Goal: Task Accomplishment & Management: Use online tool/utility

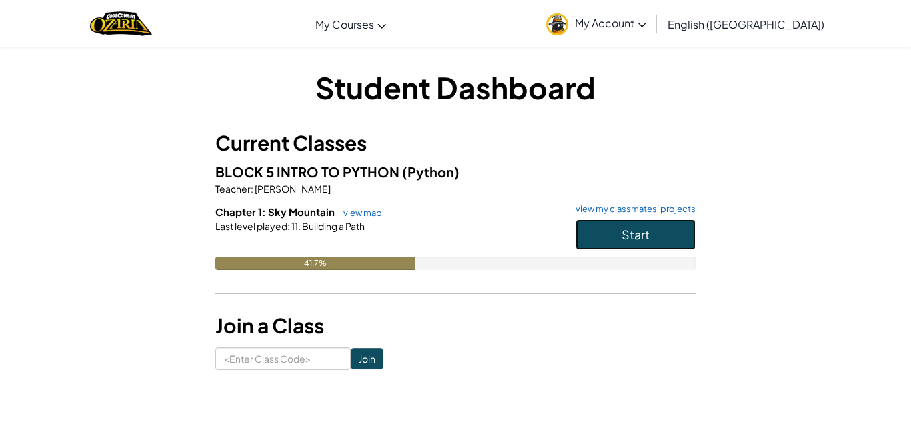
click at [591, 227] on button "Start" at bounding box center [635, 234] width 120 height 31
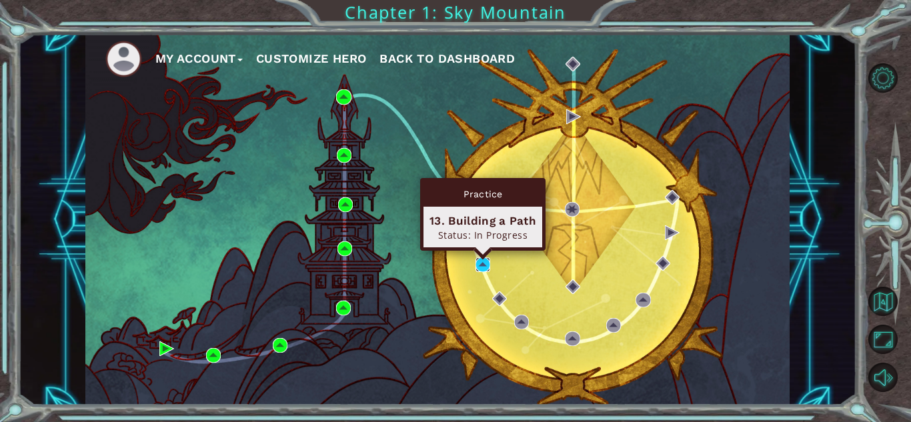
click at [481, 263] on img at bounding box center [482, 264] width 15 height 15
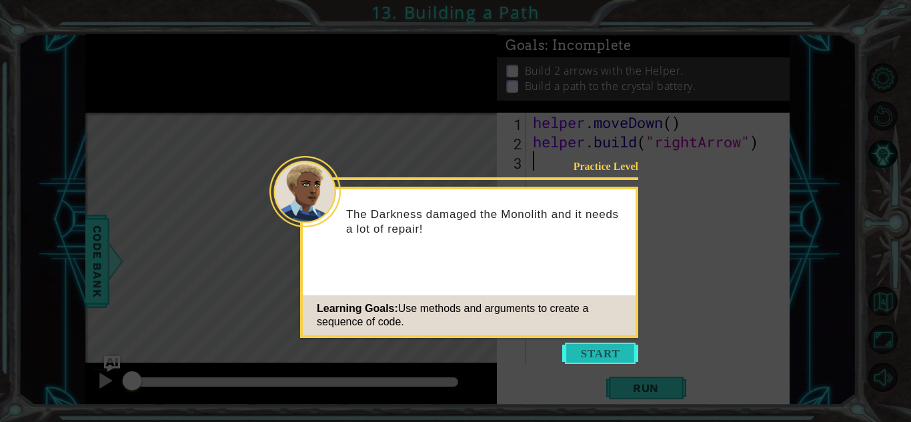
click at [593, 349] on button "Start" at bounding box center [600, 353] width 76 height 21
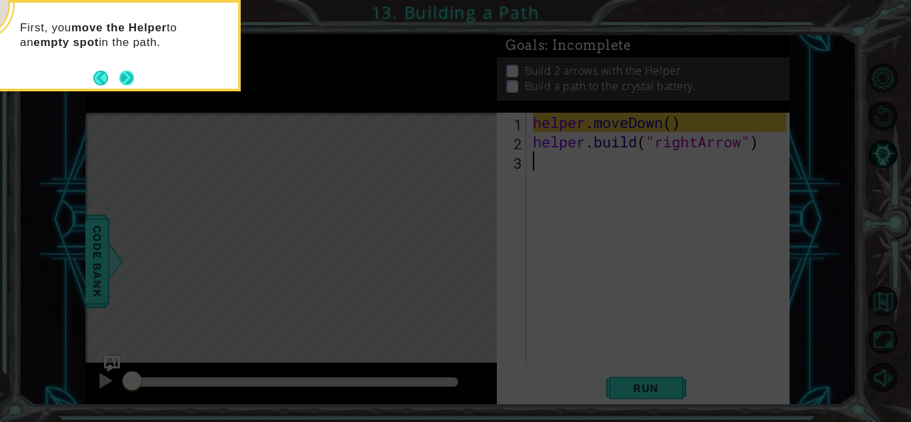
click at [123, 72] on button "Next" at bounding box center [126, 78] width 15 height 15
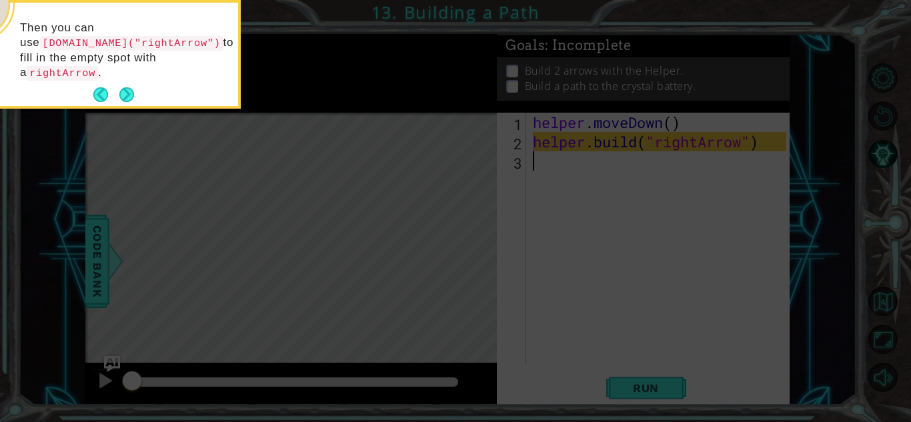
click at [123, 87] on button "Next" at bounding box center [126, 94] width 15 height 15
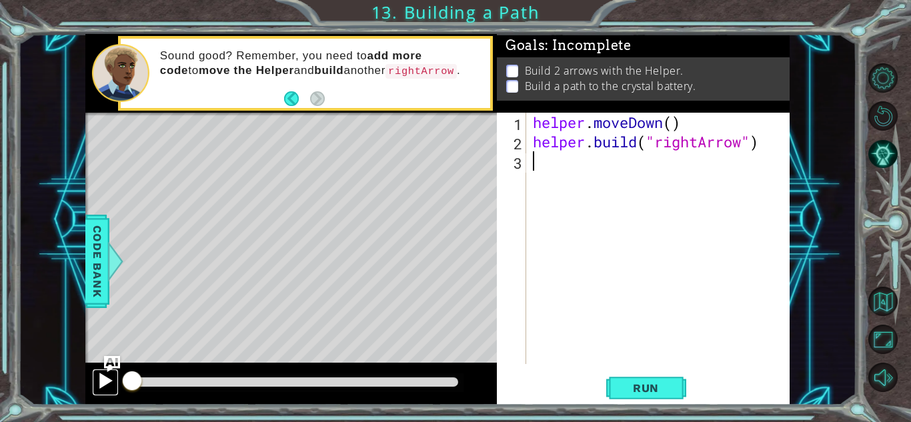
click at [99, 383] on div at bounding box center [105, 380] width 17 height 17
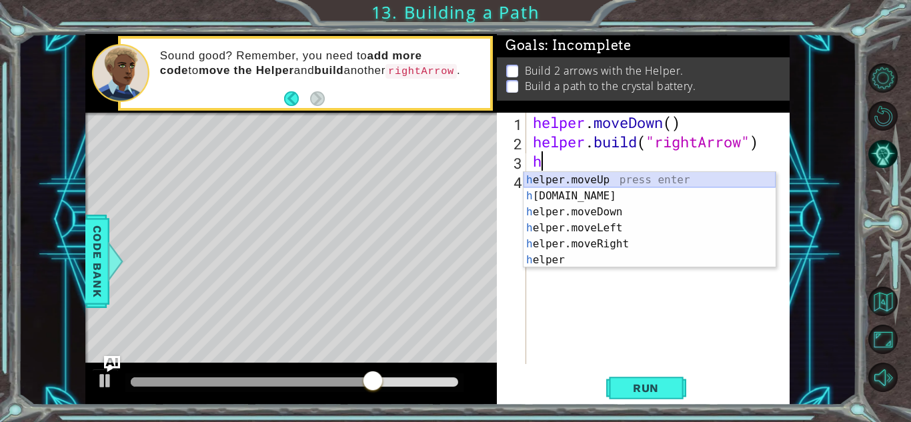
click at [545, 180] on div "h elper.moveUp press enter h [DOMAIN_NAME] press enter h elper.moveDown press e…" at bounding box center [649, 236] width 252 height 128
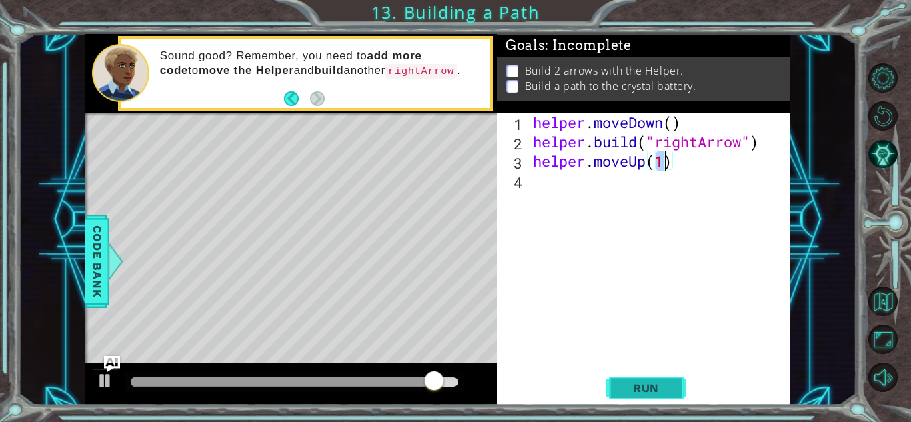
type textarea "helper.moveUp(1)"
click at [665, 385] on span "Run" at bounding box center [645, 387] width 53 height 13
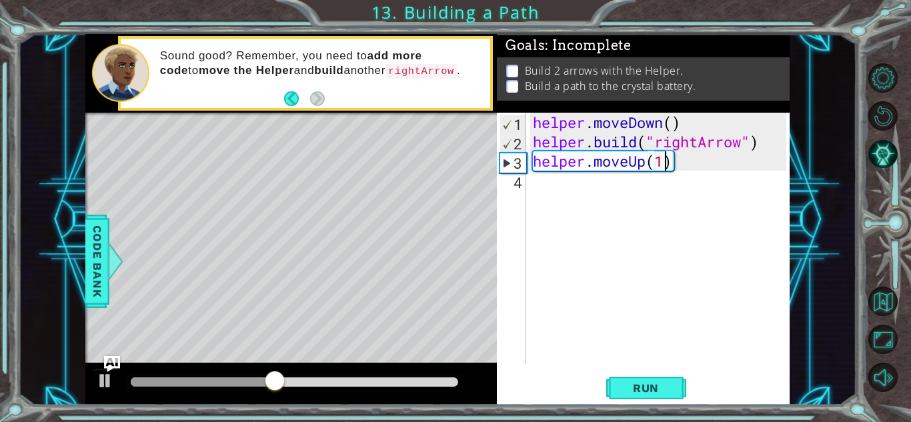
click at [542, 193] on div "helper . moveDown ( ) helper . build ( "rightArrow" ) helper . moveUp ( 1 )" at bounding box center [661, 258] width 263 height 290
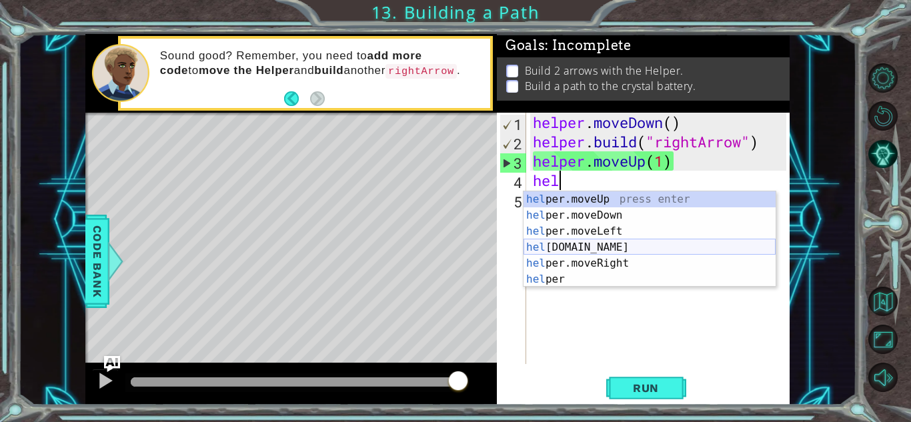
click at [611, 250] on div "hel per.moveUp press enter hel per.moveDown press enter hel per.moveLeft press …" at bounding box center [649, 255] width 252 height 128
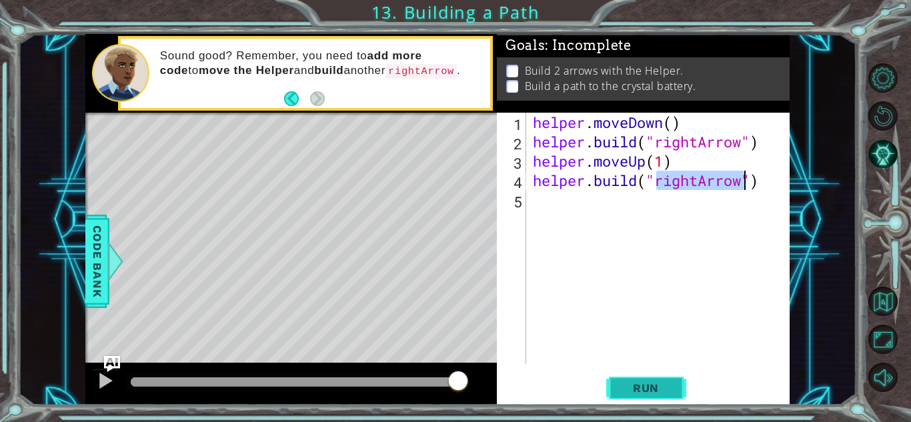
type textarea "[DOMAIN_NAME]("rightArrow")"
click at [612, 375] on button "Run" at bounding box center [646, 387] width 80 height 29
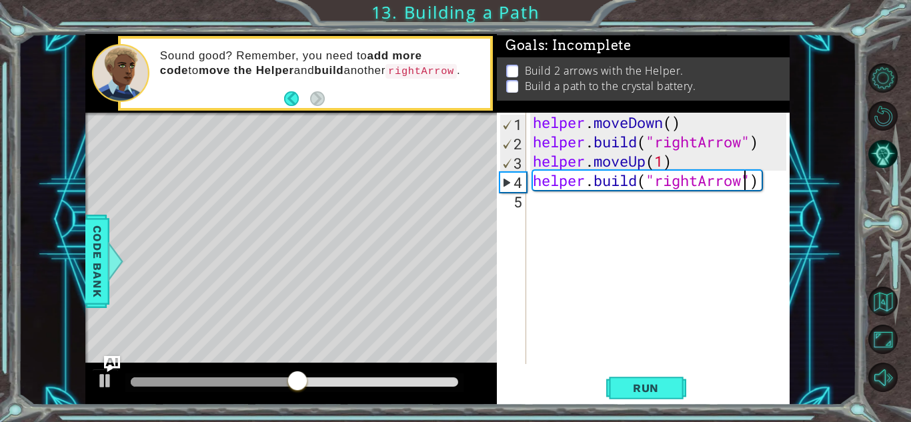
click at [594, 205] on div "helper . moveDown ( ) helper . build ( "rightArrow" ) helper . moveUp ( 1 ) hel…" at bounding box center [661, 258] width 263 height 290
type textarea "h"
click at [99, 375] on div at bounding box center [105, 380] width 17 height 17
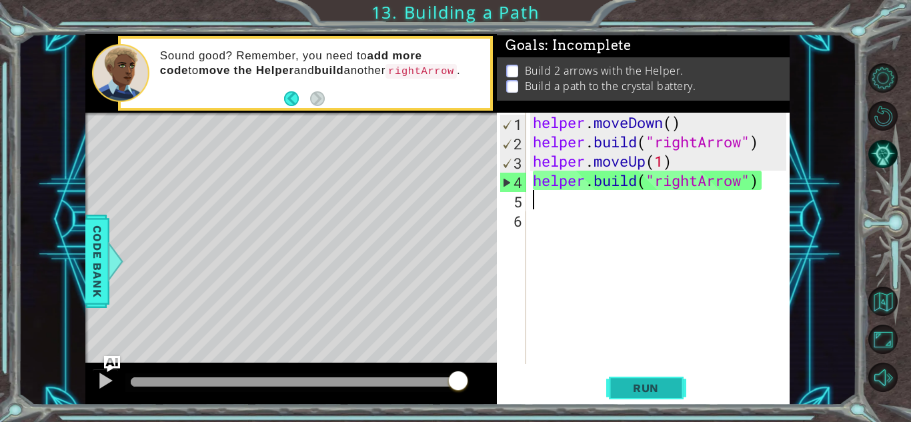
click at [621, 380] on button "Run" at bounding box center [646, 387] width 80 height 29
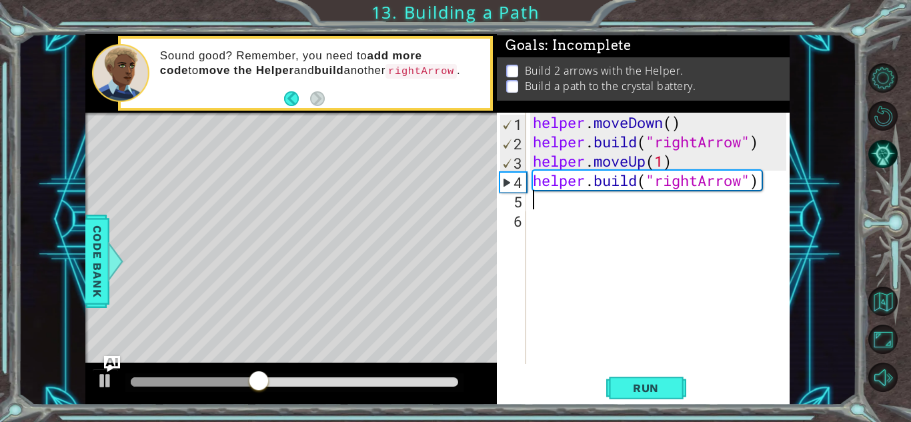
click at [755, 147] on div "helper . moveDown ( ) helper . build ( "rightArrow" ) helper . moveUp ( 1 ) hel…" at bounding box center [661, 258] width 263 height 290
type textarea "[DOMAIN_NAME]("rightArrow")"
click at [591, 205] on div "helper . moveDown ( ) helper . build ( "rightArrow" ) helper . moveUp ( 1 ) hel…" at bounding box center [661, 258] width 263 height 290
click at [509, 184] on div "4" at bounding box center [513, 182] width 26 height 19
type textarea "[DOMAIN_NAME]("rightArrow")"
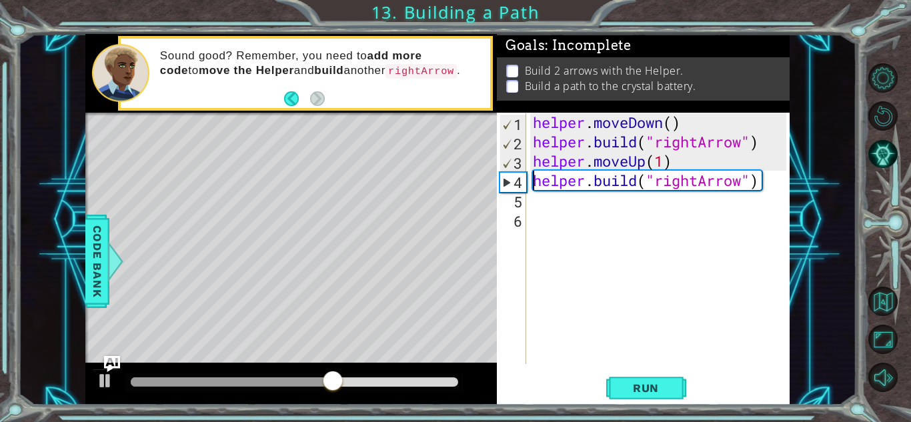
click at [557, 206] on div "helper . moveDown ( ) helper . build ( "rightArrow" ) helper . moveUp ( 1 ) hel…" at bounding box center [661, 258] width 263 height 290
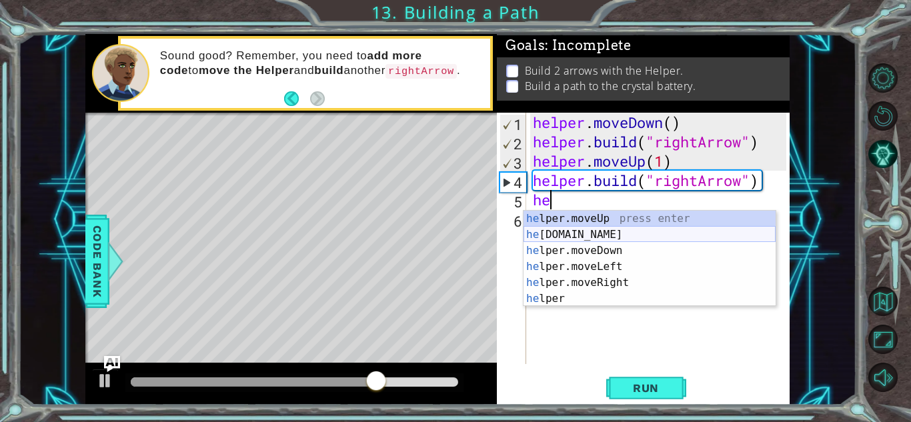
click at [587, 241] on div "he lper.moveUp press enter he [DOMAIN_NAME] press enter he lper.moveDown press …" at bounding box center [649, 275] width 252 height 128
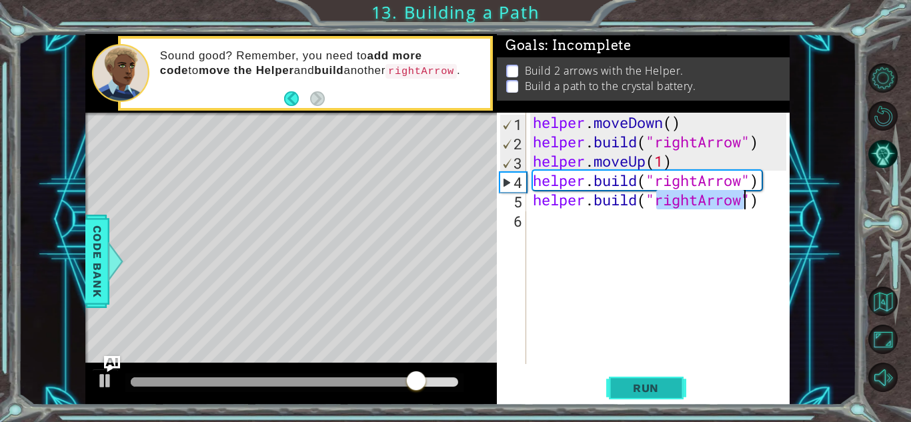
type textarea "[DOMAIN_NAME]("rightArrow")"
click at [642, 379] on button "Run" at bounding box center [646, 387] width 80 height 29
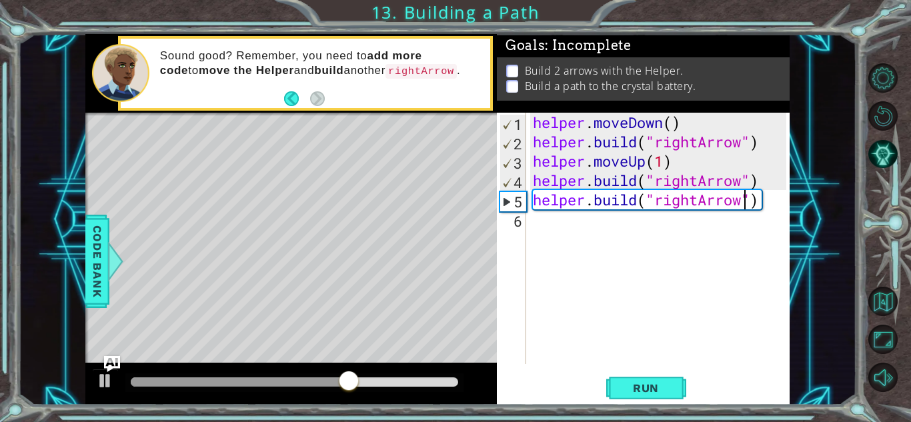
click at [382, 53] on strong "add more code" at bounding box center [291, 62] width 262 height 27
click at [535, 218] on div "helper . moveDown ( ) helper . build ( "rightArrow" ) helper . moveUp ( 1 ) hel…" at bounding box center [661, 258] width 263 height 290
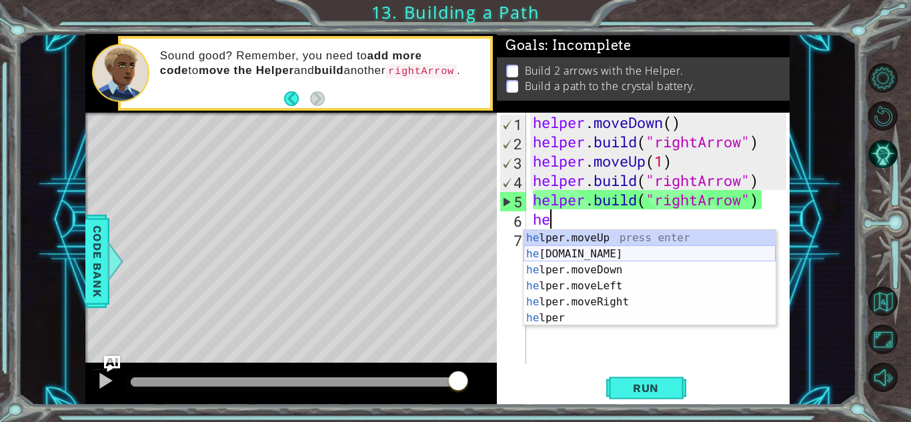
click at [592, 252] on div "he lper.moveUp press enter he [DOMAIN_NAME] press enter he lper.moveDown press …" at bounding box center [649, 294] width 252 height 128
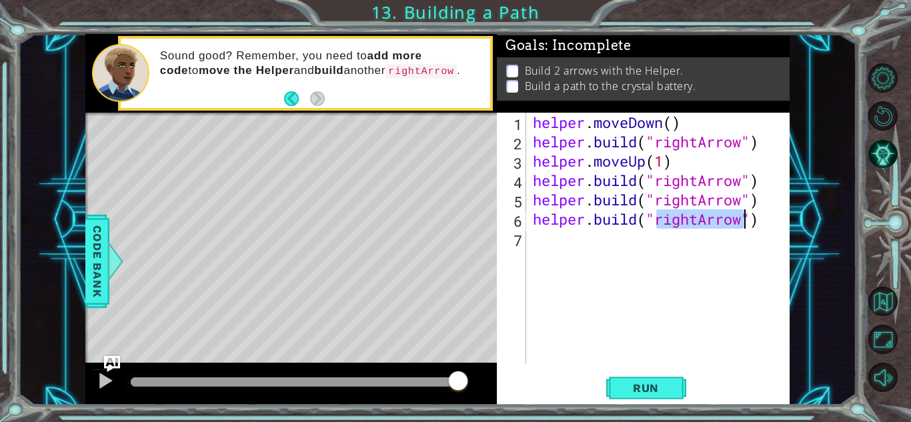
click at [557, 219] on div "helper . moveDown ( ) helper . build ( "rightArrow" ) helper . moveUp ( 1 ) hel…" at bounding box center [661, 258] width 263 height 290
type textarea "[DOMAIN_NAME]("rightArrow")"
click at [557, 219] on div "helper . moveDown ( ) helper . build ( "rightArrow" ) helper . moveUp ( 1 ) hel…" at bounding box center [658, 238] width 256 height 251
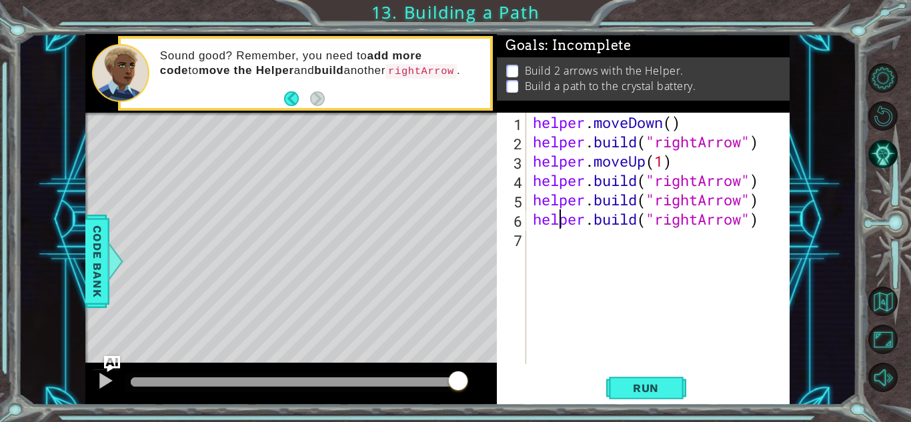
click at [557, 219] on div "helper . moveDown ( ) helper . build ( "rightArrow" ) helper . moveUp ( 1 ) hel…" at bounding box center [661, 258] width 263 height 290
click at [569, 233] on div "helper . moveDown ( ) helper . build ( "rightArrow" ) helper . moveUp ( 1 ) hel…" at bounding box center [661, 258] width 263 height 290
type textarea "a"
type textarea "h"
type textarea "m"
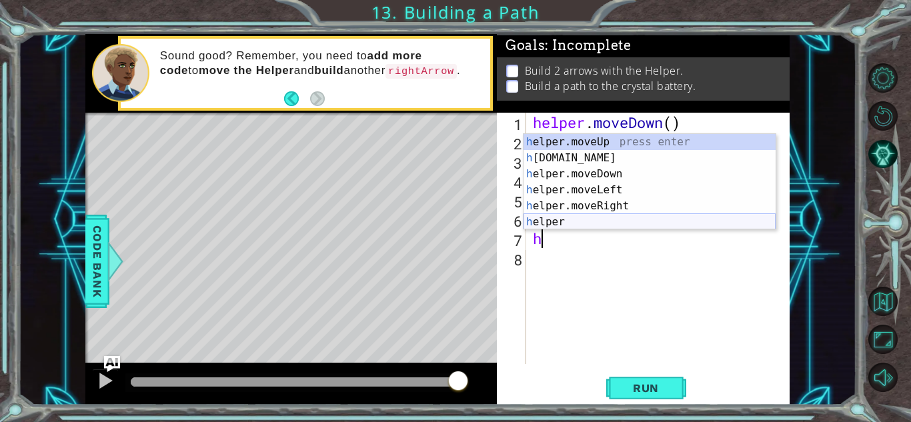
click at [572, 218] on div "h elper.moveUp press enter h [DOMAIN_NAME] press enter h elper.moveDown press e…" at bounding box center [649, 198] width 252 height 128
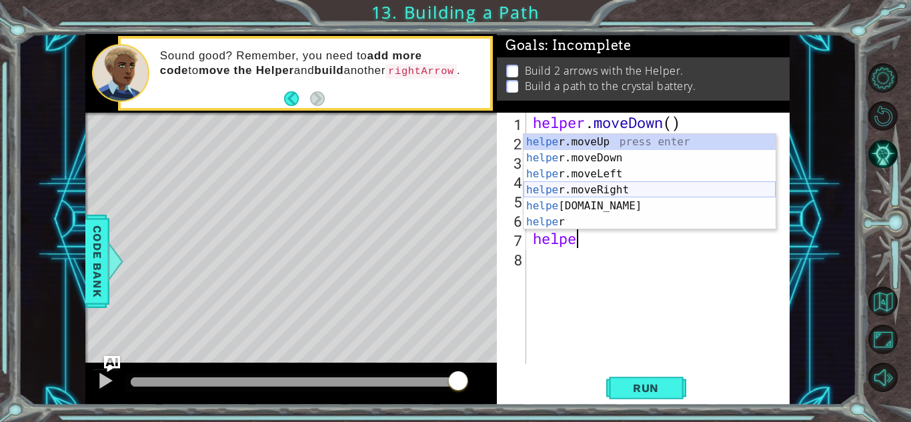
click at [615, 195] on div "helpe [PERSON_NAME]moveUp press enter helpe [PERSON_NAME]moveDown press enter h…" at bounding box center [649, 198] width 252 height 128
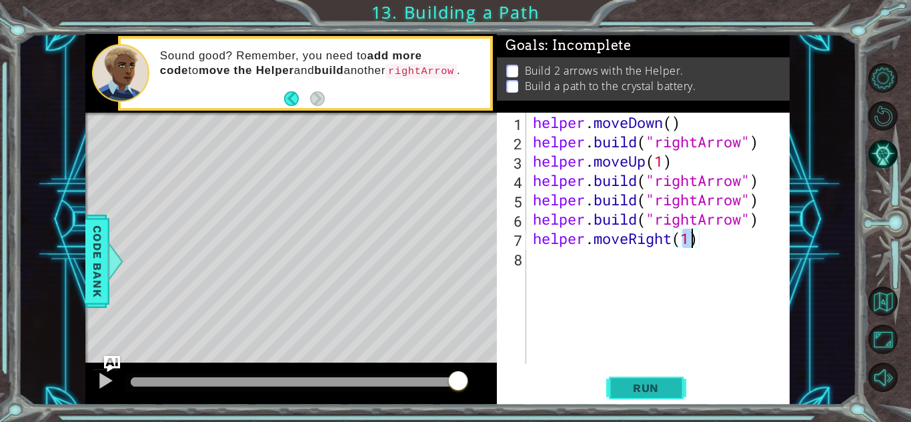
click at [650, 399] on button "Run" at bounding box center [646, 387] width 80 height 29
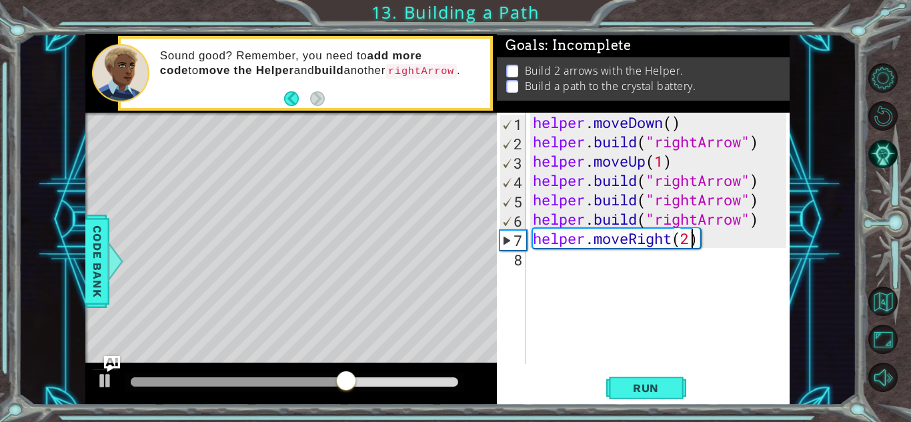
scroll to position [0, 7]
click at [621, 385] on span "Run" at bounding box center [645, 387] width 53 height 13
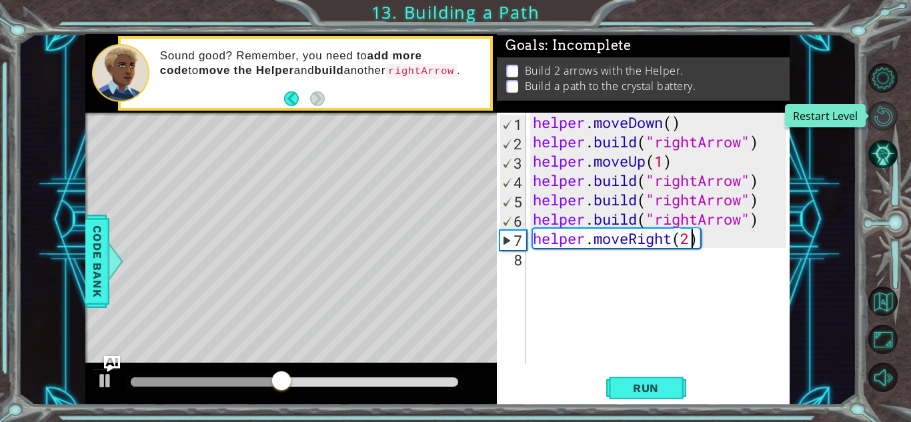
click at [881, 111] on button "Restart Level" at bounding box center [882, 115] width 29 height 29
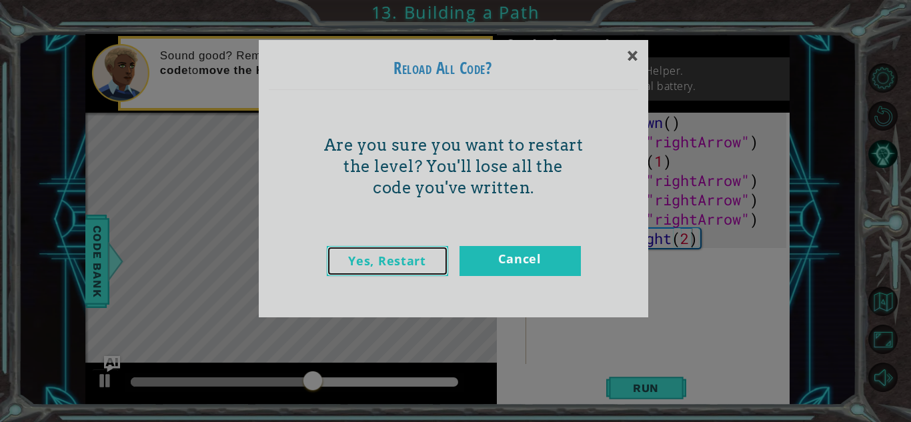
click at [391, 254] on link "Yes, Restart" at bounding box center [387, 261] width 121 height 30
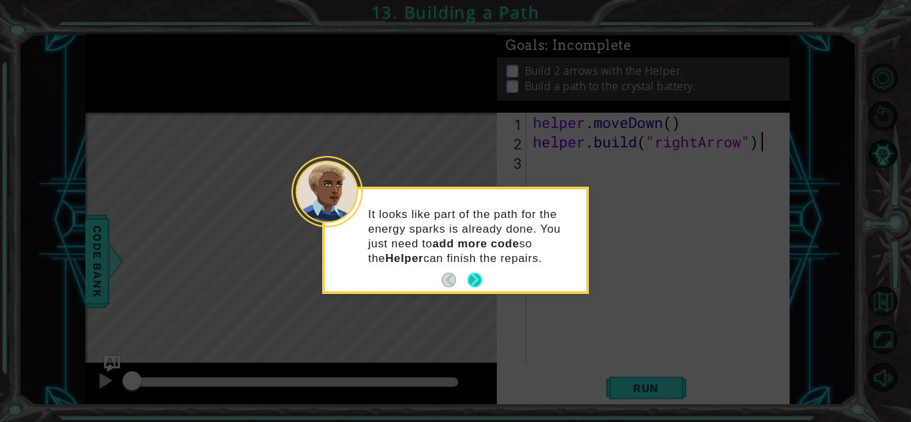
click at [482, 261] on p "It looks like part of the path for the energy sparks is already done. You just …" at bounding box center [472, 236] width 209 height 59
click at [475, 274] on button "Next" at bounding box center [474, 280] width 15 height 15
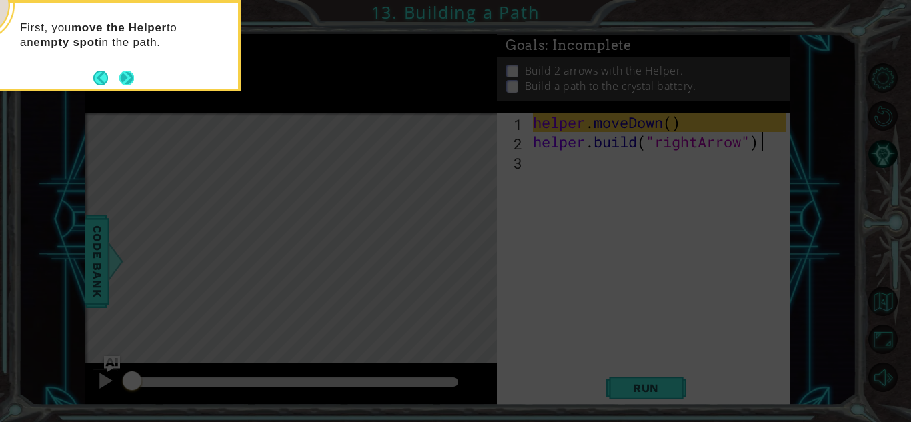
click at [128, 74] on button "Next" at bounding box center [126, 78] width 15 height 15
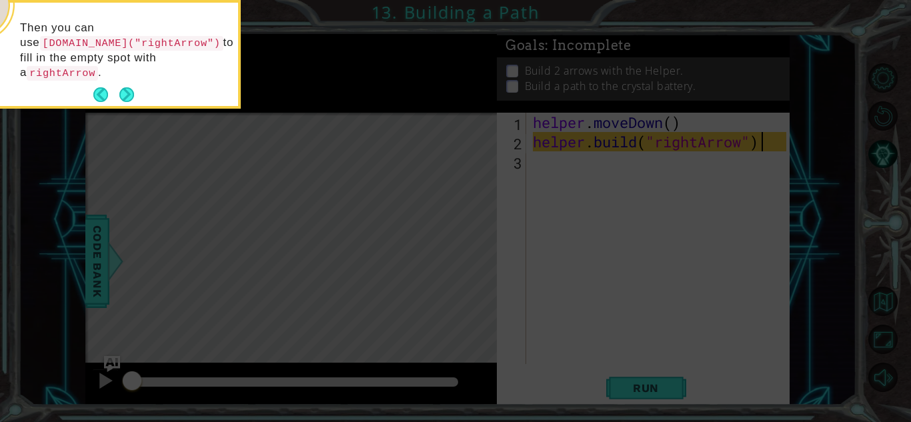
click at [128, 87] on button "Next" at bounding box center [126, 94] width 15 height 15
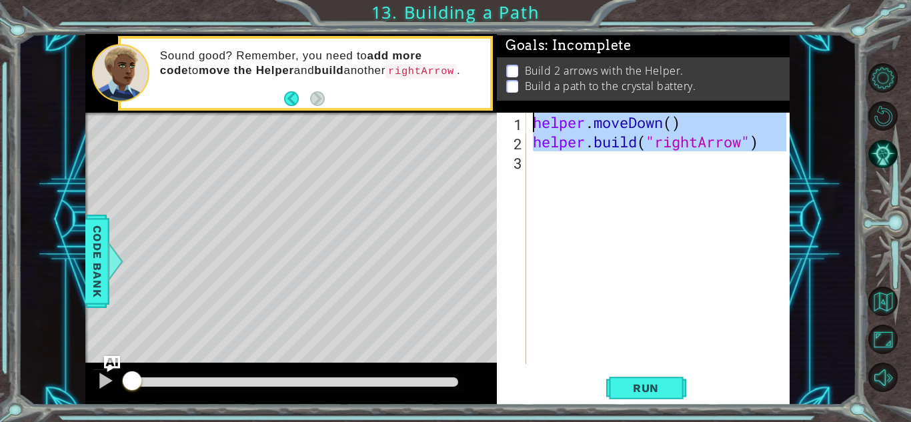
drag, startPoint x: 780, startPoint y: 155, endPoint x: 523, endPoint y: 118, distance: 259.3
click at [523, 118] on div "[DOMAIN_NAME]("rightArrow") 1 2 3 helper . moveDown ( ) helper . build ( "right…" at bounding box center [641, 238] width 289 height 251
type textarea "helper.moveDown() [DOMAIN_NAME]("rightArrow")"
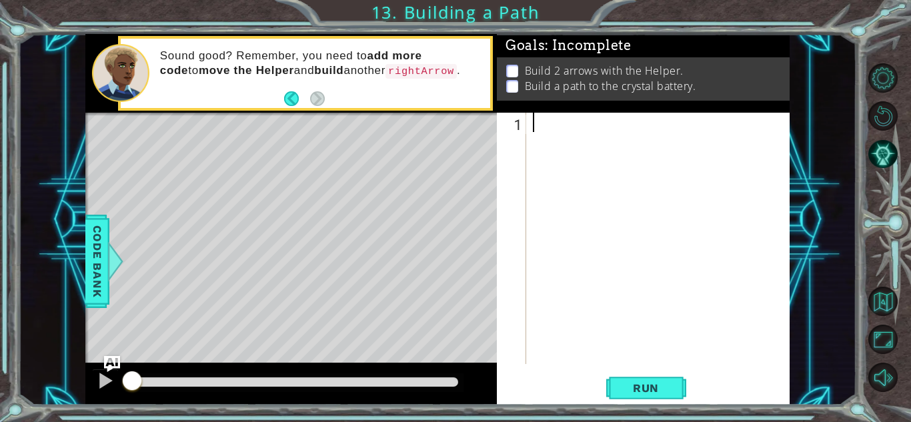
scroll to position [0, 0]
type textarea "v"
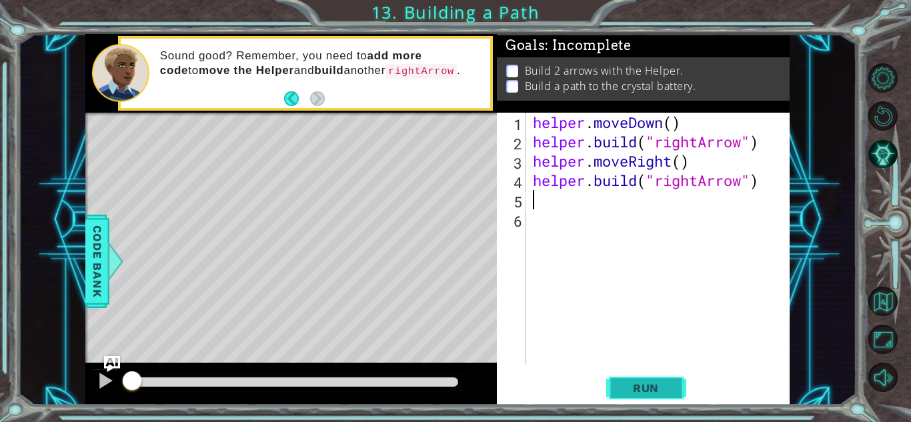
click at [627, 400] on button "Run" at bounding box center [646, 387] width 80 height 29
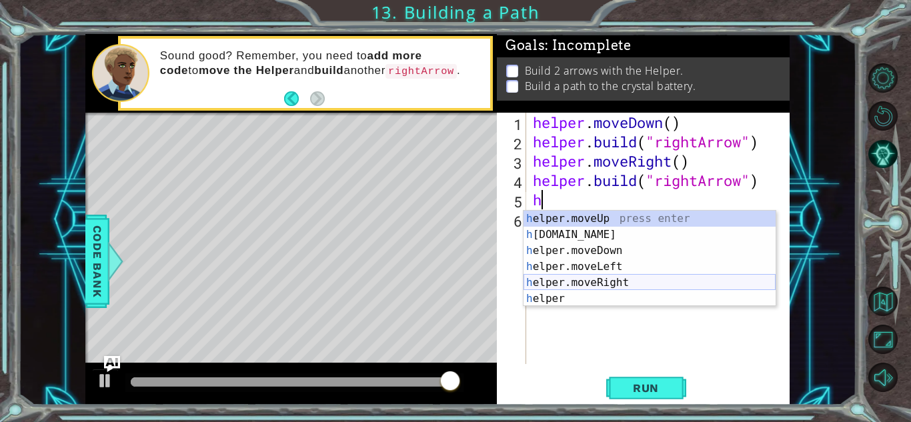
click at [616, 278] on div "h elper.moveUp press enter h [DOMAIN_NAME] press enter h elper.moveDown press e…" at bounding box center [649, 275] width 252 height 128
type textarea "helper.moveRight(1)"
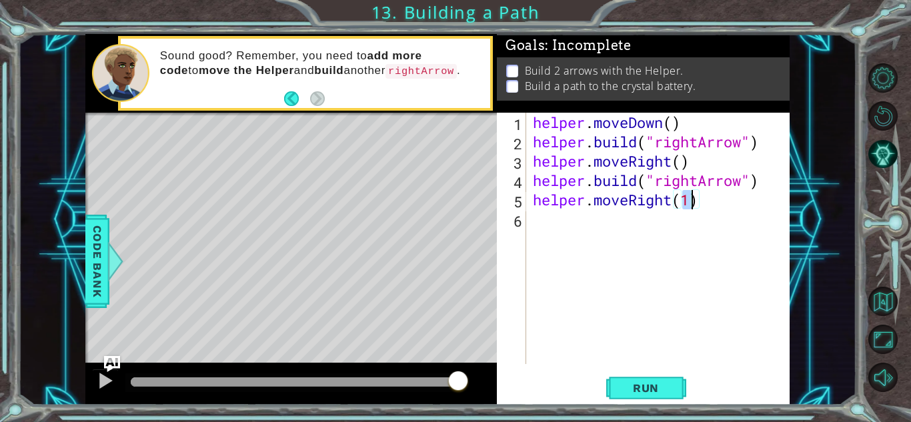
click at [602, 215] on div "helper . moveDown ( ) helper . build ( "rightArrow" ) helper . moveRight ( ) he…" at bounding box center [661, 258] width 263 height 290
click at [693, 205] on div "helper . moveDown ( ) helper . build ( "rightArrow" ) helper . moveRight ( ) he…" at bounding box center [661, 258] width 263 height 290
type textarea "helper.moveRight(1)"
click at [693, 205] on div "helper . moveDown ( ) helper . build ( "rightArrow" ) helper . moveRight ( ) he…" at bounding box center [661, 258] width 263 height 290
click at [637, 219] on div "helper . moveDown ( ) helper . build ( "rightArrow" ) helper . moveRight ( ) he…" at bounding box center [661, 258] width 263 height 290
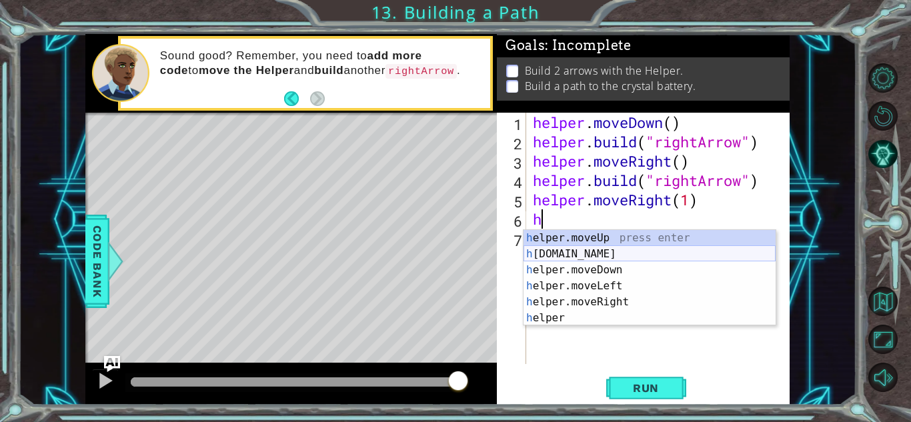
click at [618, 253] on div "h elper.moveUp press enter h [DOMAIN_NAME] press enter h elper.moveDown press e…" at bounding box center [649, 294] width 252 height 128
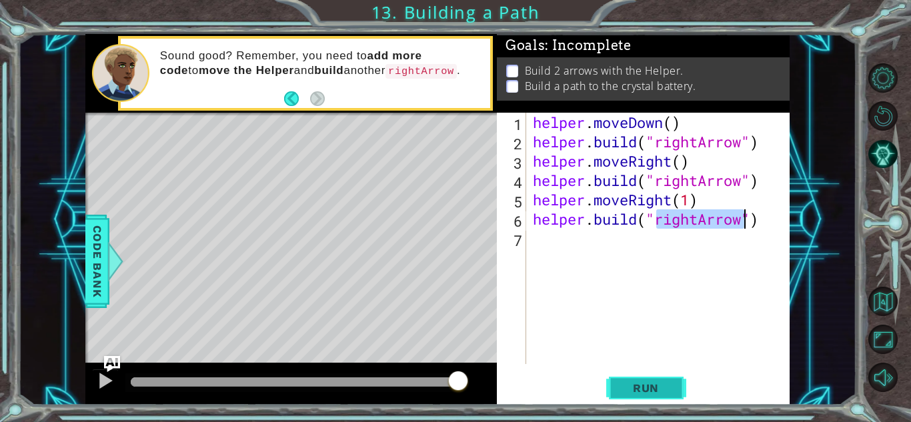
type textarea "[DOMAIN_NAME]("rightArrow")"
click at [615, 395] on button "Run" at bounding box center [646, 387] width 80 height 29
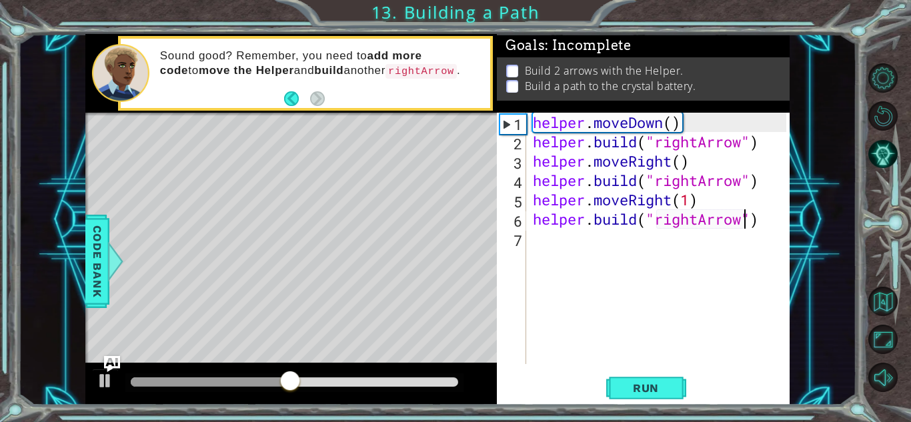
click at [547, 244] on div "helper . moveDown ( ) helper . build ( "rightArrow" ) helper . moveRight ( ) he…" at bounding box center [661, 258] width 263 height 290
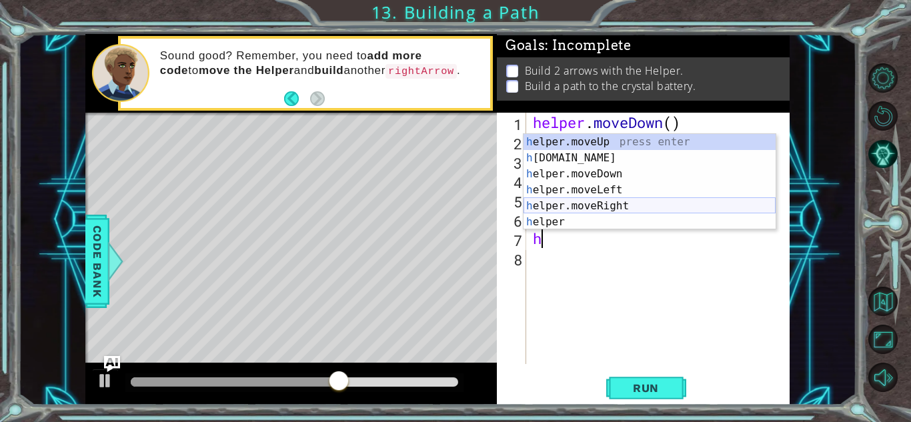
click at [605, 202] on div "h elper.moveUp press enter h [DOMAIN_NAME] press enter h elper.moveDown press e…" at bounding box center [649, 198] width 252 height 128
type textarea "helper.moveRight(1)"
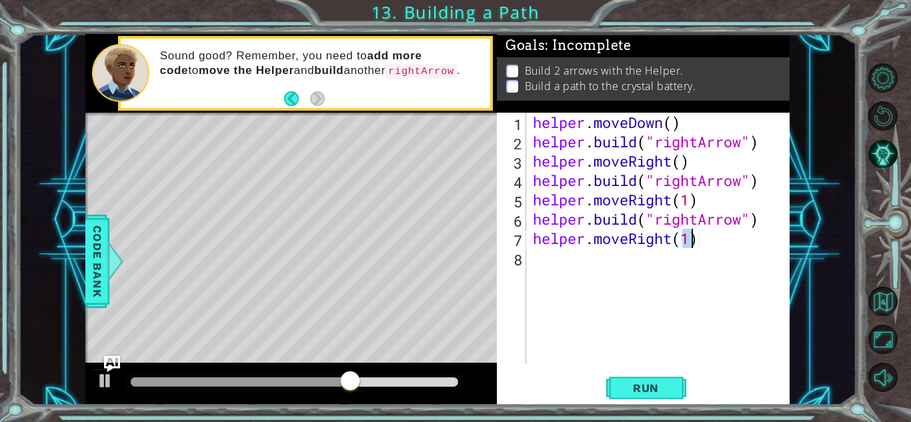
click at [550, 255] on div "helper . moveDown ( ) helper . build ( "rightArrow" ) helper . moveRight ( ) he…" at bounding box center [661, 258] width 263 height 290
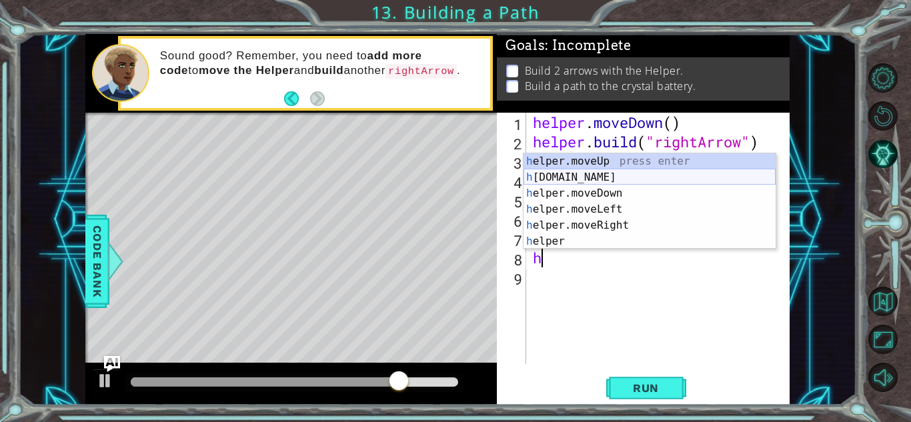
click at [569, 181] on div "h elper.moveUp press enter h [DOMAIN_NAME] press enter h elper.moveDown press e…" at bounding box center [649, 217] width 252 height 128
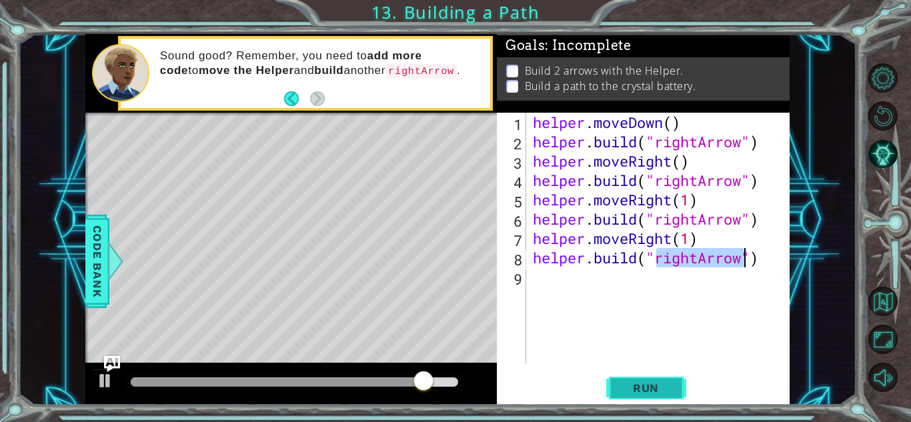
type textarea "[DOMAIN_NAME]("rightArrow")"
click at [623, 385] on span "Run" at bounding box center [645, 387] width 53 height 13
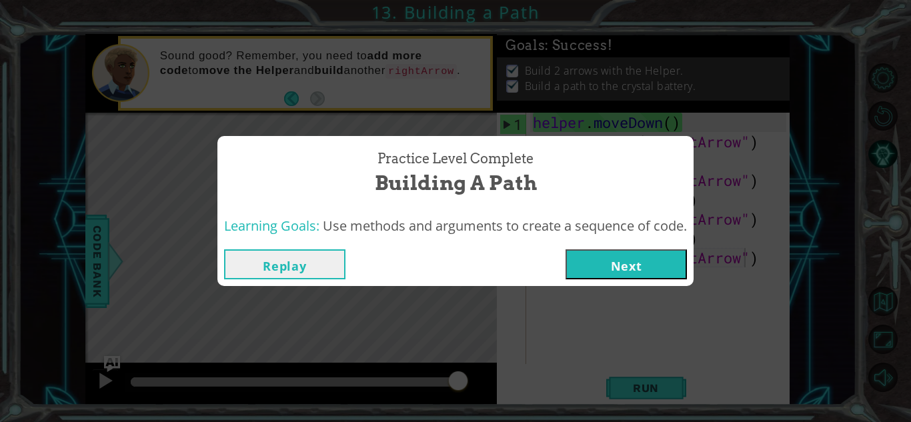
click at [582, 267] on button "Next" at bounding box center [625, 264] width 121 height 30
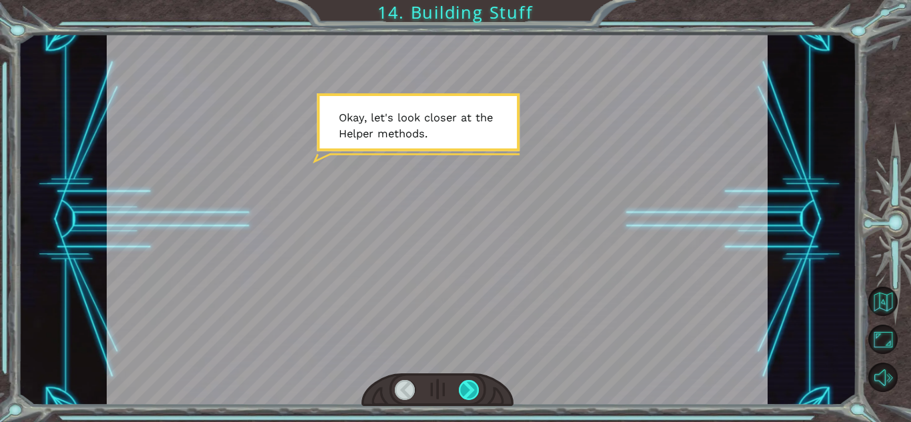
click at [469, 390] on div at bounding box center [469, 390] width 21 height 20
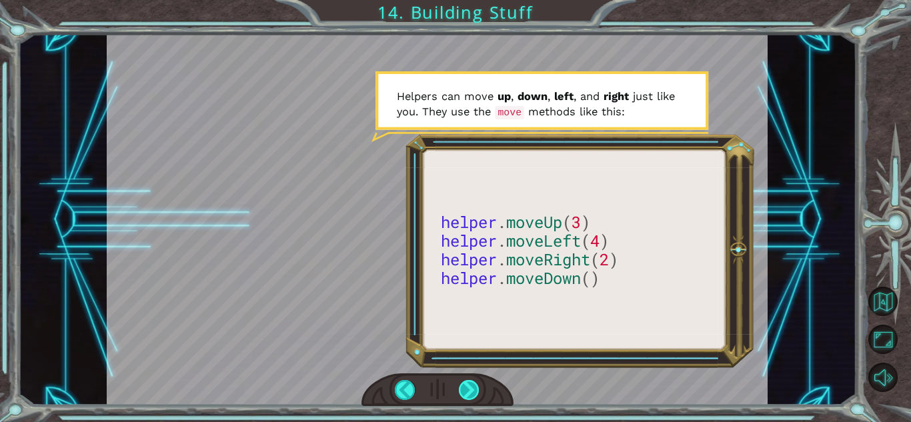
click at [462, 383] on div at bounding box center [469, 390] width 21 height 20
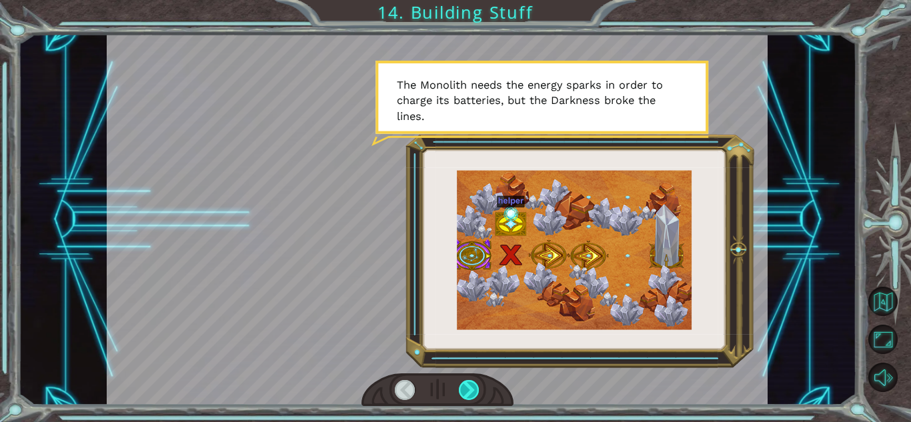
click at [462, 383] on div at bounding box center [469, 390] width 21 height 20
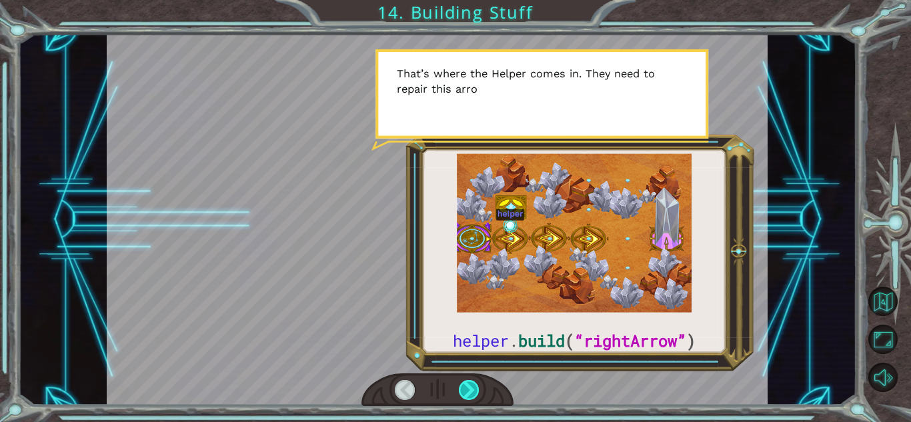
click at [462, 383] on div at bounding box center [469, 390] width 21 height 20
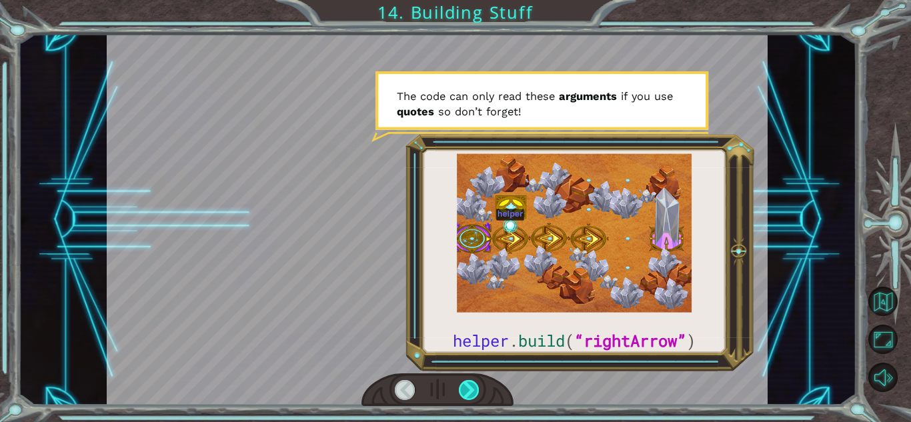
click at [462, 383] on div at bounding box center [469, 390] width 21 height 20
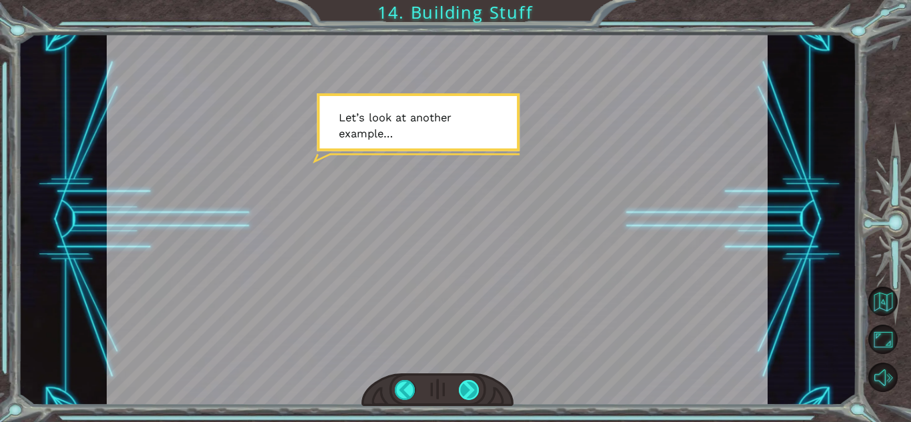
click at [462, 383] on div at bounding box center [469, 390] width 21 height 20
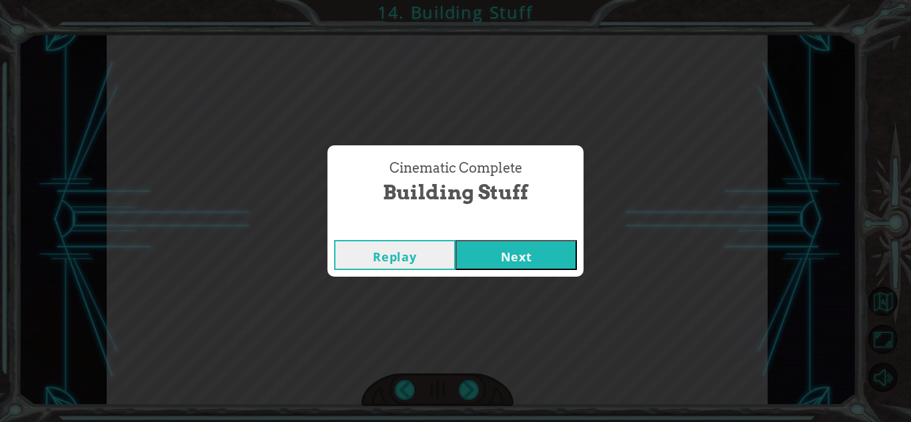
click at [490, 255] on button "Next" at bounding box center [515, 255] width 121 height 30
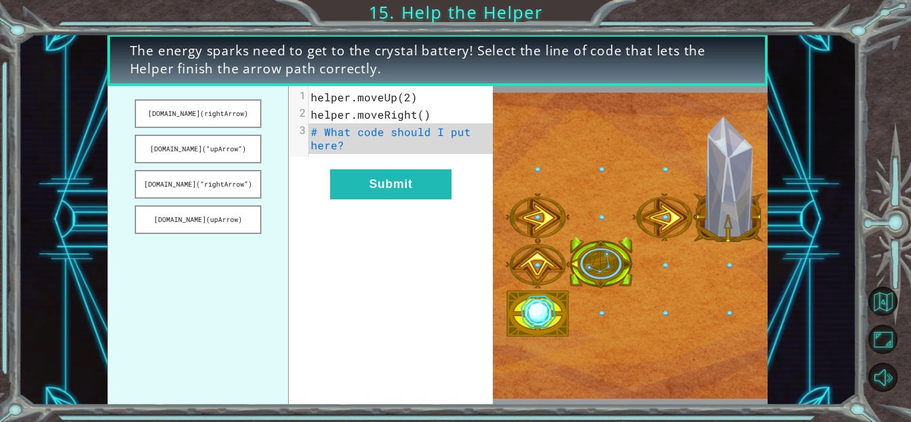
click at [395, 133] on span "# What code should I put here?" at bounding box center [394, 138] width 167 height 27
click at [207, 181] on button "[DOMAIN_NAME](“rightArrow”)" at bounding box center [198, 184] width 126 height 29
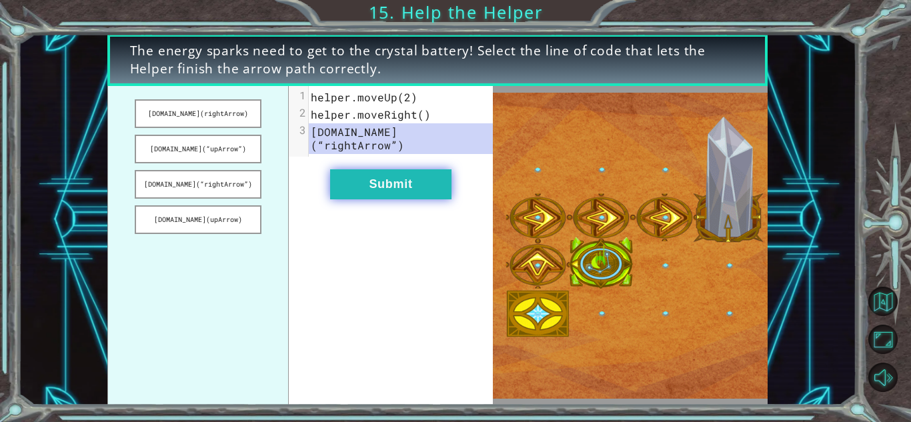
click at [435, 169] on button "Submit" at bounding box center [390, 184] width 121 height 30
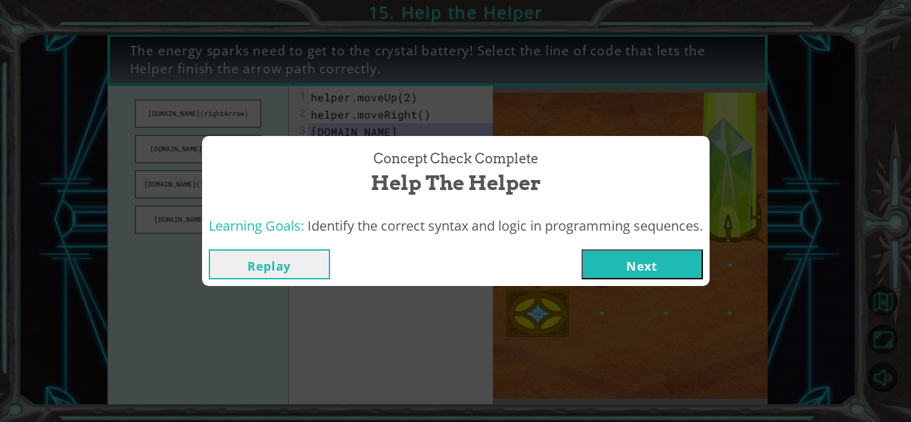
click at [637, 270] on button "Next" at bounding box center [641, 264] width 121 height 30
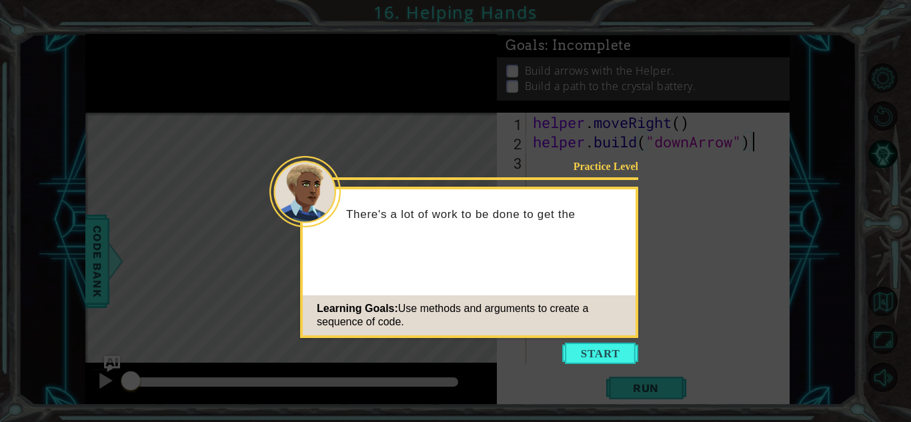
click at [594, 341] on icon at bounding box center [455, 211] width 911 height 422
click at [588, 349] on button "Start" at bounding box center [600, 353] width 76 height 21
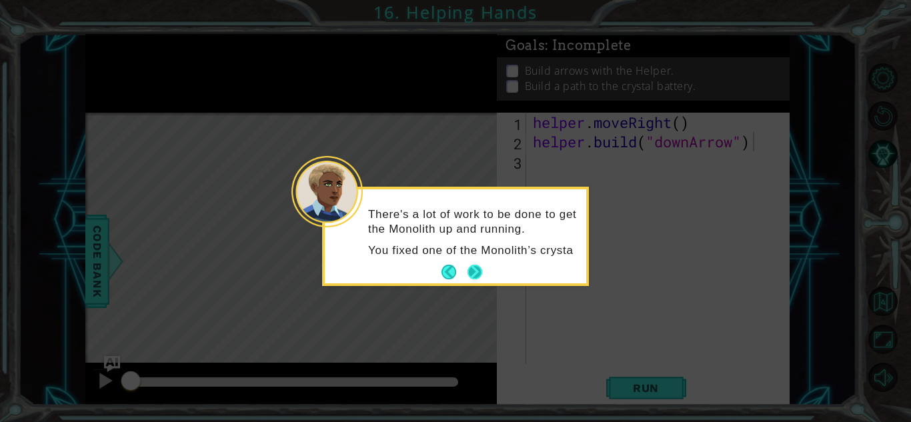
click at [475, 258] on p "You fixed one of the Monolith’s crysta" at bounding box center [472, 250] width 209 height 15
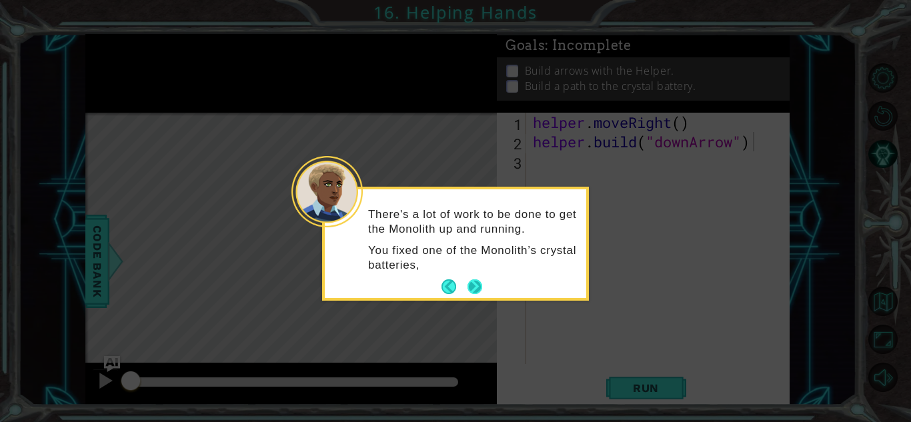
click at [475, 264] on p "You fixed one of the Monolith’s crystal batteries," at bounding box center [472, 257] width 209 height 29
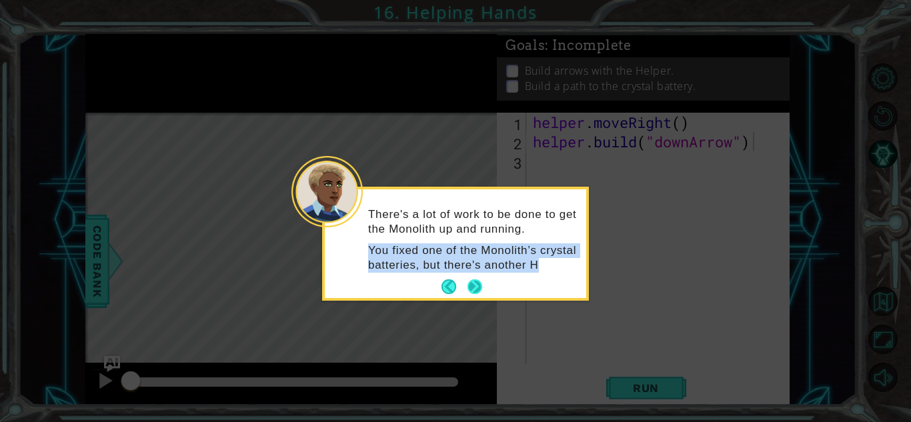
click at [470, 286] on button "Next" at bounding box center [474, 286] width 15 height 15
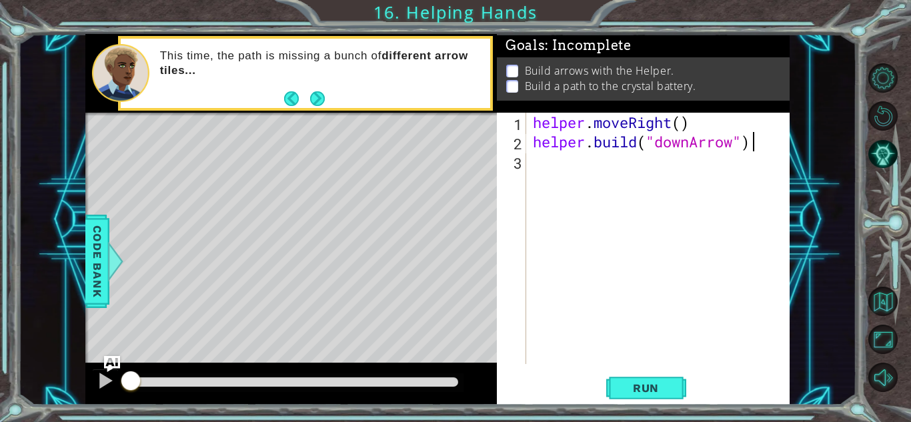
click at [653, 159] on div "helper . moveRight ( ) helper . build ( "downArrow" )" at bounding box center [661, 258] width 263 height 290
click at [103, 382] on div at bounding box center [105, 380] width 17 height 17
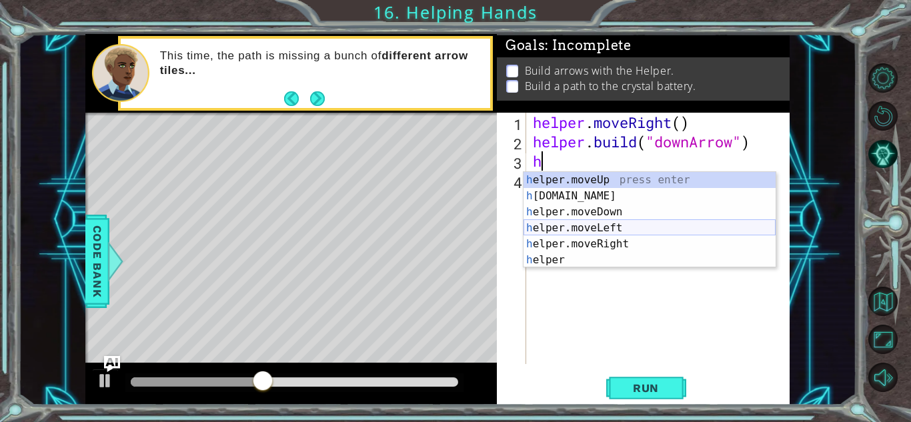
click at [571, 232] on div "h elper.moveUp press enter h [DOMAIN_NAME] press enter h elper.moveDown press e…" at bounding box center [649, 236] width 252 height 128
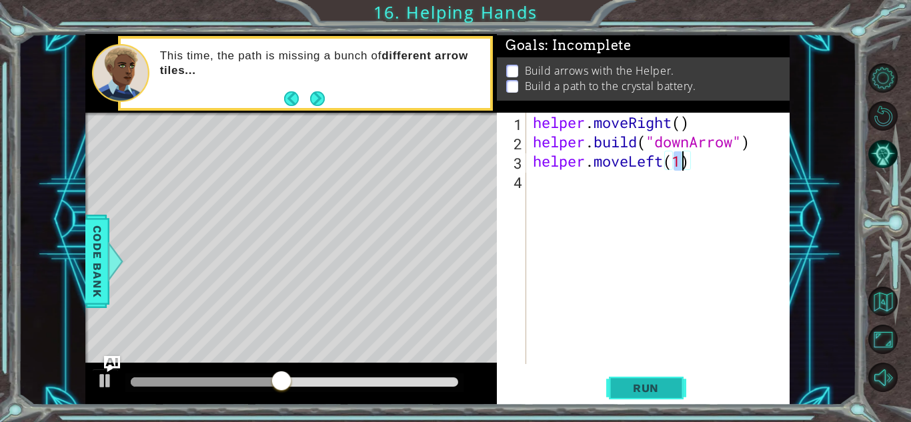
type textarea "helper.moveLeft(1)"
click at [623, 384] on span "Run" at bounding box center [645, 387] width 53 height 13
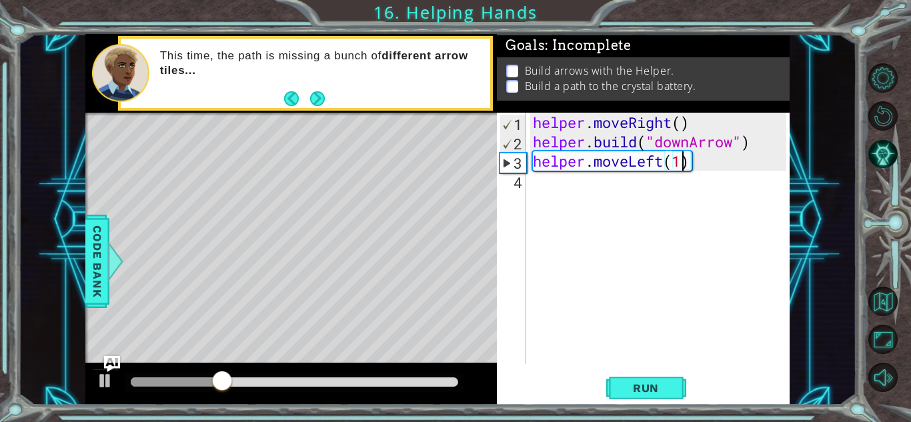
click at [543, 184] on div "helper . moveRight ( ) helper . build ( "downArrow" ) helper . moveLeft ( 1 )" at bounding box center [661, 258] width 263 height 290
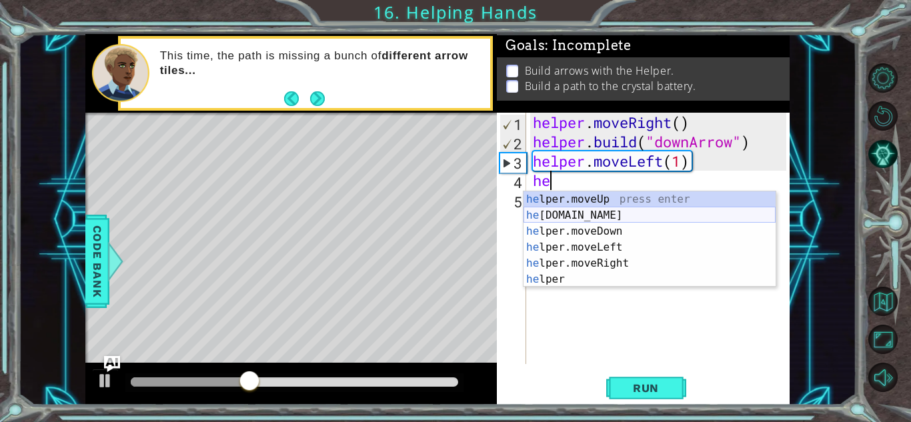
click at [597, 217] on div "he lper.moveUp press enter he [DOMAIN_NAME] press enter he lper.moveDown press …" at bounding box center [649, 255] width 252 height 128
type textarea "[DOMAIN_NAME]("rightArrow")"
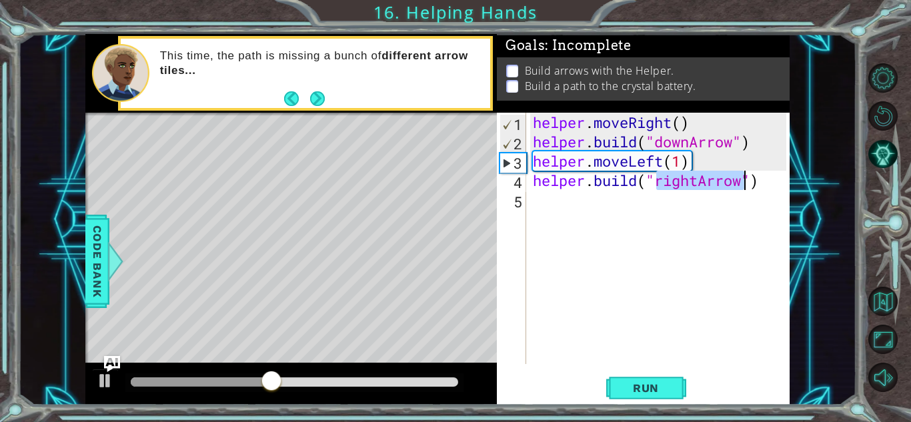
click at [587, 201] on div "helper . moveRight ( ) helper . build ( "downArrow" ) helper . moveLeft ( 1 ) h…" at bounding box center [661, 258] width 263 height 290
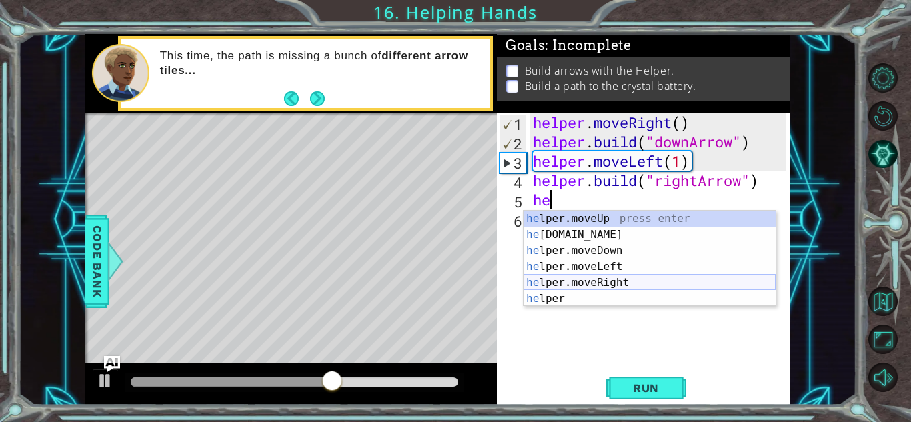
click at [618, 286] on div "he lper.moveUp press enter he [DOMAIN_NAME] press enter he lper.moveDown press …" at bounding box center [649, 275] width 252 height 128
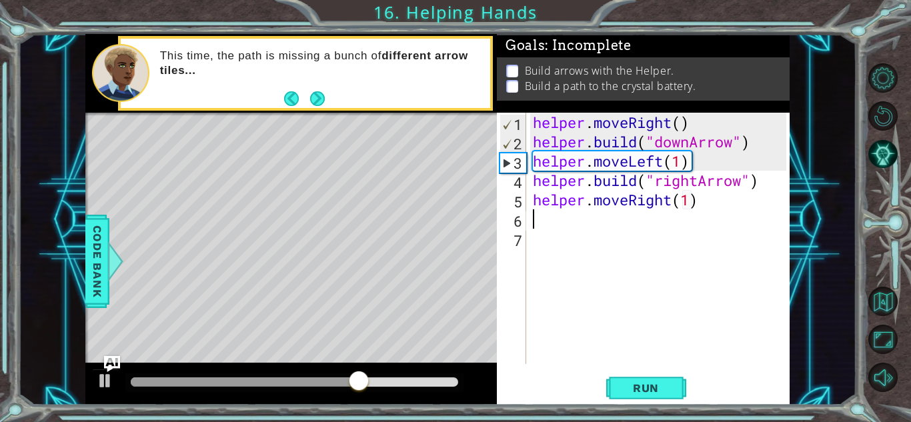
scroll to position [0, 7]
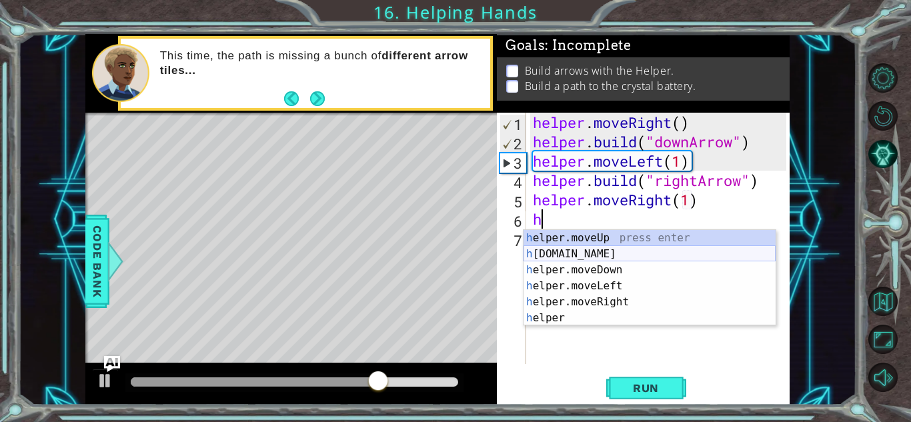
click at [600, 251] on div "h elper.moveUp press enter h [DOMAIN_NAME] press enter h elper.moveDown press e…" at bounding box center [649, 294] width 252 height 128
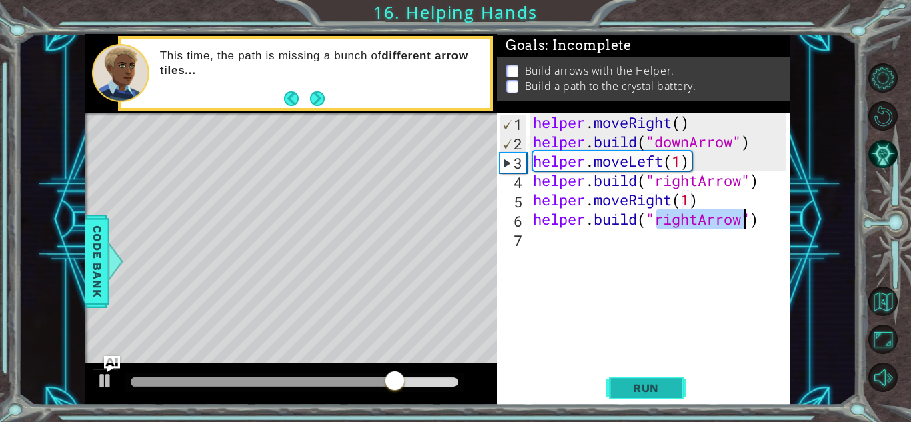
click at [623, 377] on button "Run" at bounding box center [646, 387] width 80 height 29
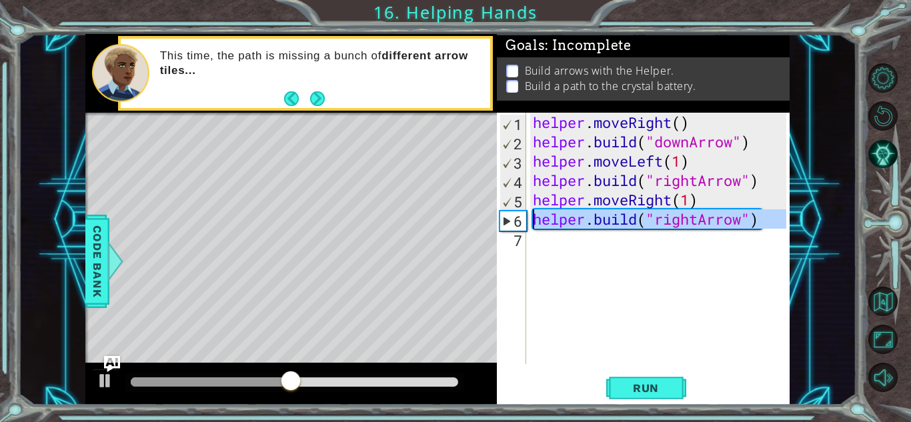
drag, startPoint x: 761, startPoint y: 239, endPoint x: 534, endPoint y: 215, distance: 228.6
click at [534, 215] on div "helper . moveRight ( ) helper . build ( "downArrow" ) helper . moveLeft ( 1 ) h…" at bounding box center [661, 258] width 263 height 290
type textarea "[DOMAIN_NAME]("rightArrow")"
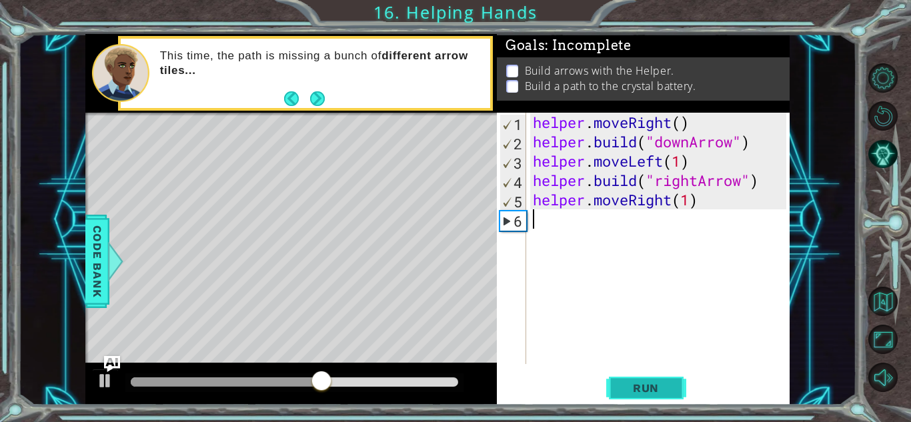
click at [622, 395] on button "Run" at bounding box center [646, 387] width 80 height 29
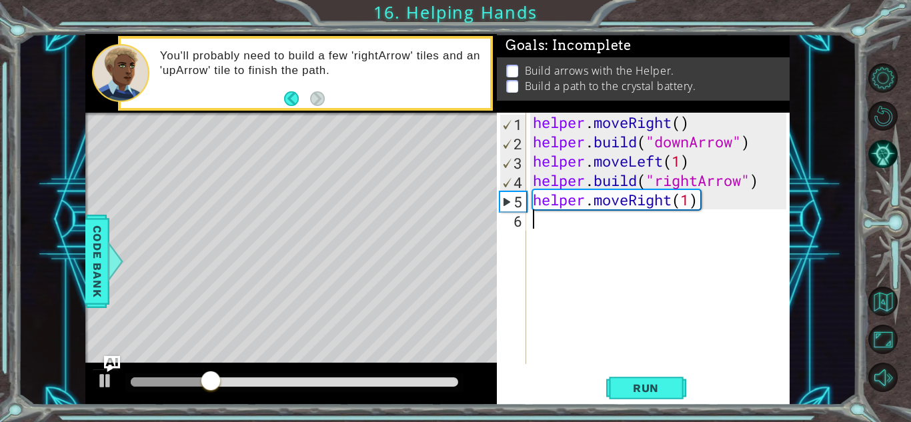
click at [607, 201] on div "helper . moveRight ( ) helper . build ( "downArrow" ) helper . moveLeft ( 1 ) h…" at bounding box center [661, 258] width 263 height 290
type textarea "helper.moveRight(1)"
click at [515, 218] on div "6" at bounding box center [512, 220] width 27 height 19
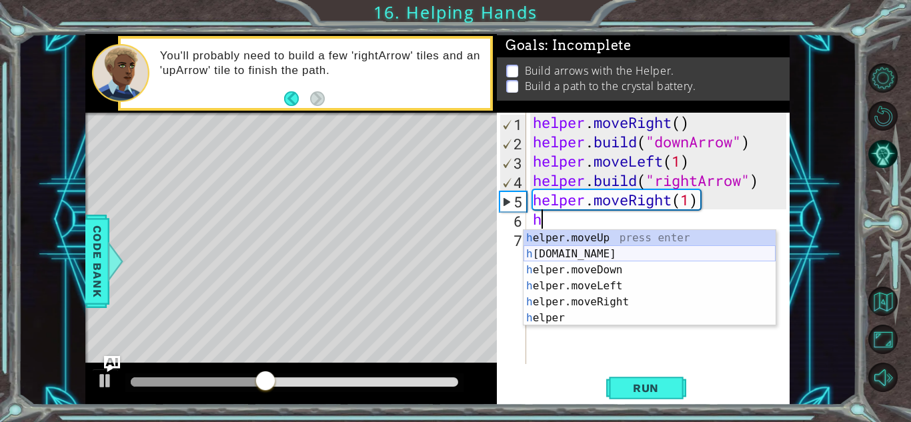
click at [557, 257] on div "h elper.moveUp press enter h [DOMAIN_NAME] press enter h elper.moveDown press e…" at bounding box center [649, 294] width 252 height 128
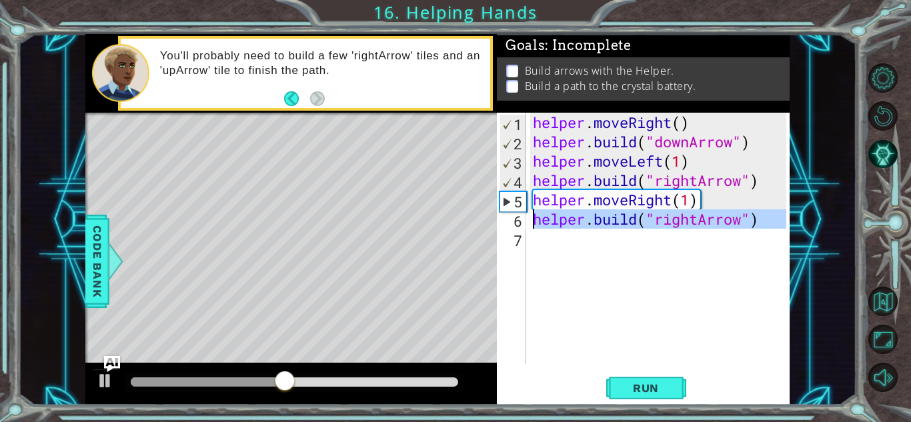
drag, startPoint x: 523, startPoint y: 237, endPoint x: 507, endPoint y: 211, distance: 31.1
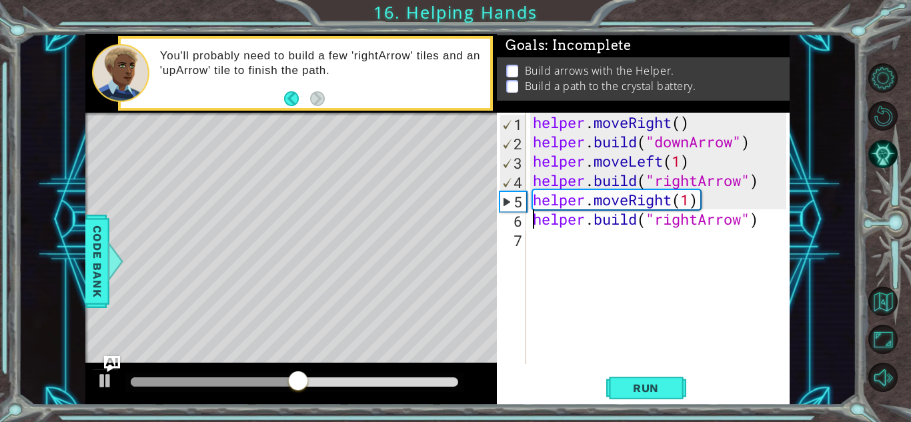
click at [517, 216] on div "6" at bounding box center [512, 220] width 27 height 19
click at [641, 210] on div "helper . moveRight ( ) helper . build ( "downArrow" ) helper . moveLeft ( 1 ) h…" at bounding box center [661, 258] width 263 height 290
click at [635, 204] on div "helper . moveRight ( ) helper . build ( "downArrow" ) helper . moveLeft ( 1 ) h…" at bounding box center [661, 258] width 263 height 290
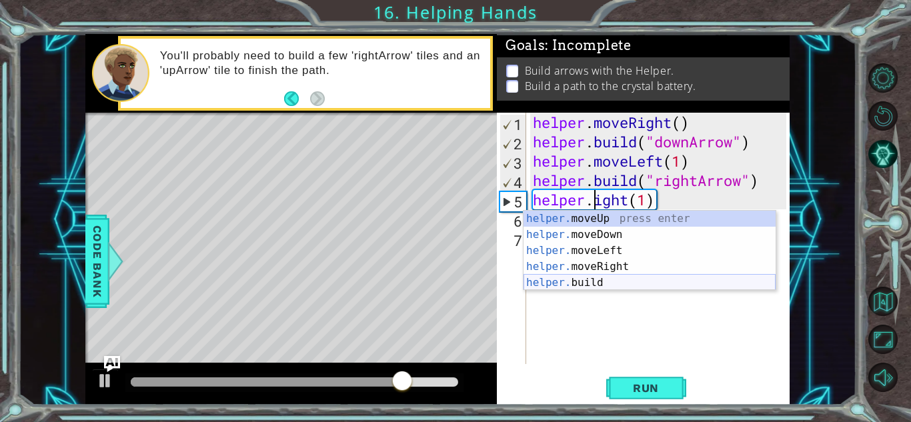
click at [595, 285] on div "helper. moveUp press enter helper. moveDown press enter helper. moveLeft press …" at bounding box center [649, 267] width 252 height 112
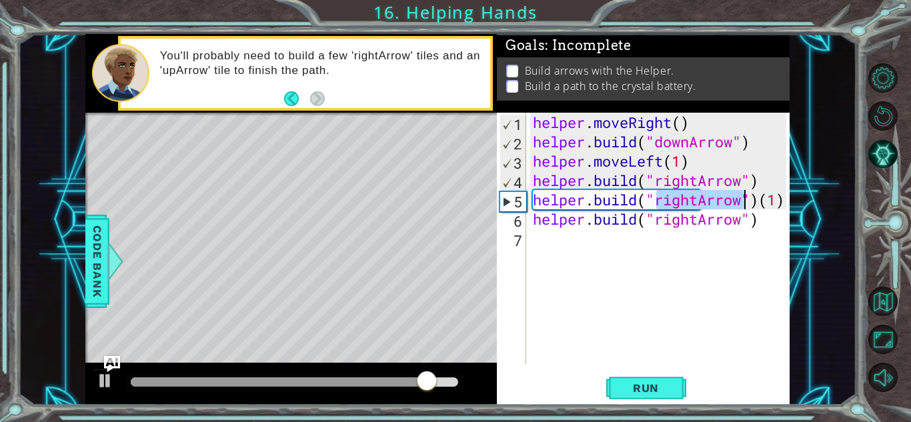
click at [608, 223] on div "helper . moveRight ( ) helper . build ( "downArrow" ) helper . moveLeft ( 1 ) h…" at bounding box center [661, 258] width 263 height 290
click at [637, 227] on div "helper . moveRight ( ) helper . build ( "downArrow" ) helper . moveLeft ( 1 ) h…" at bounding box center [661, 258] width 263 height 290
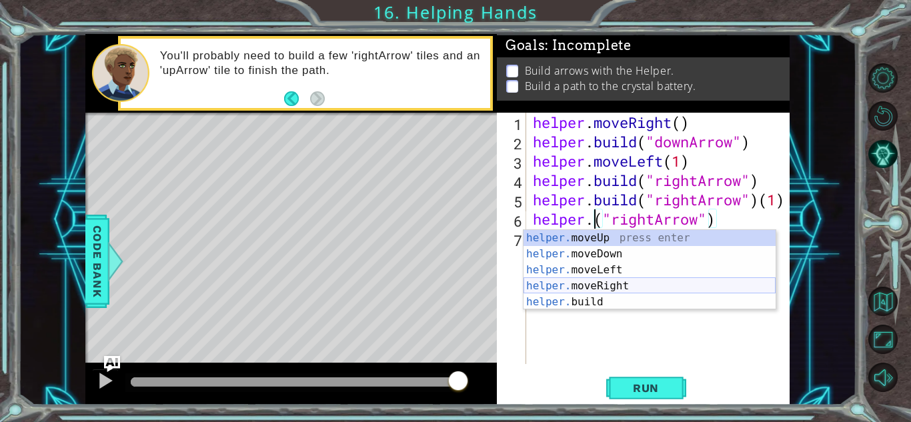
click at [634, 282] on div "helper. moveUp press enter helper. moveDown press enter helper. moveLeft press …" at bounding box center [649, 286] width 252 height 112
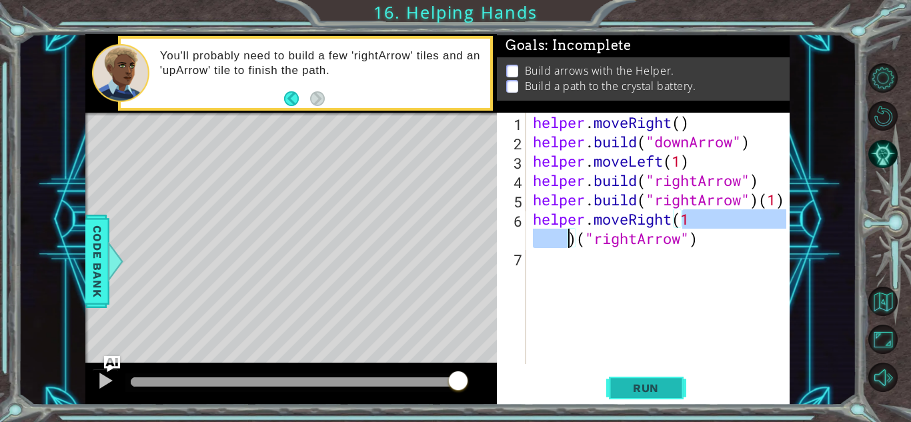
click at [635, 392] on span "Run" at bounding box center [645, 387] width 53 height 13
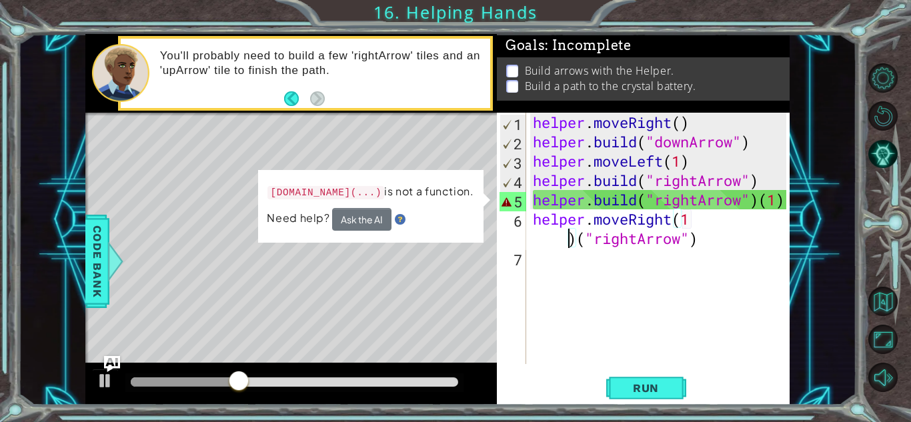
click at [597, 197] on div "helper . moveRight ( ) helper . build ( "downArrow" ) helper . moveLeft ( 1 ) h…" at bounding box center [661, 258] width 263 height 290
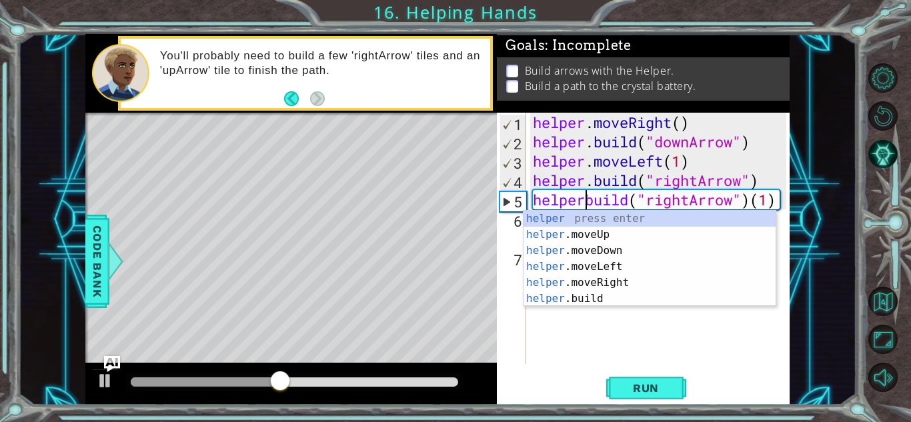
click at [620, 201] on div "helper . moveRight ( ) helper . build ( "downArrow" ) helper . moveLeft ( 1 ) h…" at bounding box center [661, 258] width 263 height 290
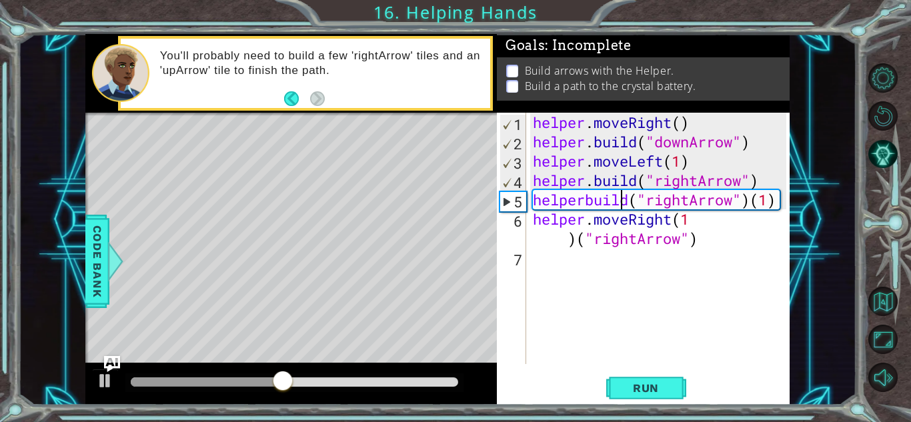
click at [620, 201] on div "helper . moveRight ( ) helper . build ( "downArrow" ) helper . moveLeft ( 1 ) h…" at bounding box center [661, 258] width 263 height 290
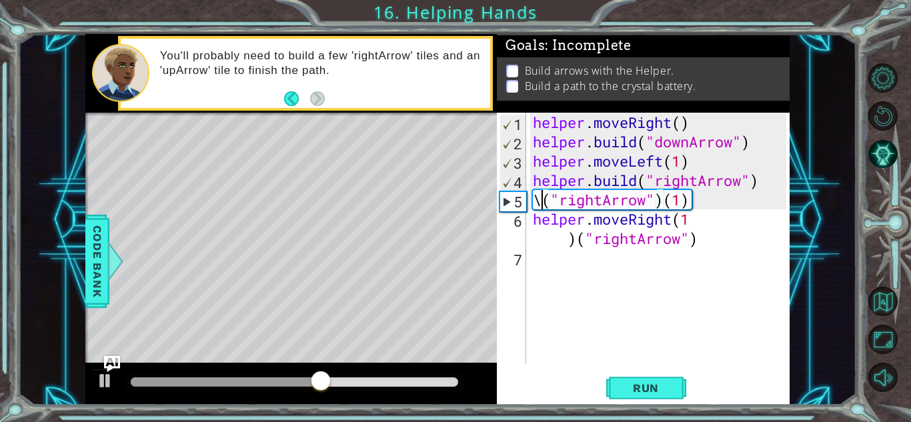
click at [727, 209] on div "helper . moveRight ( ) helper . build ( "downArrow" ) helper . moveLeft ( 1 ) h…" at bounding box center [661, 258] width 263 height 290
click at [713, 203] on div "helper . moveRight ( ) helper . build ( "downArrow" ) helper . moveLeft ( 1 ) h…" at bounding box center [661, 258] width 263 height 290
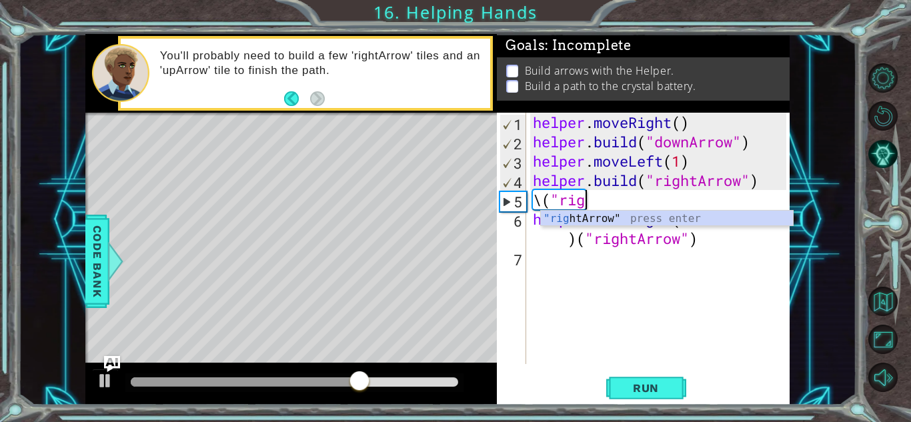
scroll to position [0, 1]
type textarea "\"
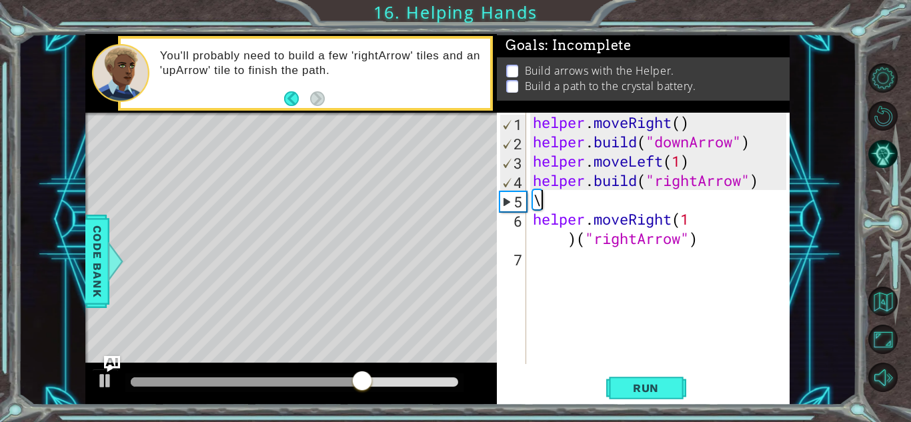
scroll to position [0, 0]
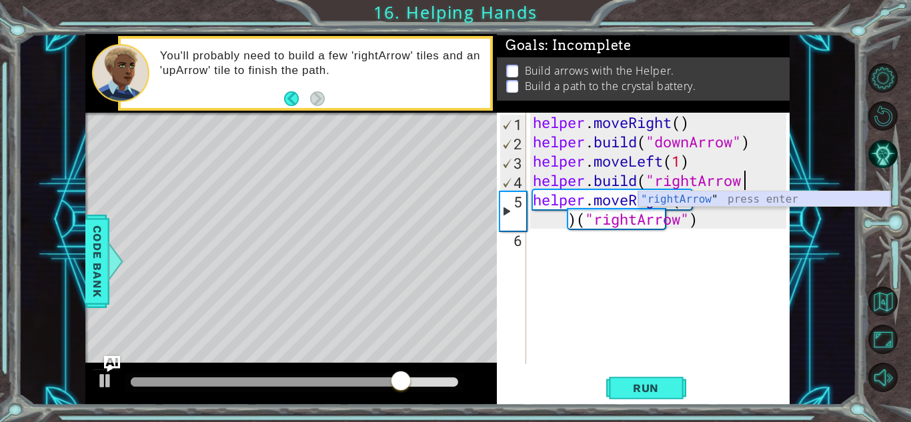
click at [685, 193] on div ""rightArrow " press enter" at bounding box center [764, 215] width 252 height 48
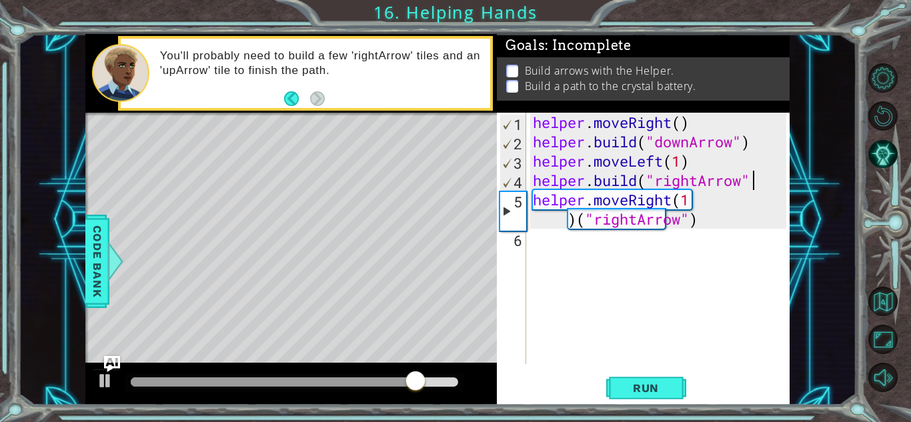
click at [756, 200] on div "helper . moveRight ( ) helper . build ( "downArrow" ) helper . moveLeft ( 1 ) h…" at bounding box center [661, 258] width 263 height 290
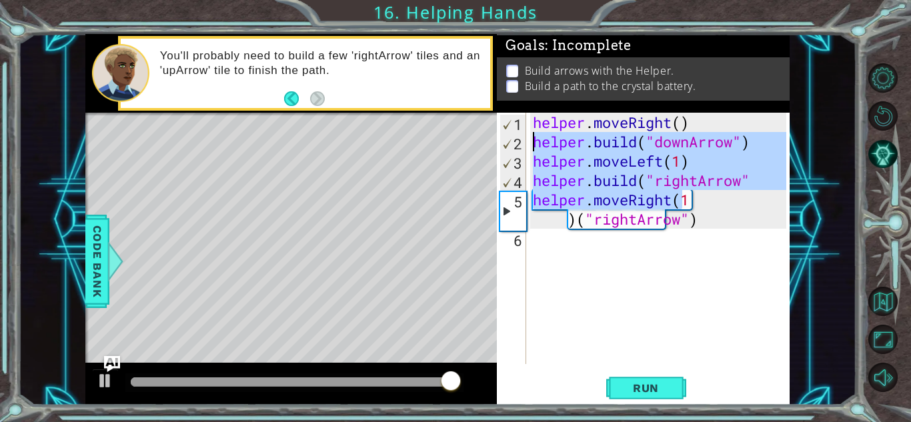
drag, startPoint x: 736, startPoint y: 209, endPoint x: 520, endPoint y: 119, distance: 234.0
click at [520, 119] on div "helper.moveRight(1)("rightArrow") 1 2 3 4 5 6 helper . moveRight ( ) helper . b…" at bounding box center [641, 238] width 289 height 251
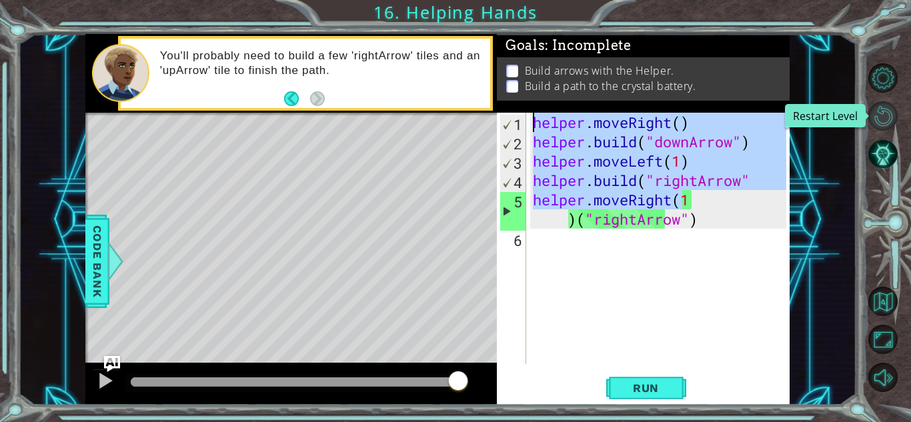
click at [891, 110] on button "Restart Level" at bounding box center [882, 115] width 29 height 29
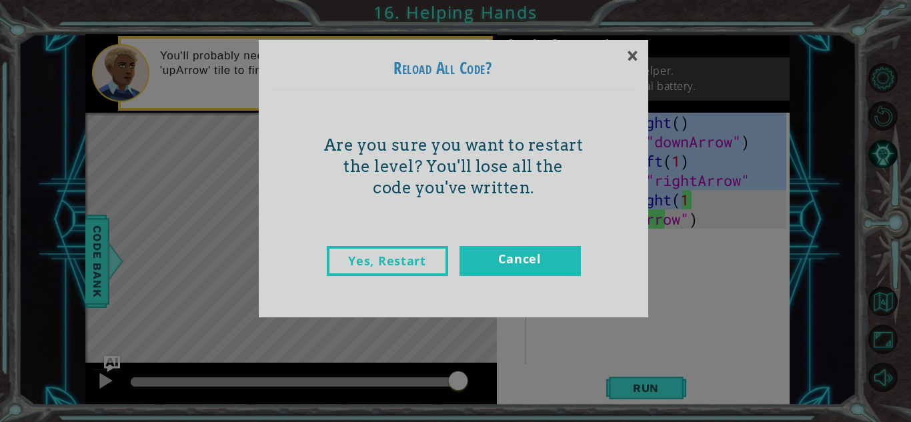
click at [449, 261] on div "Yes, Restart Cancel" at bounding box center [453, 275] width 369 height 84
click at [437, 258] on link "Yes, Restart" at bounding box center [387, 261] width 121 height 30
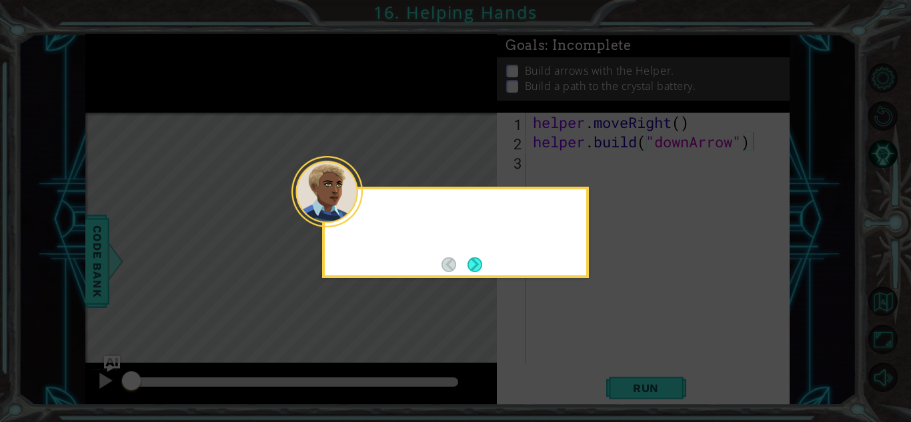
type textarea "[DOMAIN_NAME]("downArrow")"
click at [475, 259] on button "Next" at bounding box center [474, 264] width 15 height 15
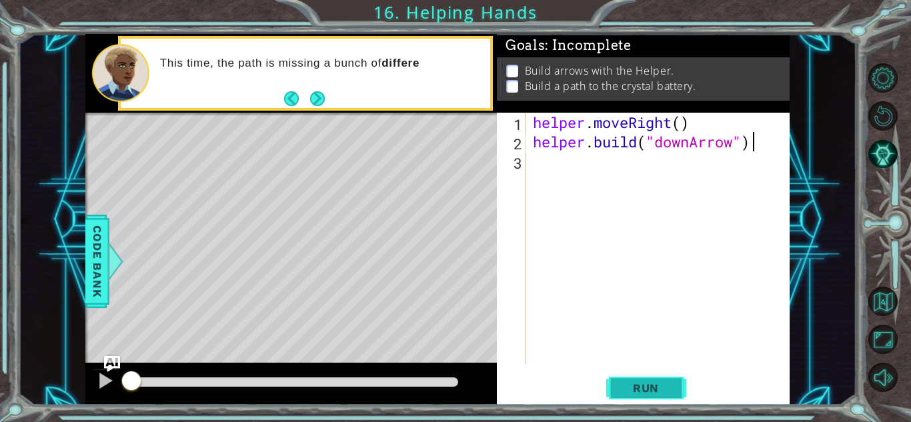
click at [645, 381] on span "Run" at bounding box center [645, 387] width 53 height 13
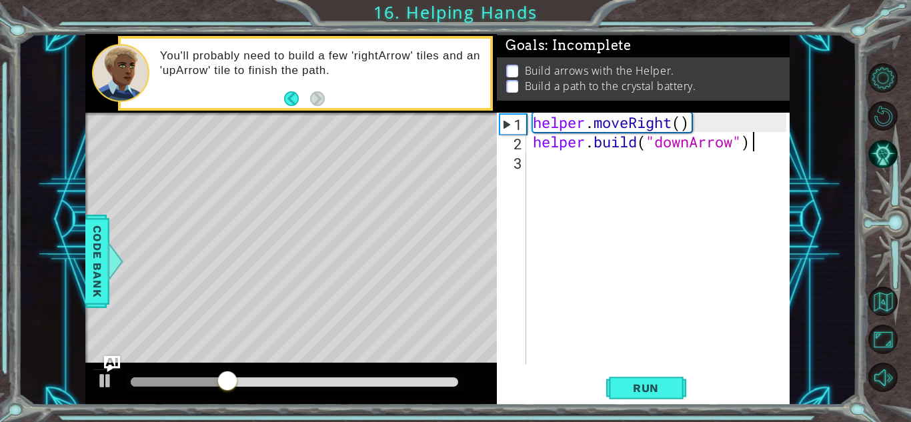
click at [533, 165] on div "helper . moveRight ( ) helper . build ( "downArrow" )" at bounding box center [661, 258] width 263 height 290
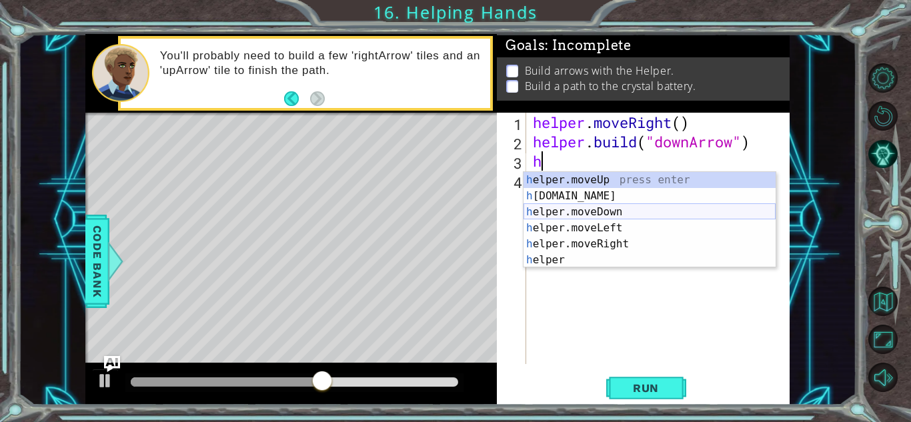
click at [580, 211] on div "h elper.moveUp press enter h [DOMAIN_NAME] press enter h elper.moveDown press e…" at bounding box center [649, 236] width 252 height 128
type textarea "helper.moveDown(1)"
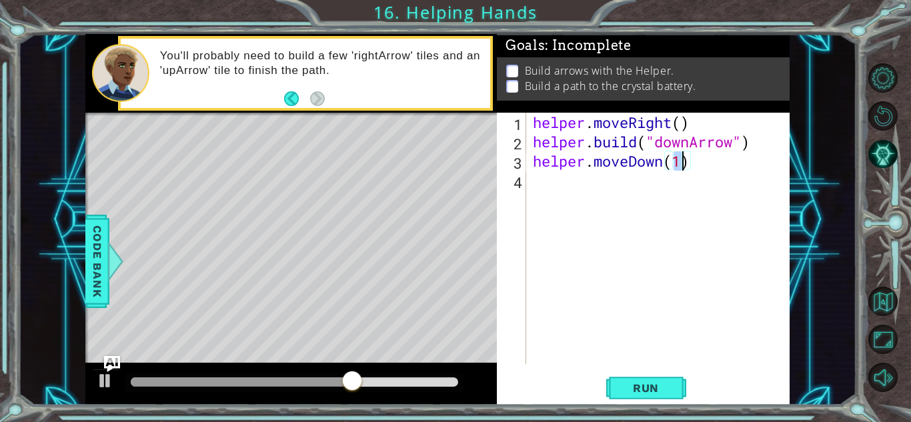
click at [591, 191] on div "helper . moveRight ( ) helper . build ( "downArrow" ) helper . moveDown ( 1 )" at bounding box center [661, 258] width 263 height 290
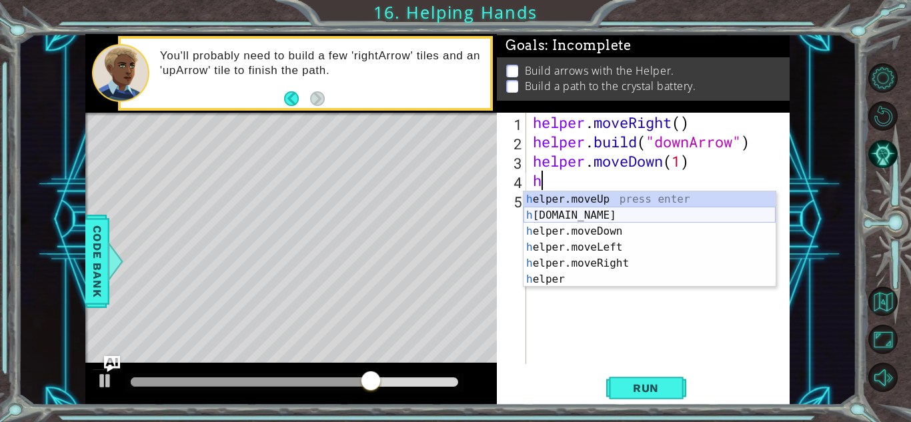
click at [613, 220] on div "h elper.moveUp press enter h [DOMAIN_NAME] press enter h elper.moveDown press e…" at bounding box center [649, 255] width 252 height 128
type textarea "[DOMAIN_NAME]("rightArrow")"
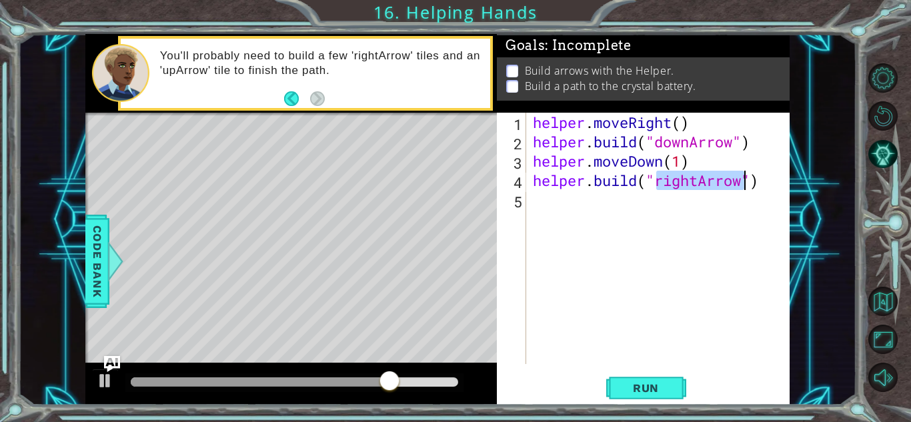
click at [592, 193] on div "helper . moveRight ( ) helper . build ( "downArrow" ) helper . moveDown ( 1 ) h…" at bounding box center [661, 258] width 263 height 290
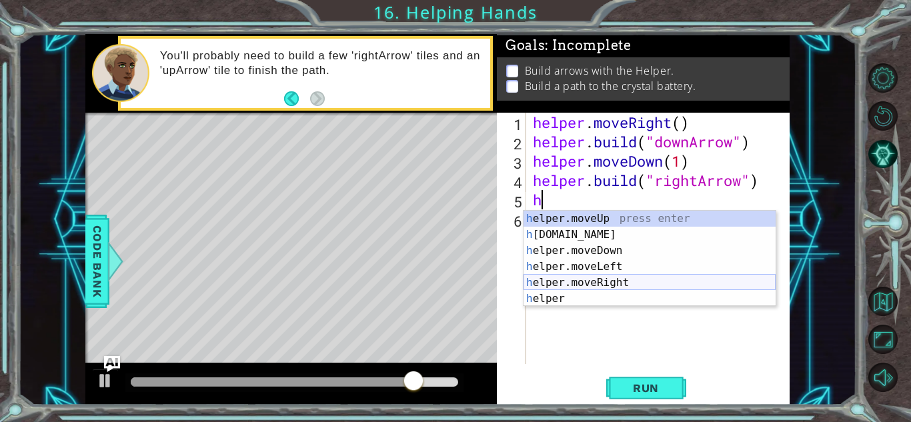
click at [616, 281] on div "h elper.moveUp press enter h [DOMAIN_NAME] press enter h elper.moveDown press e…" at bounding box center [649, 275] width 252 height 128
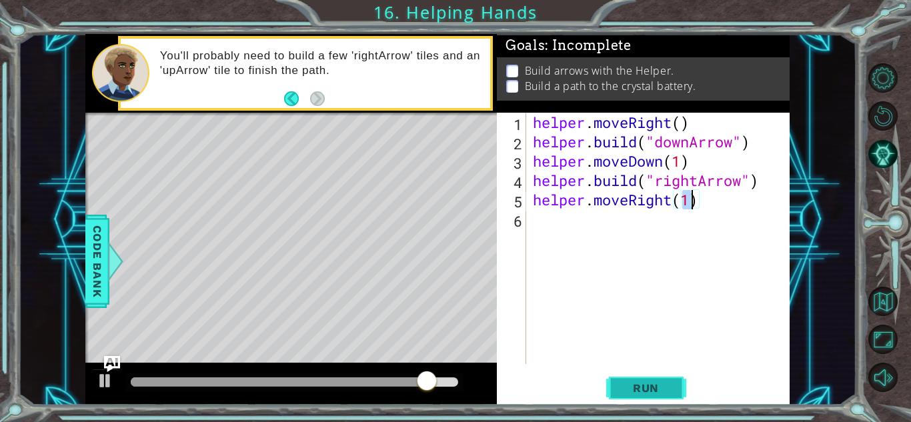
type textarea "helper.moveRight(1)"
click at [629, 385] on span "Run" at bounding box center [645, 387] width 53 height 13
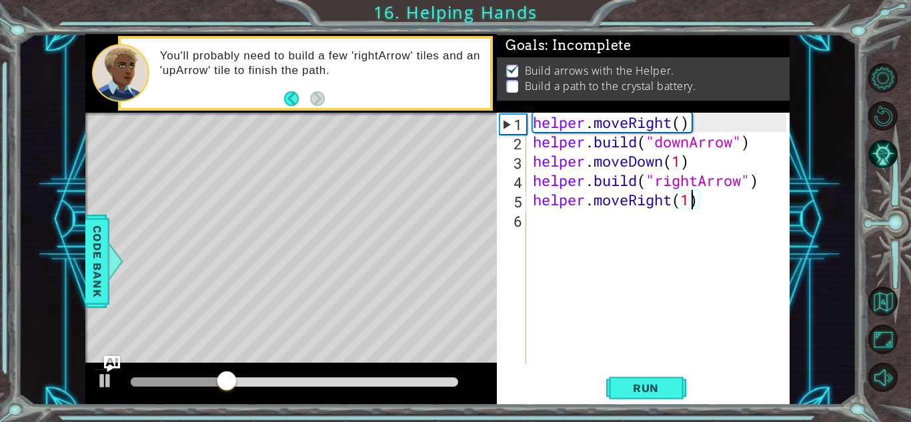
click at [597, 219] on div "helper . moveRight ( ) helper . build ( "downArrow" ) helper . moveDown ( 1 ) h…" at bounding box center [661, 258] width 263 height 290
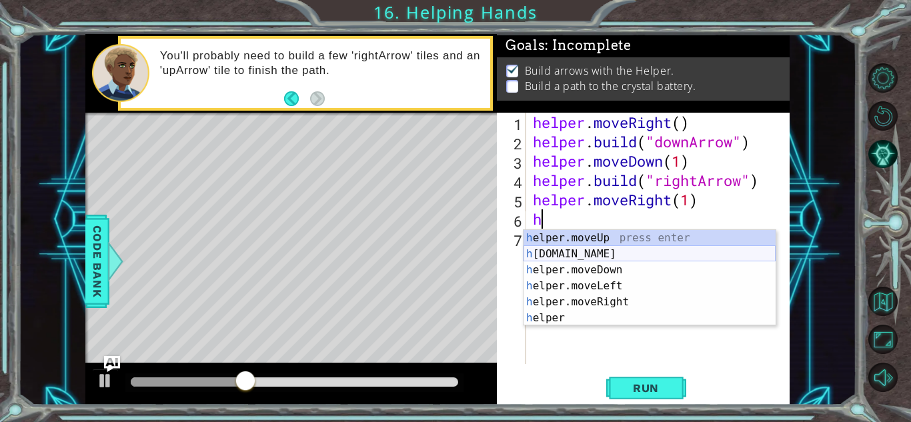
click at [612, 261] on div "h elper.moveUp press enter h [DOMAIN_NAME] press enter h elper.moveDown press e…" at bounding box center [649, 294] width 252 height 128
type textarea "[DOMAIN_NAME]("rightArrow")"
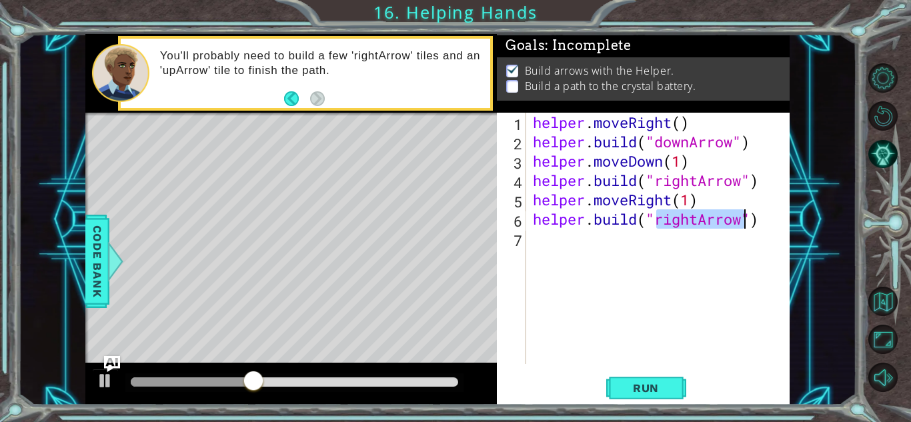
click at [581, 230] on div "helper . moveRight ( ) helper . build ( "downArrow" ) helper . moveDown ( 1 ) h…" at bounding box center [661, 258] width 263 height 290
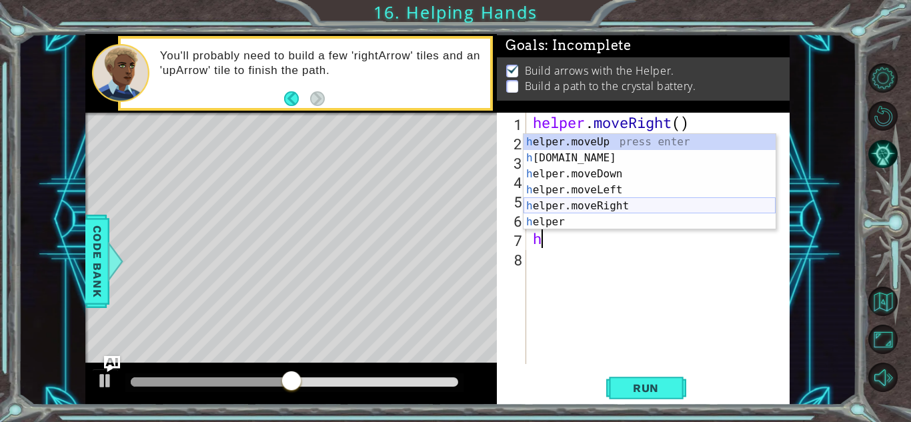
click at [614, 203] on div "h elper.moveUp press enter h [DOMAIN_NAME] press enter h elper.moveDown press e…" at bounding box center [649, 198] width 252 height 128
type textarea "helper.moveRight(1)"
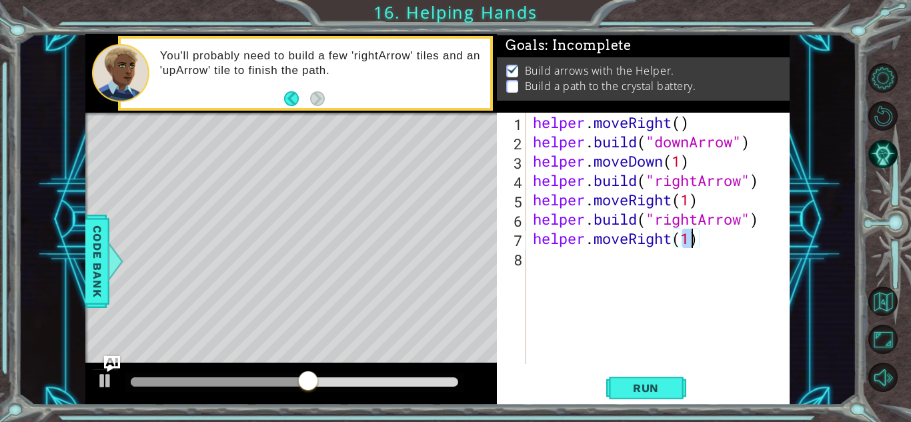
click at [577, 261] on div "helper . moveRight ( ) helper . build ( "downArrow" ) helper . moveDown ( 1 ) h…" at bounding box center [661, 258] width 263 height 290
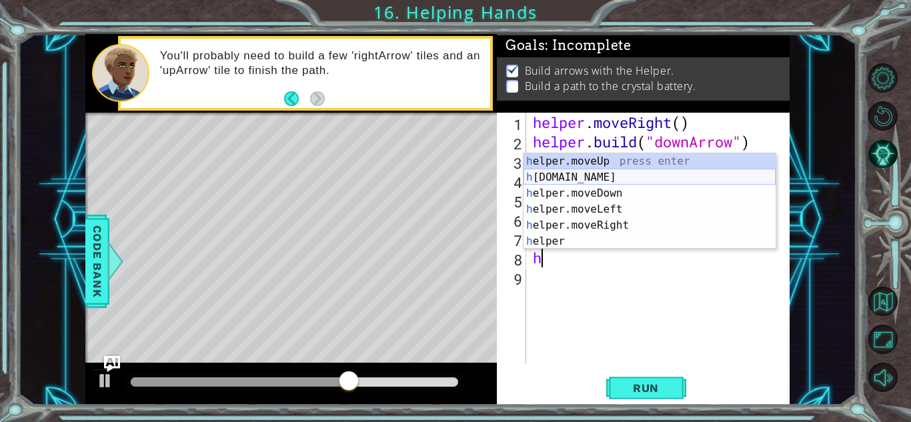
click at [591, 183] on div "h elper.moveUp press enter h [DOMAIN_NAME] press enter h elper.moveDown press e…" at bounding box center [649, 217] width 252 height 128
type textarea "[DOMAIN_NAME]("rightArrow")"
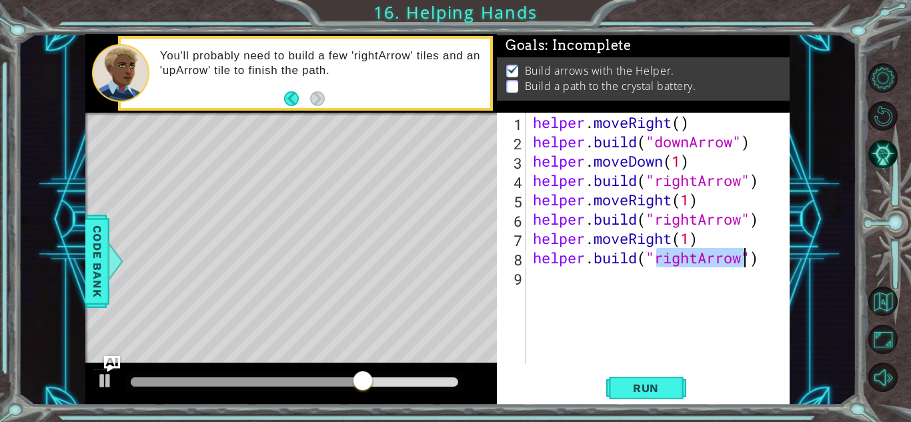
click at [575, 273] on div "helper . moveRight ( ) helper . build ( "downArrow" ) helper . moveDown ( 1 ) h…" at bounding box center [661, 258] width 263 height 290
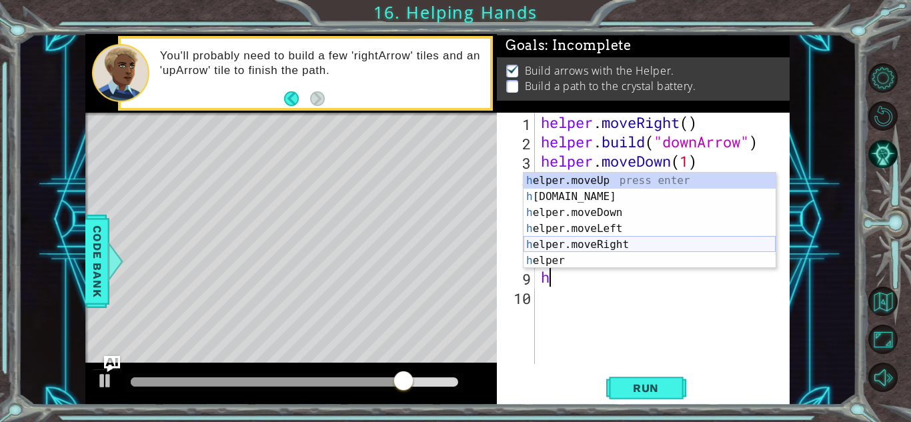
click at [579, 239] on div "h elper.moveUp press enter h [DOMAIN_NAME] press enter h elper.moveDown press e…" at bounding box center [649, 237] width 252 height 128
type textarea "helper.moveRight(1)"
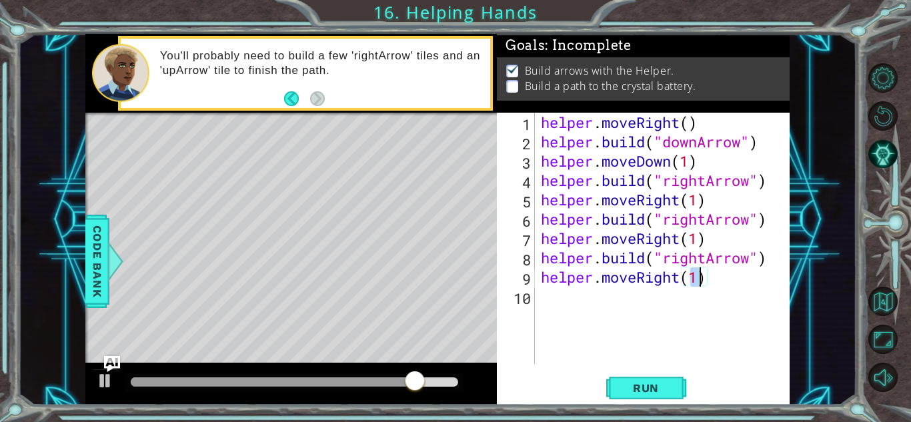
click at [567, 289] on div "helper . moveRight ( ) helper . build ( "downArrow" ) helper . moveDown ( 1 ) h…" at bounding box center [665, 258] width 255 height 290
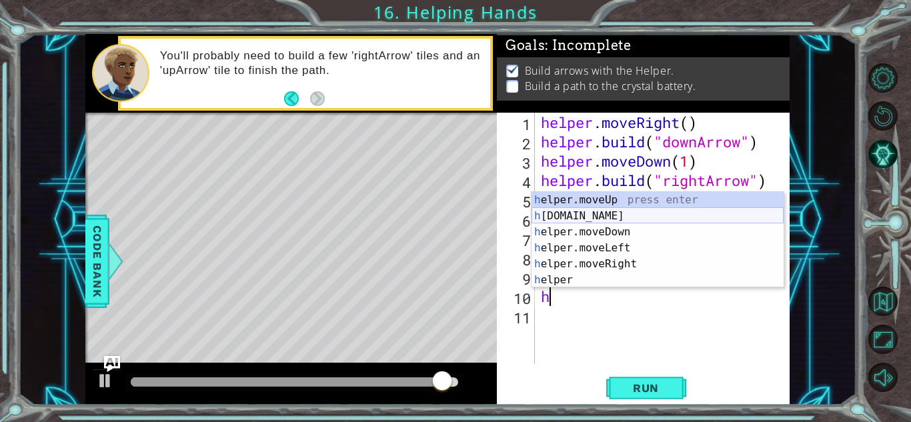
click at [585, 212] on div "h elper.moveUp press enter h [DOMAIN_NAME] press enter h elper.moveDown press e…" at bounding box center [657, 256] width 252 height 128
type textarea "[DOMAIN_NAME]("rightArrow")"
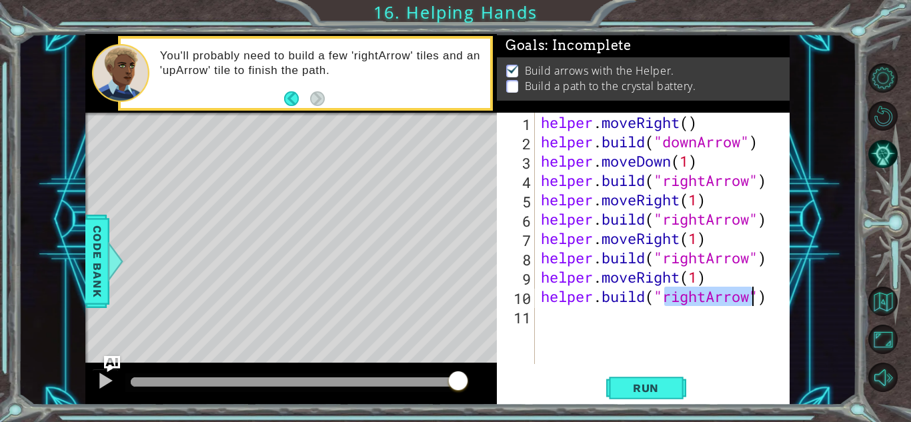
click at [659, 311] on div "helper . moveRight ( ) helper . build ( "downArrow" ) helper . moveDown ( 1 ) h…" at bounding box center [665, 258] width 255 height 290
type textarea "b"
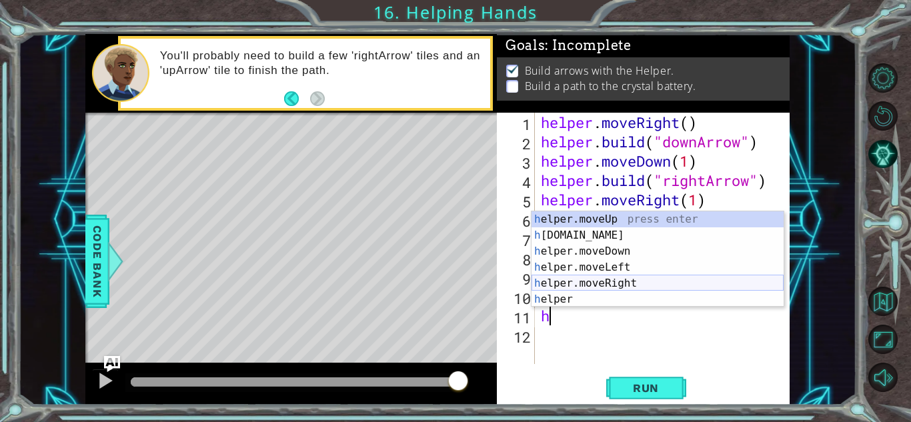
click at [626, 285] on div "h elper.moveUp press enter h [DOMAIN_NAME] press enter h elper.moveDown press e…" at bounding box center [657, 275] width 252 height 128
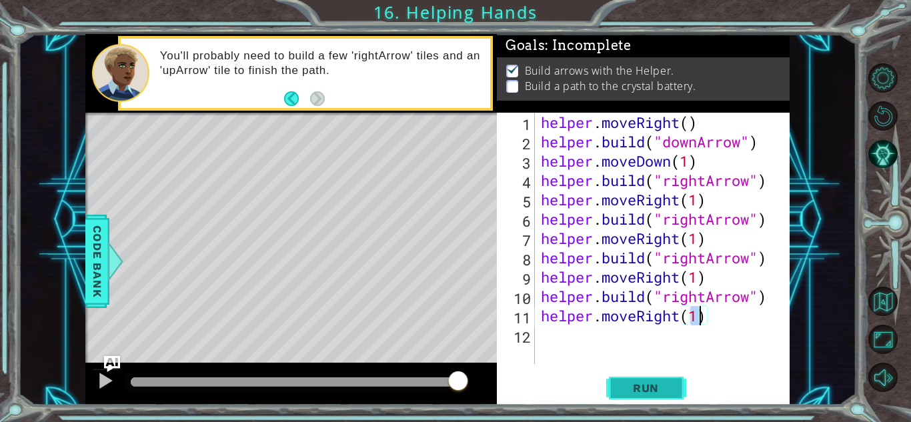
click at [624, 386] on span "Run" at bounding box center [645, 387] width 53 height 13
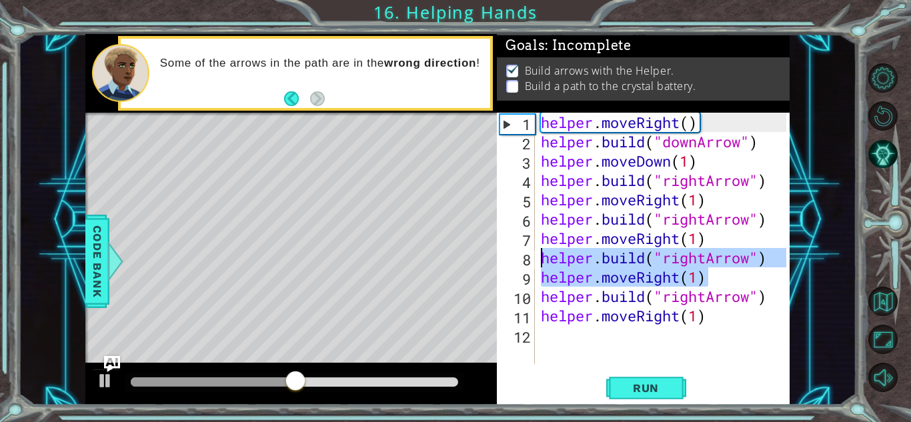
drag, startPoint x: 715, startPoint y: 279, endPoint x: 537, endPoint y: 263, distance: 178.7
click at [537, 263] on div "helper.moveRight(1) 1 2 3 4 5 6 7 8 9 10 11 12 helper . moveRight ( ) helper . …" at bounding box center [641, 238] width 289 height 251
type textarea "[DOMAIN_NAME]("rightArrow") helper.moveRight(1)"
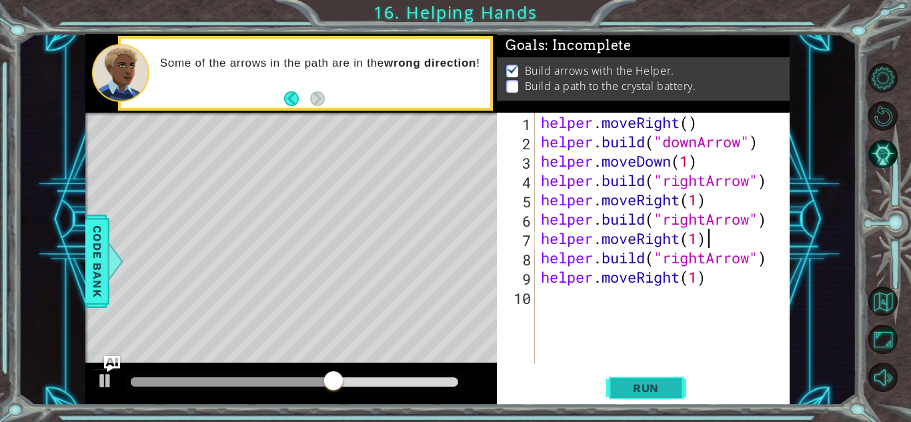
click at [646, 383] on span "Run" at bounding box center [645, 387] width 53 height 13
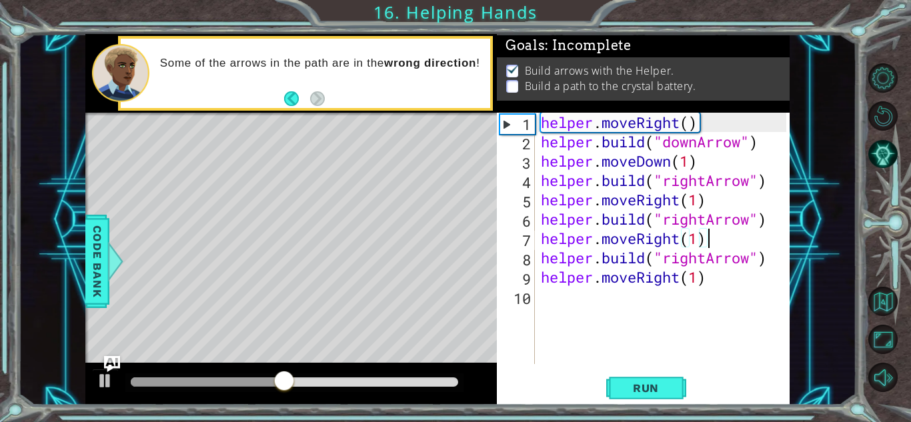
click at [706, 261] on div "helper . moveRight ( ) helper . build ( "downArrow" ) helper . moveDown ( 1 ) h…" at bounding box center [665, 258] width 255 height 290
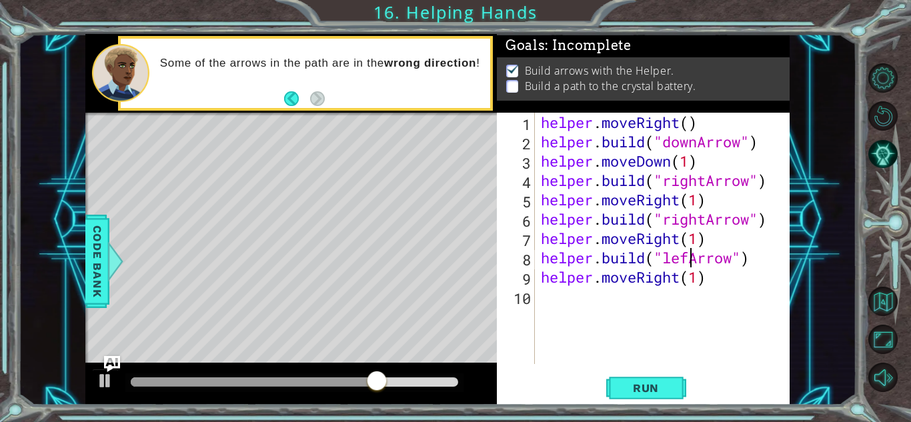
scroll to position [0, 7]
click at [736, 263] on div "helper . moveRight ( ) helper . build ( "downArrow" ) helper . moveDown ( 1 ) h…" at bounding box center [665, 258] width 255 height 290
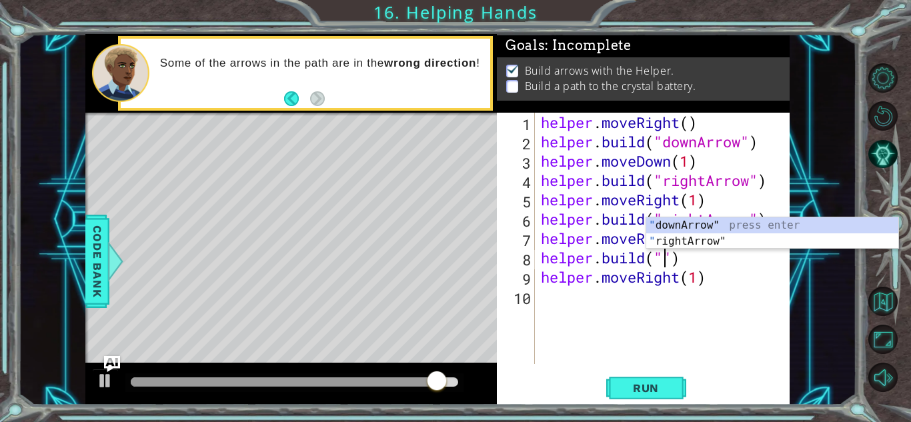
scroll to position [0, 6]
click at [694, 256] on div "helper . moveRight ( ) helper . build ( "downArrow" ) helper . moveDown ( 1 ) h…" at bounding box center [665, 258] width 255 height 290
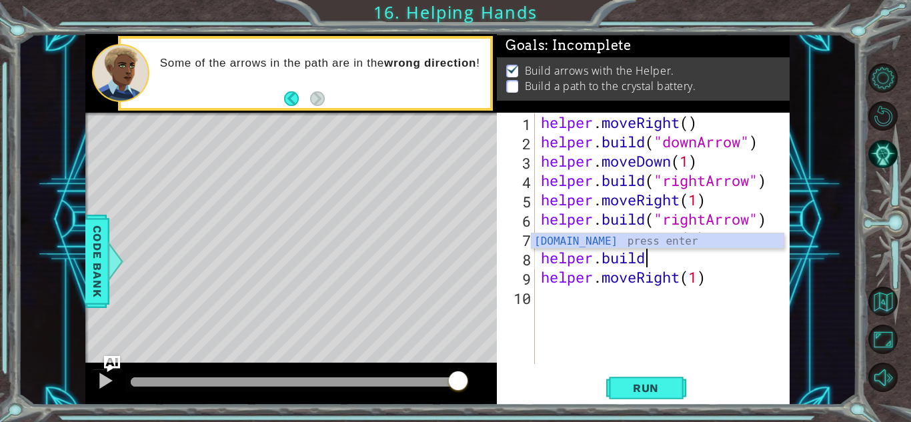
scroll to position [0, 4]
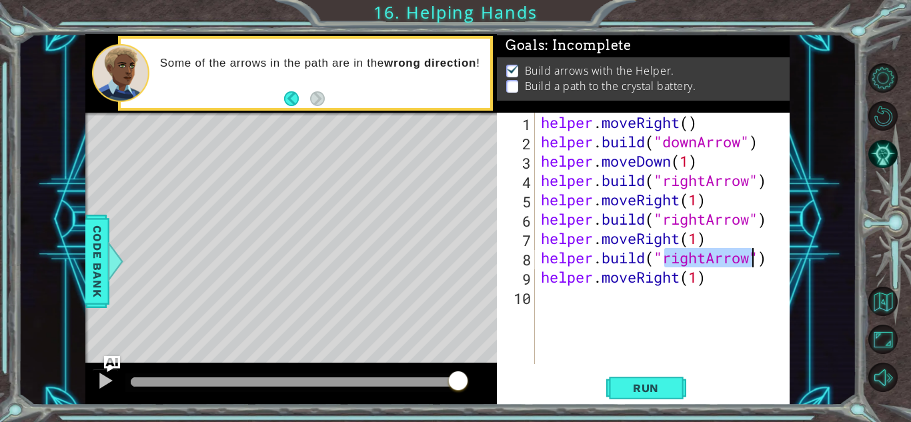
click at [696, 259] on div "helper . moveRight ( ) helper . build ( "downArrow" ) helper . moveDown ( 1 ) h…" at bounding box center [662, 238] width 248 height 251
click at [704, 261] on div "helper . moveRight ( ) helper . build ( "downArrow" ) helper . moveDown ( 1 ) h…" at bounding box center [665, 258] width 255 height 290
click at [653, 381] on span "Run" at bounding box center [645, 387] width 53 height 13
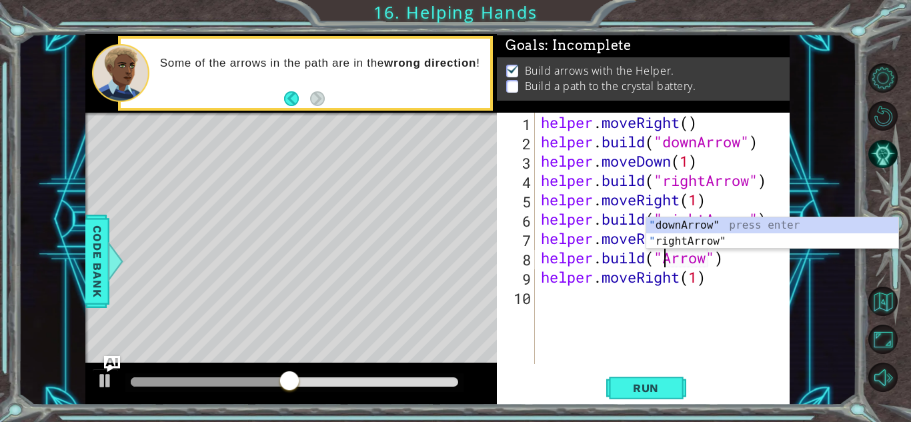
scroll to position [0, 6]
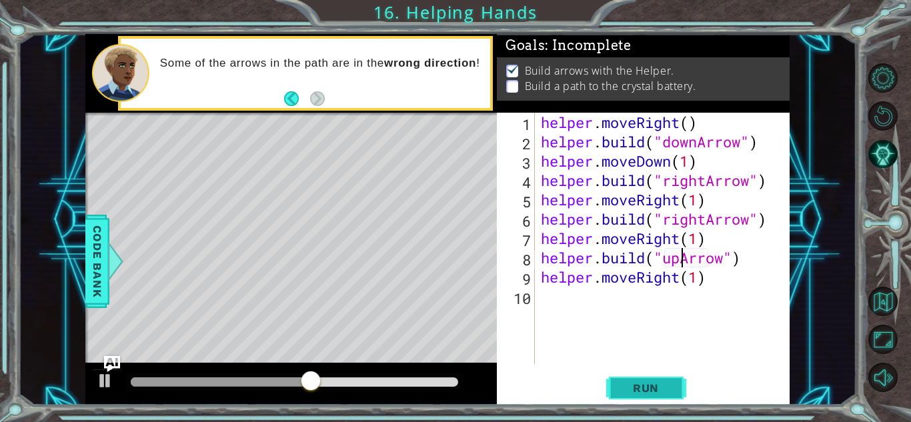
type textarea "[DOMAIN_NAME]("upArrow")"
click at [643, 396] on button "Run" at bounding box center [646, 387] width 80 height 29
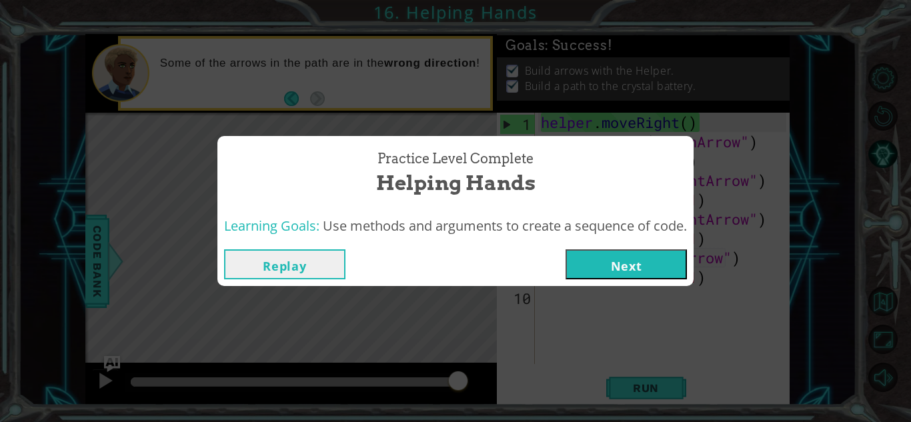
click at [605, 275] on button "Next" at bounding box center [625, 264] width 121 height 30
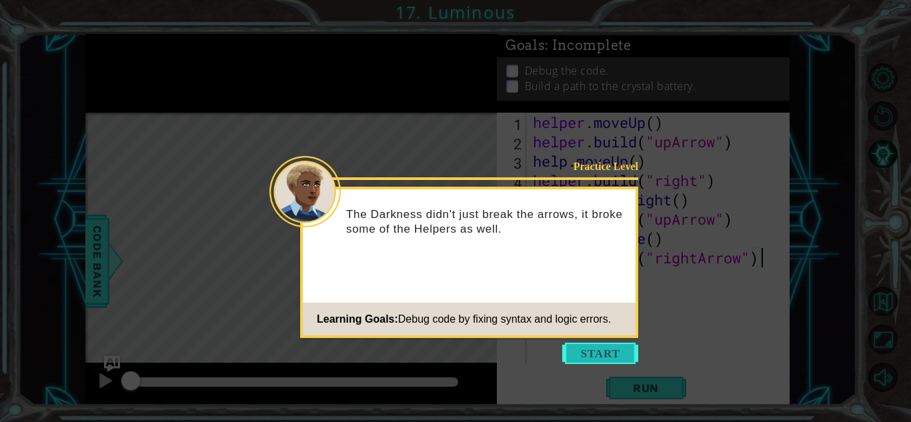
click at [591, 350] on button "Start" at bounding box center [600, 353] width 76 height 21
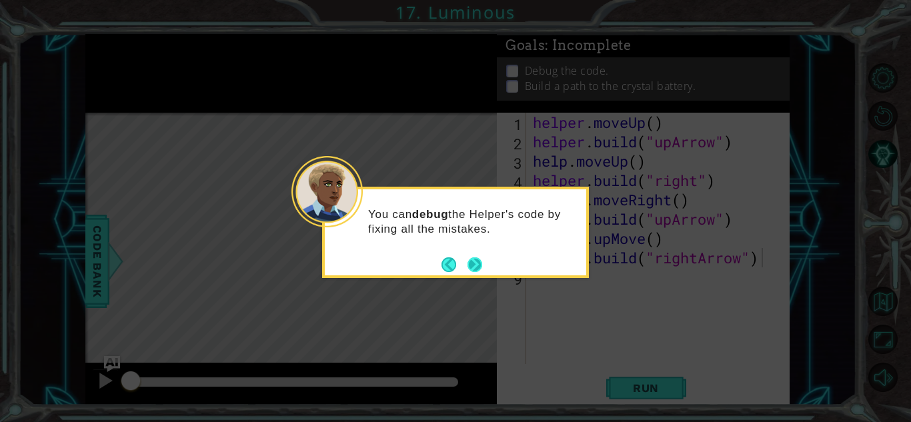
click at [475, 271] on button "Next" at bounding box center [474, 264] width 15 height 15
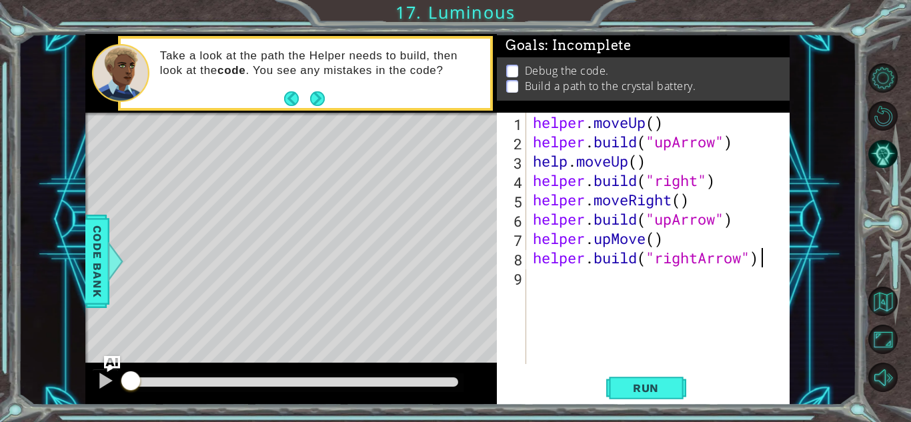
click at [681, 145] on div "helper . moveUp ( ) helper . build ( "upArrow" ) help . moveUp ( ) helper . bui…" at bounding box center [661, 258] width 263 height 290
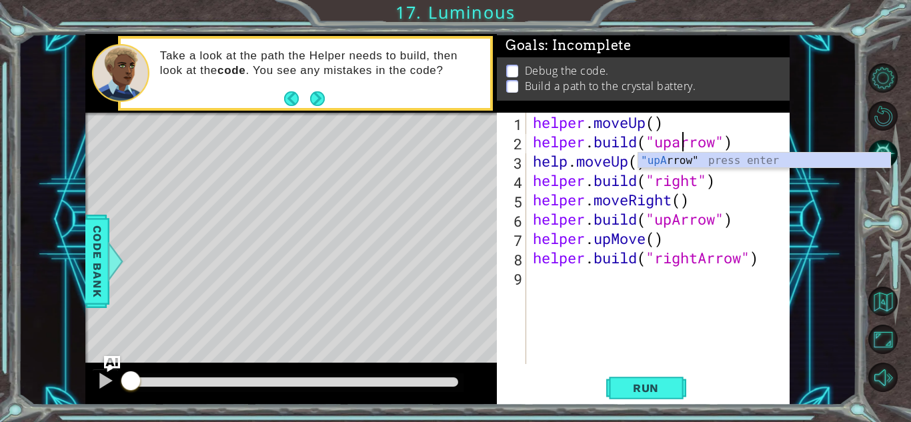
scroll to position [0, 7]
click at [569, 159] on div "helper . moveUp ( ) helper . build ( "uparrow" ) help . moveUp ( ) helper . bui…" at bounding box center [661, 258] width 263 height 290
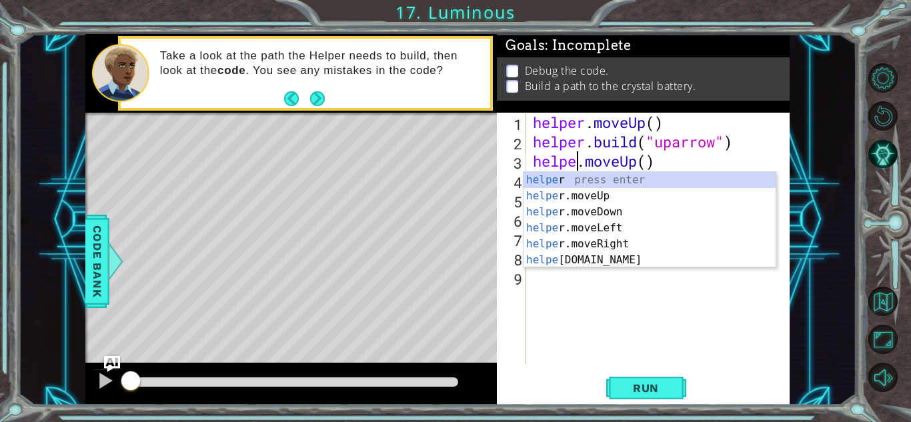
scroll to position [0, 2]
click at [605, 191] on div "helper press enter helper .moveUp press enter helper .moveDown press enter help…" at bounding box center [649, 236] width 252 height 128
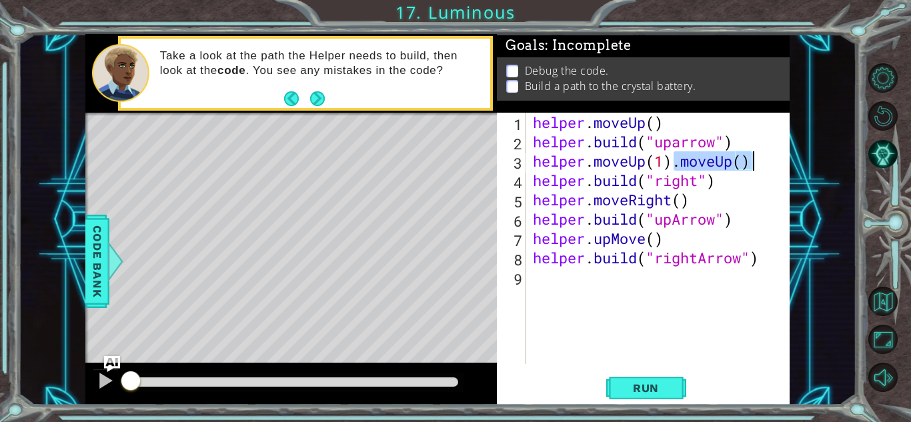
drag, startPoint x: 675, startPoint y: 167, endPoint x: 771, endPoint y: 159, distance: 95.7
click at [771, 159] on div "helper . moveUp ( ) helper . build ( "uparrow" ) helper . moveUp ( 1 ) . moveUp…" at bounding box center [661, 258] width 263 height 290
click at [701, 183] on div "helper . moveUp ( ) helper . build ( "uparrow" ) helper . moveUp ( 1 ) helper .…" at bounding box center [661, 258] width 263 height 290
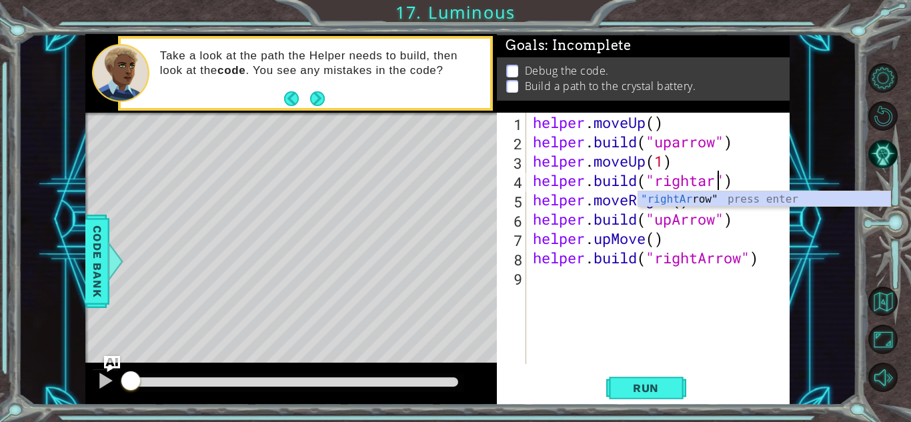
scroll to position [0, 9]
click at [702, 202] on div ""rightArr ow" press enter" at bounding box center [764, 215] width 252 height 48
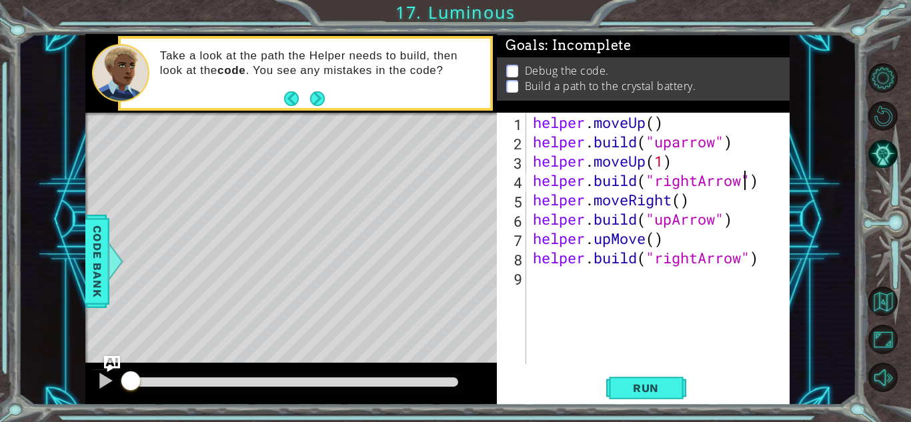
click at [683, 144] on div "helper . moveUp ( ) helper . build ( "uparrow" ) helper . moveUp ( 1 ) helper .…" at bounding box center [661, 258] width 263 height 290
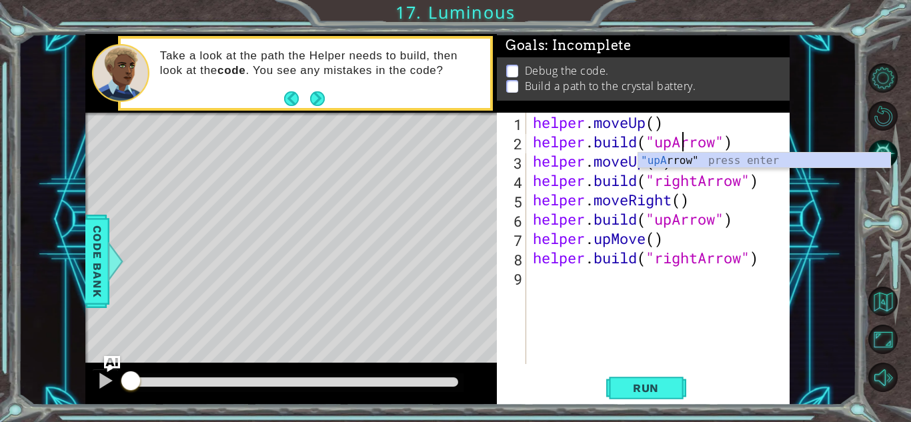
scroll to position [0, 7]
click at [665, 217] on div "helper . moveUp ( ) helper . build ( "upArrow" ) helper . moveUp ( 1 ) helper .…" at bounding box center [661, 258] width 263 height 290
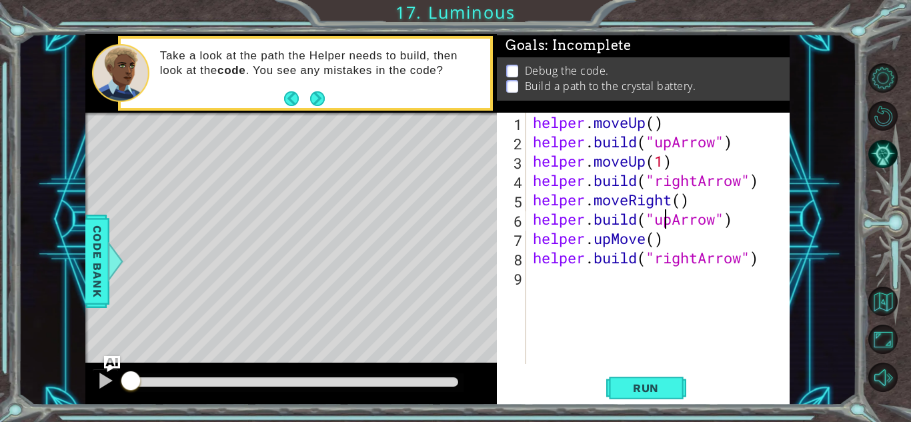
click at [643, 244] on div "helper . moveUp ( ) helper . build ( "upArrow" ) helper . moveUp ( 1 ) helper .…" at bounding box center [661, 258] width 263 height 290
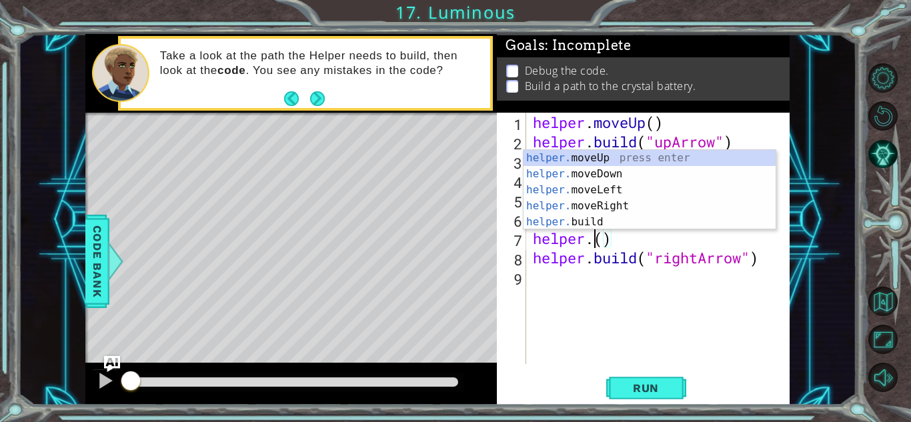
scroll to position [0, 3]
click at [611, 165] on div "helper. moveUp press enter helper. moveDown press enter helper. moveLeft press …" at bounding box center [649, 206] width 252 height 112
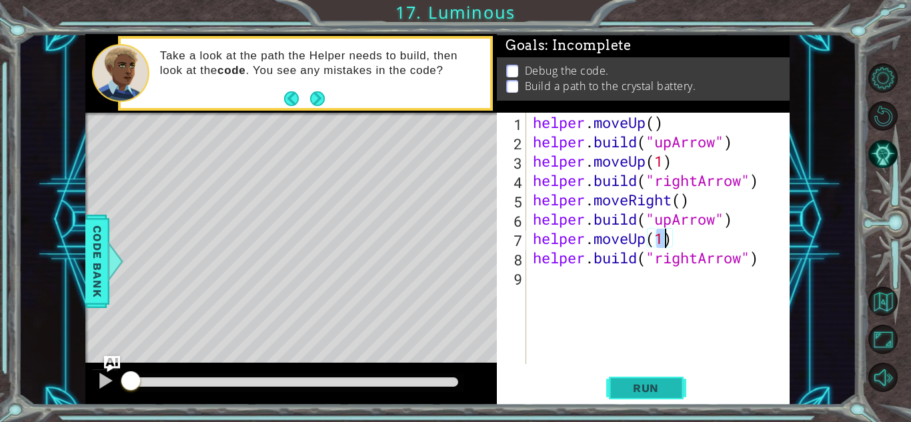
type textarea "helper.moveUp(1)"
click at [648, 394] on span "Run" at bounding box center [645, 387] width 53 height 13
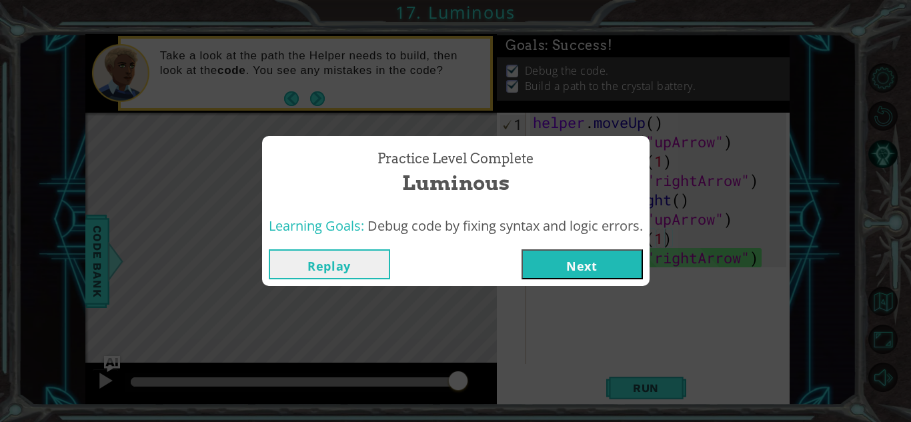
click at [565, 277] on button "Next" at bounding box center [581, 264] width 121 height 30
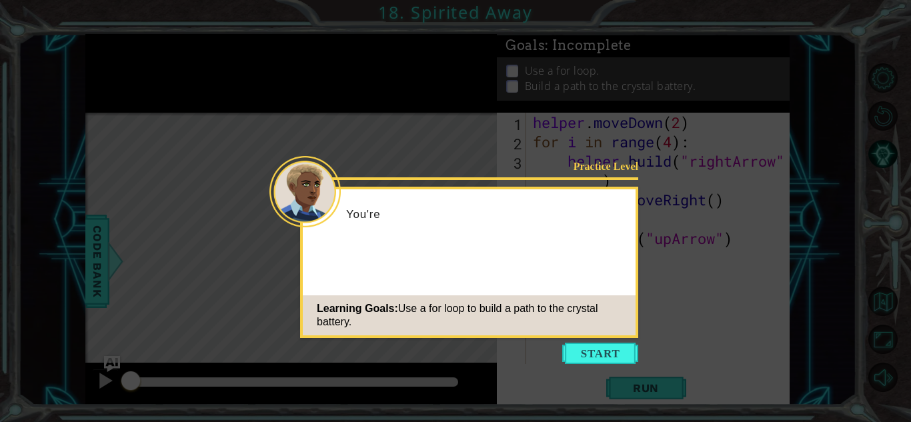
click at [493, 159] on icon at bounding box center [455, 211] width 911 height 422
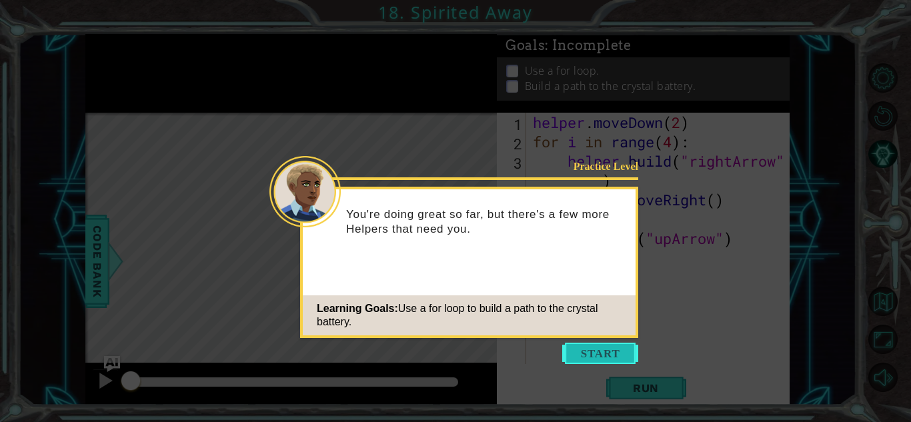
click at [577, 349] on button "Start" at bounding box center [600, 353] width 76 height 21
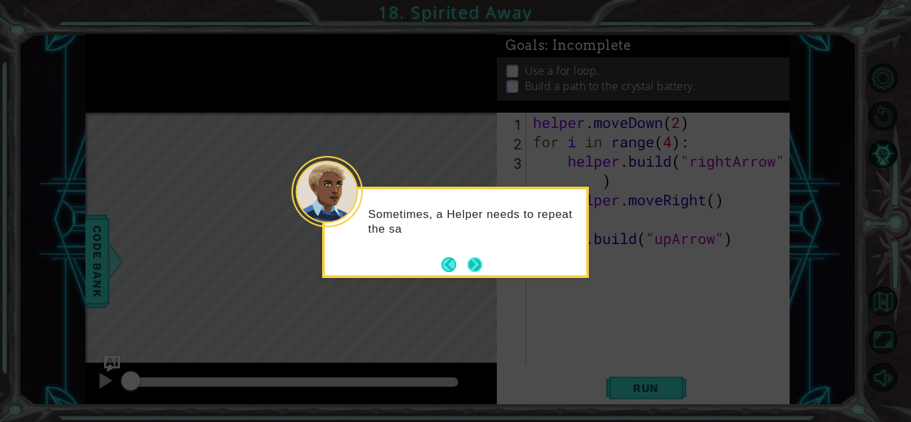
click at [471, 257] on button "Next" at bounding box center [474, 264] width 15 height 15
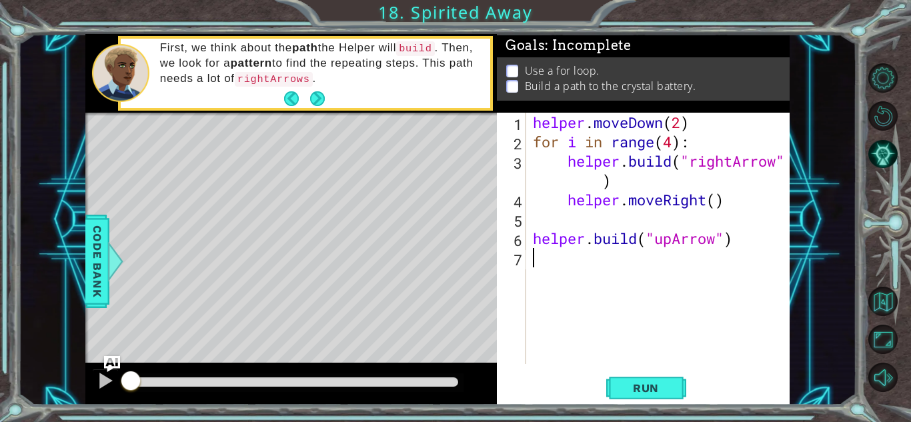
click at [612, 142] on div "helper . moveDown ( 2 ) for i in range ( 4 ) : helper . build ( "rightArrow" ) …" at bounding box center [661, 258] width 263 height 290
click at [638, 147] on div "helper . moveDown ( 2 ) for i in range ( 4 ) : helper . build ( "rightArrow" ) …" at bounding box center [661, 258] width 263 height 290
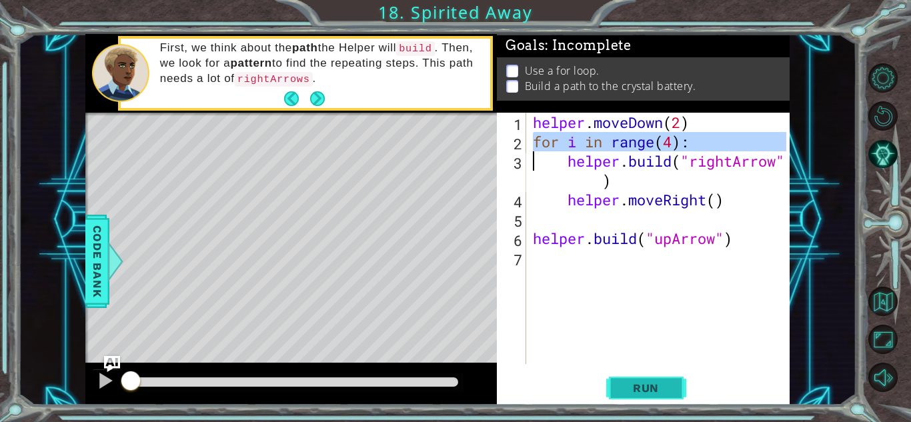
click at [651, 388] on span "Run" at bounding box center [645, 387] width 53 height 13
type textarea "[DOMAIN_NAME]("rightArrow")"
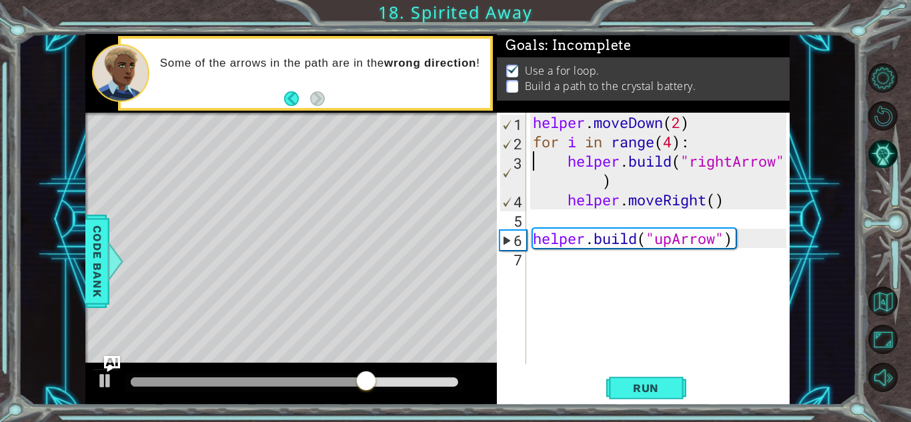
click at [567, 278] on div "helper . moveDown ( 2 ) for i in range ( 4 ) : helper . build ( "rightArrow" ) …" at bounding box center [661, 258] width 263 height 290
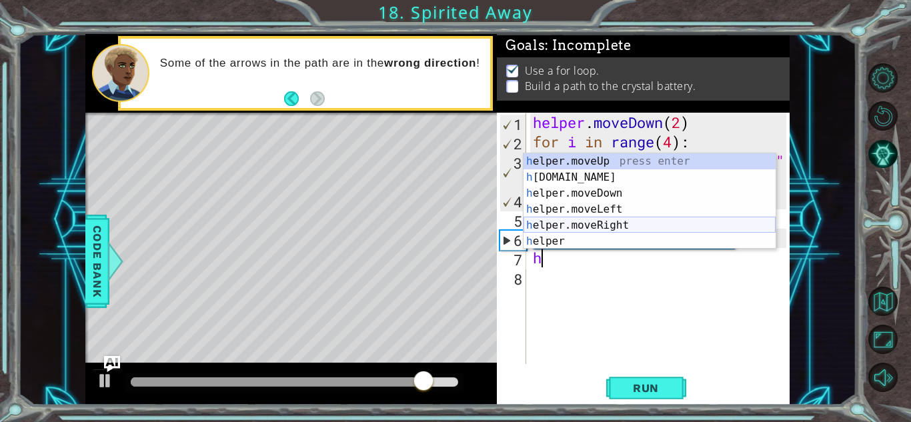
click at [585, 227] on div "h elper.moveUp press enter h [DOMAIN_NAME] press enter h elper.moveDown press e…" at bounding box center [649, 217] width 252 height 128
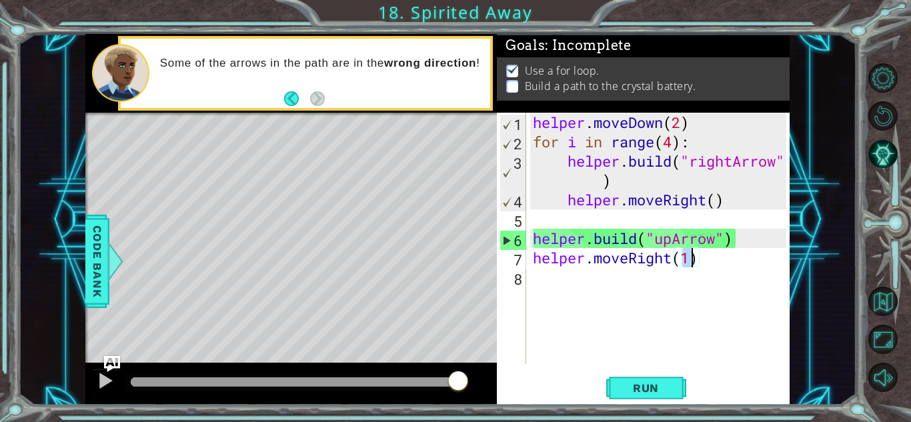
click at [624, 262] on div "helper . moveDown ( 2 ) for i in range ( 4 ) : helper . build ( "rightArrow" ) …" at bounding box center [661, 258] width 263 height 290
click at [645, 261] on div "helper . moveDown ( 2 ) for i in range ( 4 ) : helper . build ( "rightArrow" ) …" at bounding box center [661, 258] width 263 height 290
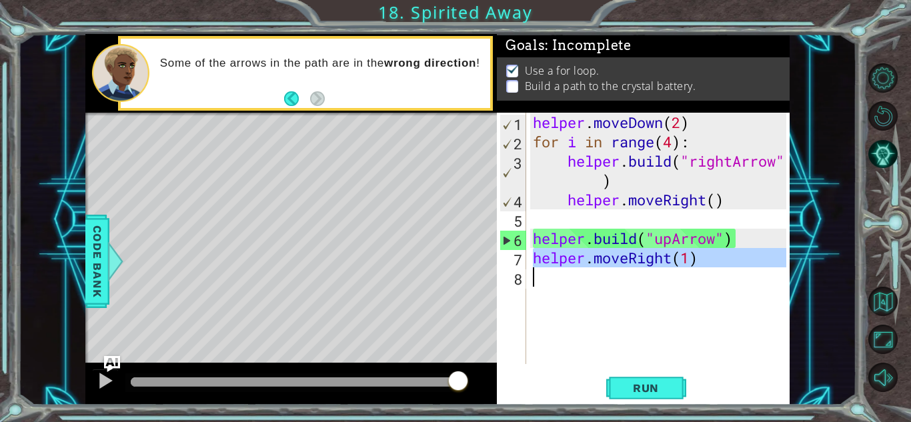
click at [645, 261] on div "helper . moveDown ( 2 ) for i in range ( 4 ) : helper . build ( "rightArrow" ) …" at bounding box center [658, 238] width 256 height 251
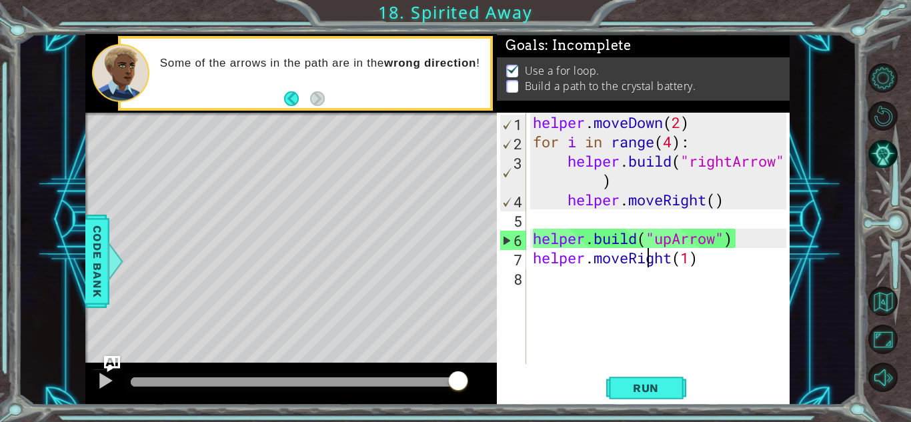
click at [645, 261] on div "helper . moveDown ( 2 ) for i in range ( 4 ) : helper . build ( "rightArrow" ) …" at bounding box center [661, 258] width 263 height 290
click at [647, 262] on div "helper . moveDown ( 2 ) for i in range ( 4 ) : helper . build ( "rightArrow" ) …" at bounding box center [658, 238] width 256 height 251
click at [633, 259] on div "helper . moveDown ( 2 ) for i in range ( 4 ) : helper . build ( "rightArrow" ) …" at bounding box center [661, 258] width 263 height 290
drag, startPoint x: 633, startPoint y: 259, endPoint x: 672, endPoint y: 263, distance: 39.5
click at [672, 263] on div "helper . moveDown ( 2 ) for i in range ( 4 ) : helper . build ( "rightArrow" ) …" at bounding box center [661, 258] width 263 height 290
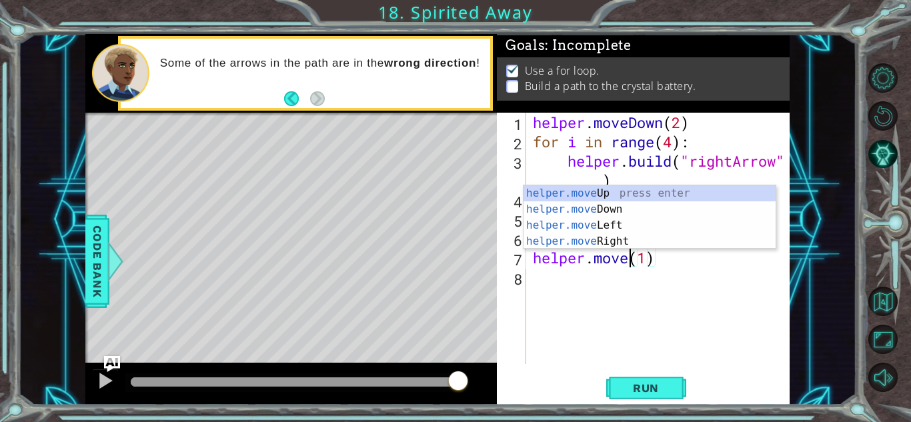
scroll to position [0, 5]
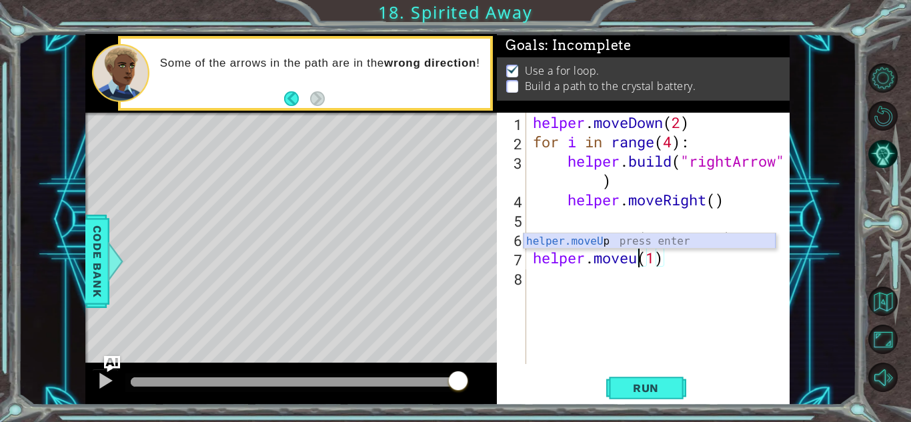
click at [603, 239] on div "helper.moveU p press enter" at bounding box center [649, 257] width 252 height 48
type textarea "helper.moveUp(1)(1)"
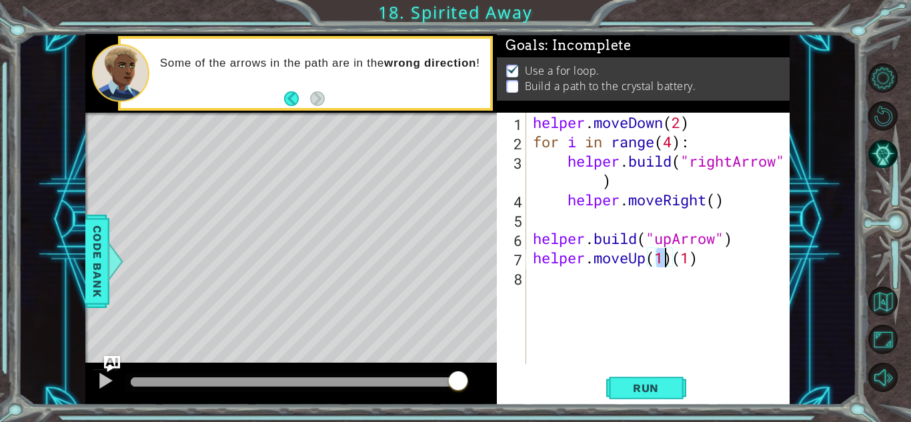
click at [594, 274] on div "helper . moveDown ( 2 ) for i in range ( 4 ) : helper . build ( "rightArrow" ) …" at bounding box center [661, 258] width 263 height 290
click at [627, 385] on span "Run" at bounding box center [645, 387] width 53 height 13
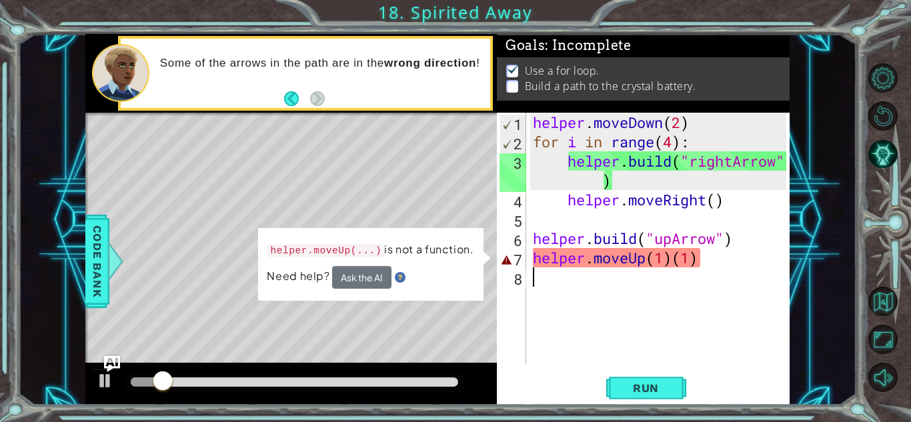
click at [581, 285] on div "helper . moveDown ( 2 ) for i in range ( 4 ) : helper . build ( "rightArrow" ) …" at bounding box center [661, 258] width 263 height 290
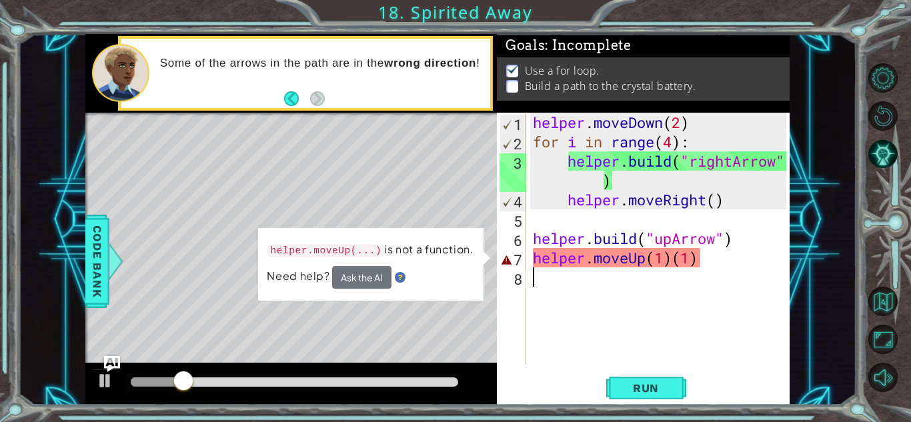
click at [644, 260] on div "helper . moveDown ( 2 ) for i in range ( 4 ) : helper . build ( "rightArrow" ) …" at bounding box center [661, 258] width 263 height 290
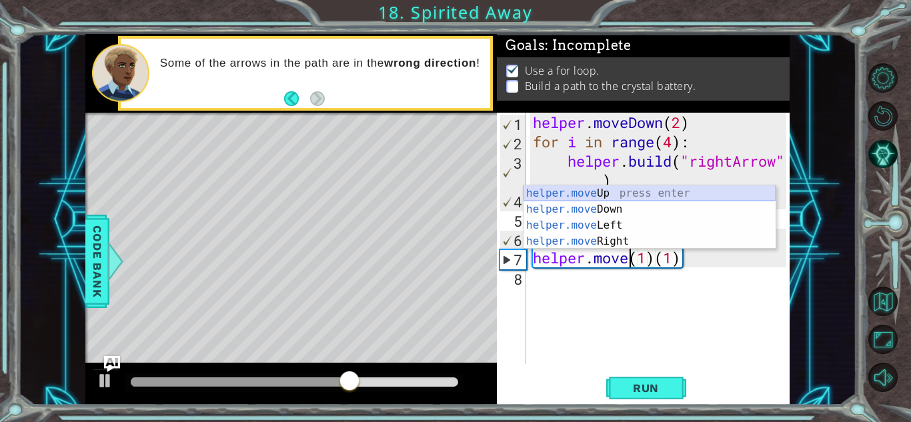
click at [611, 197] on div "helper.move Up press enter helper.move Down press enter helper.move Left press …" at bounding box center [649, 233] width 252 height 96
type textarea "helper.moveUp(1)(1)(1)"
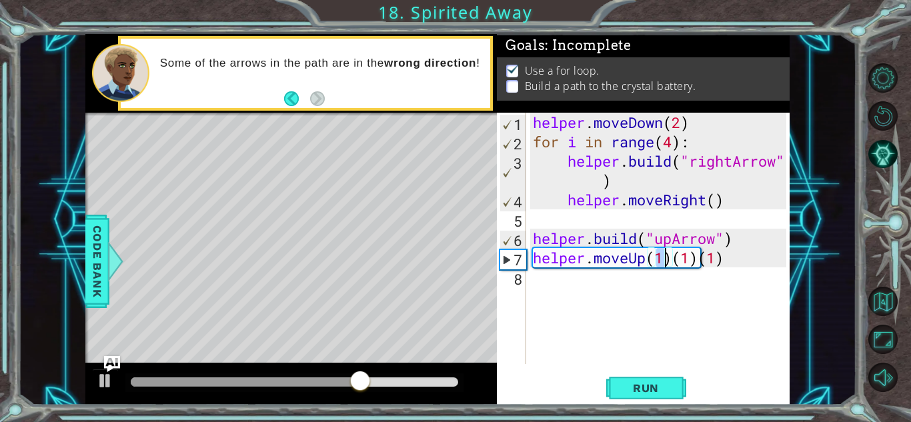
click at [598, 276] on div "helper . moveDown ( 2 ) for i in range ( 4 ) : helper . build ( "rightArrow" ) …" at bounding box center [661, 258] width 263 height 290
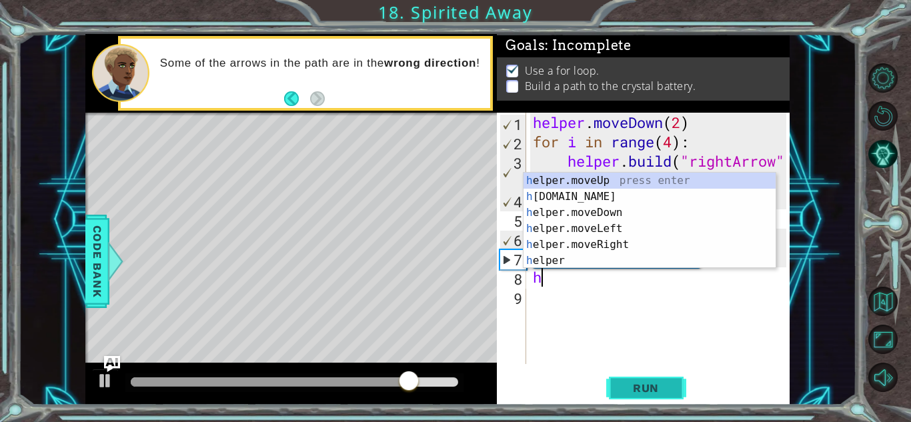
type textarea "h"
click at [639, 383] on span "Run" at bounding box center [645, 387] width 53 height 13
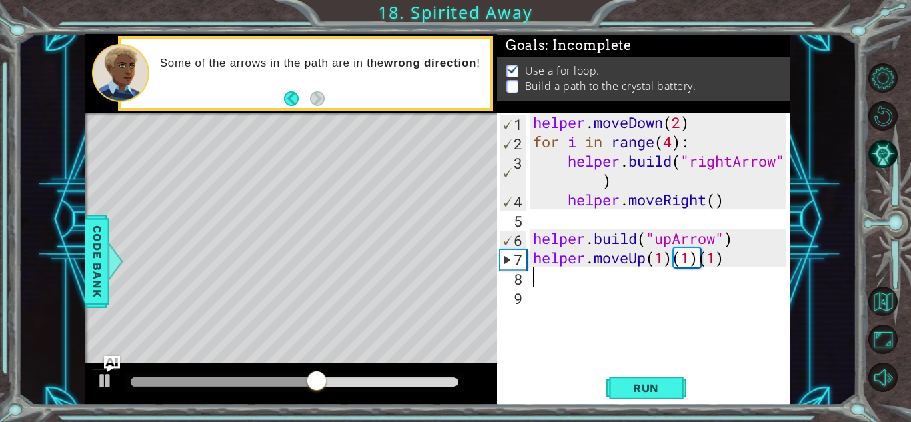
click at [640, 283] on div "helper . moveDown ( 2 ) for i in range ( 4 ) : helper . build ( "rightArrow" ) …" at bounding box center [661, 258] width 263 height 290
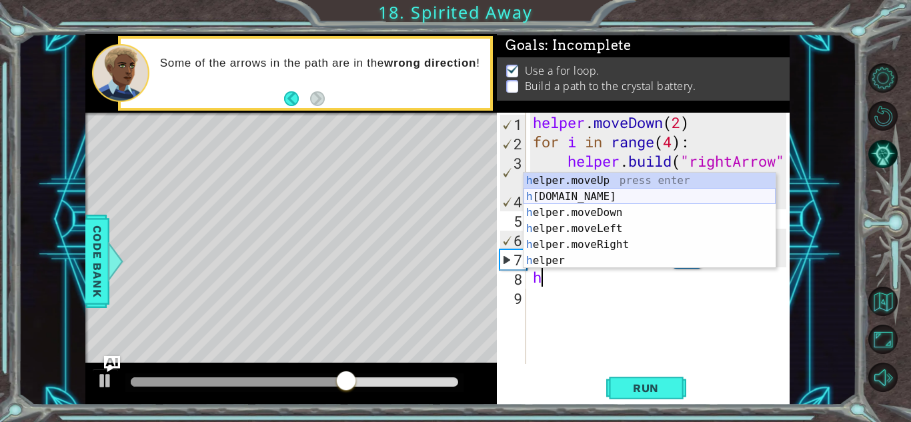
click at [619, 192] on div "h elper.moveUp press enter h [DOMAIN_NAME] press enter h elper.moveDown press e…" at bounding box center [649, 237] width 252 height 128
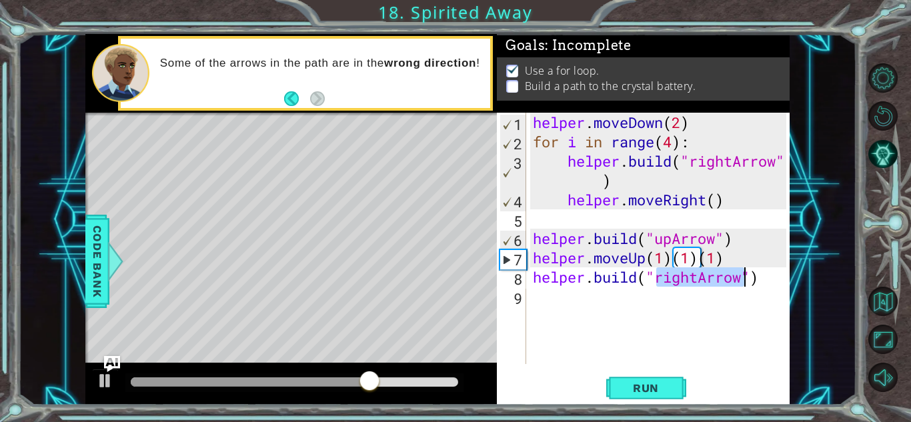
click at [692, 280] on div "helper . moveDown ( 2 ) for i in range ( 4 ) : helper . build ( "rightArrow" ) …" at bounding box center [658, 238] width 256 height 251
click at [697, 277] on div "helper . moveDown ( 2 ) for i in range ( 4 ) : helper . build ( "rightArrow" ) …" at bounding box center [661, 258] width 263 height 290
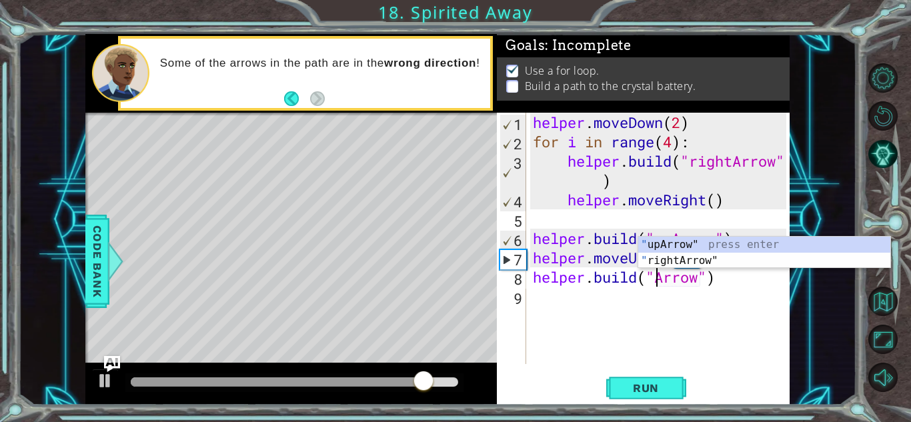
scroll to position [0, 6]
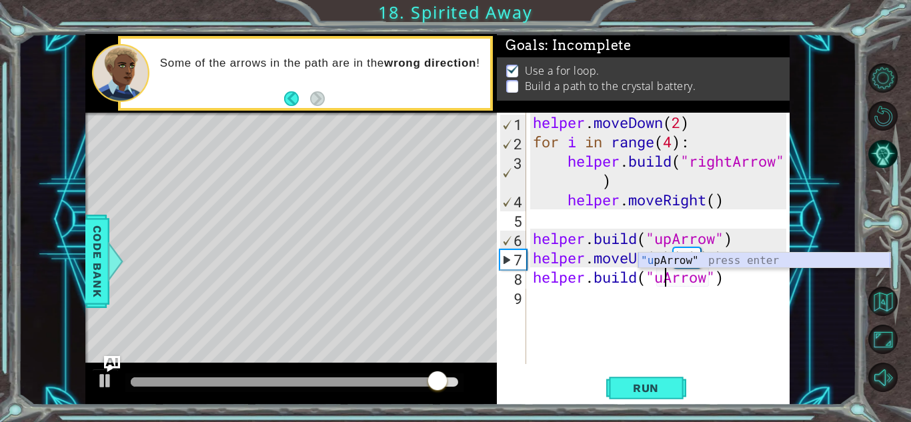
click at [703, 265] on div ""u [PERSON_NAME]" press enter" at bounding box center [764, 277] width 252 height 48
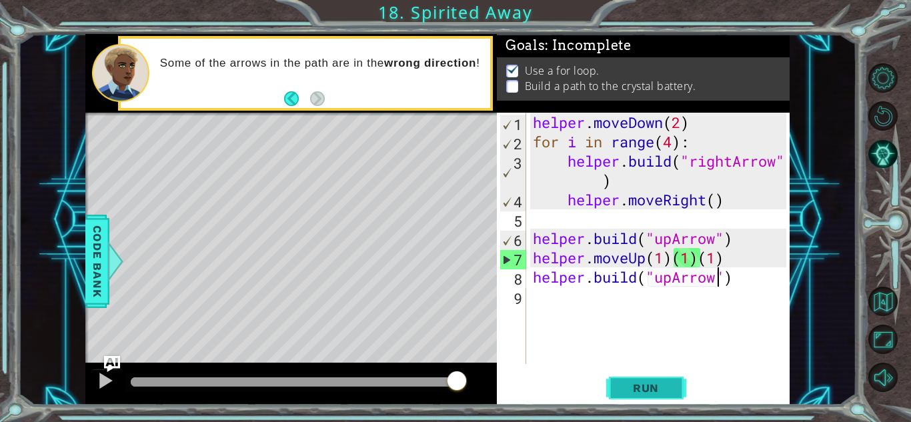
click at [627, 383] on span "Run" at bounding box center [645, 387] width 53 height 13
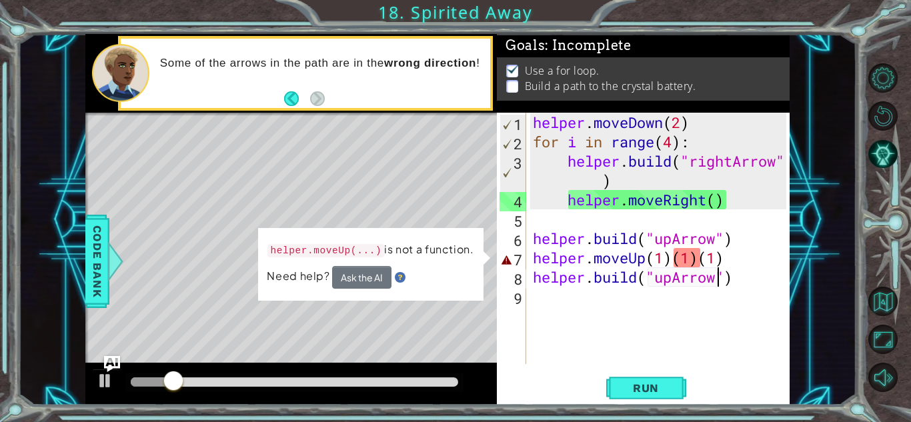
click at [729, 261] on div "helper . moveDown ( 2 ) for i in range ( 4 ) : helper . build ( "rightArrow" ) …" at bounding box center [661, 258] width 263 height 290
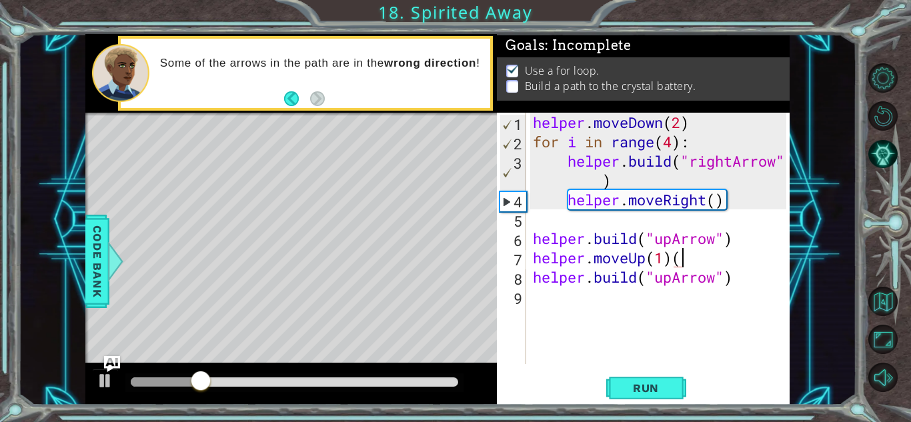
type textarea "helper.moveUp(1)"
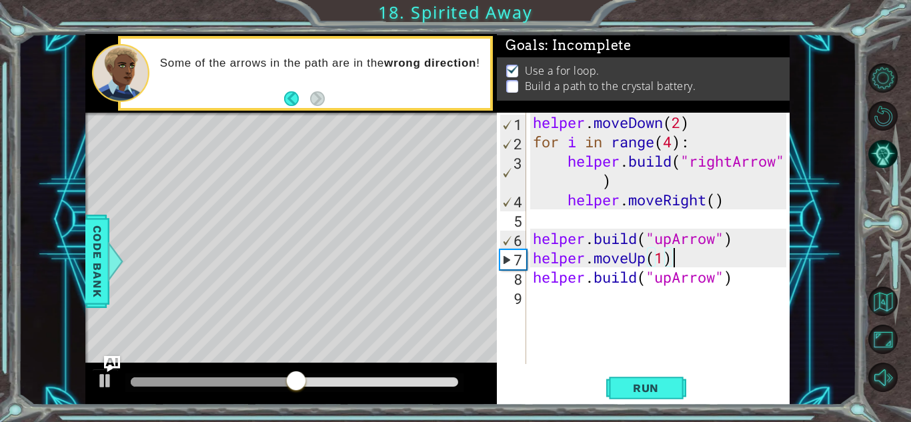
click at [609, 301] on div "helper . moveDown ( 2 ) for i in range ( 4 ) : helper . build ( "rightArrow" ) …" at bounding box center [661, 258] width 263 height 290
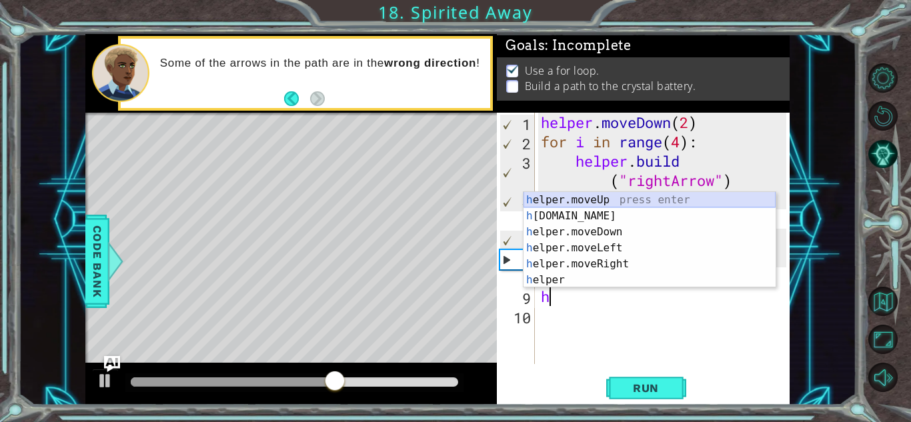
click at [584, 200] on div "h elper.moveUp press enter h [DOMAIN_NAME] press enter h elper.moveDown press e…" at bounding box center [649, 256] width 252 height 128
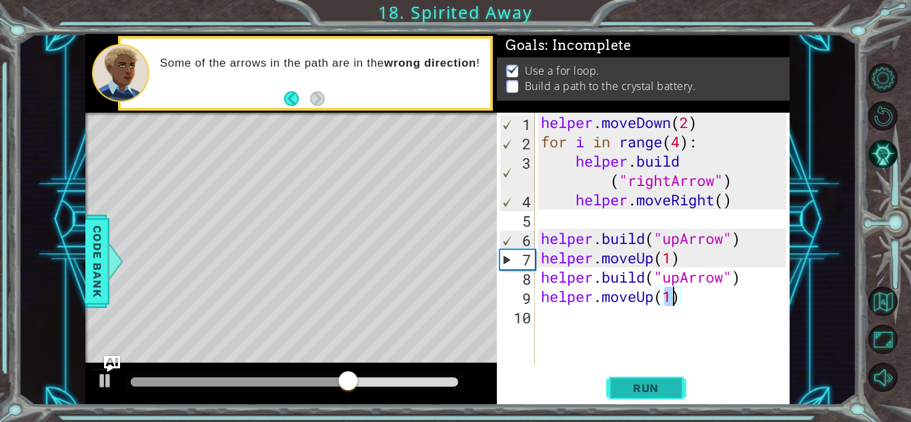
type textarea "helper.moveUp(1)"
click at [629, 388] on span "Run" at bounding box center [645, 387] width 53 height 13
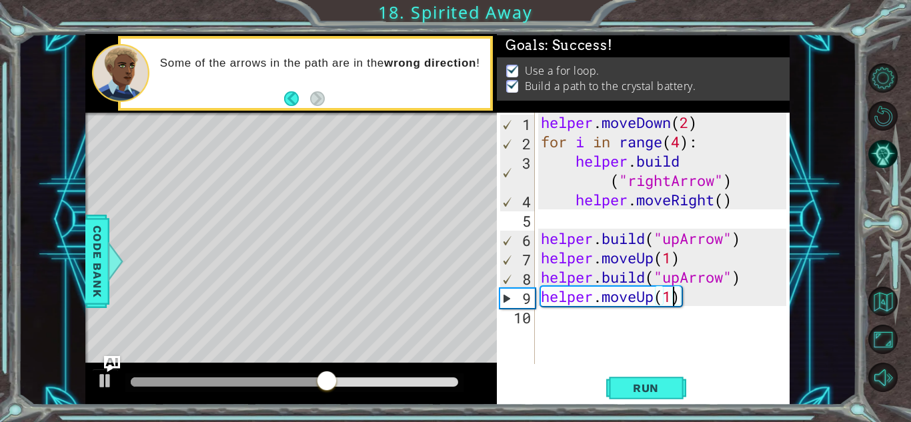
click at [593, 331] on div "helper . moveDown ( 2 ) for i in range ( 4 ) : helper . build ( "rightArrow" ) …" at bounding box center [665, 258] width 255 height 290
click at [671, 299] on div "helper . moveDown ( 2 ) for i in range ( 4 ) : helper . build ( "rightArrow" ) …" at bounding box center [665, 258] width 255 height 290
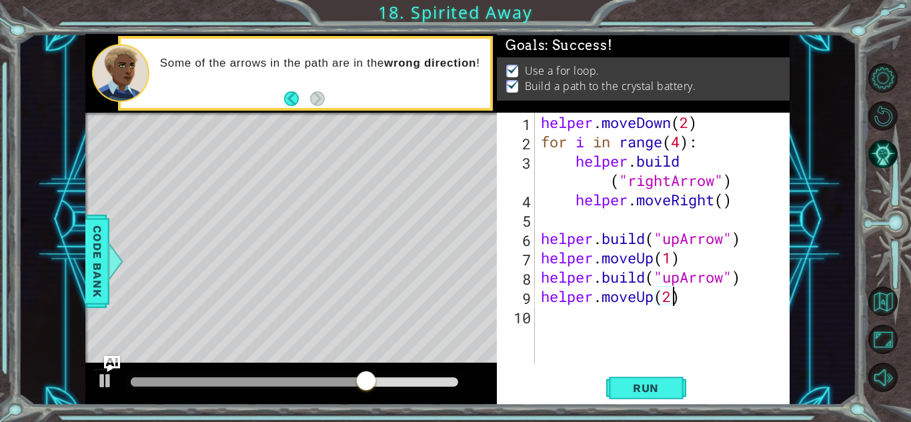
scroll to position [0, 5]
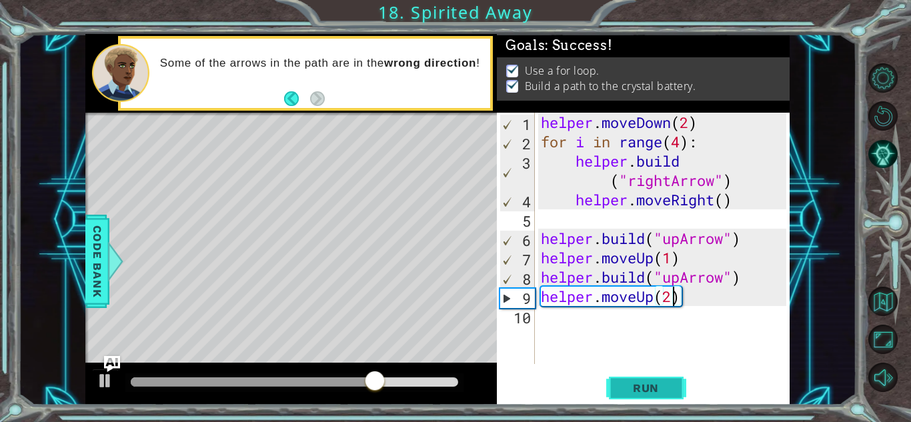
click at [645, 381] on span "Run" at bounding box center [645, 387] width 53 height 13
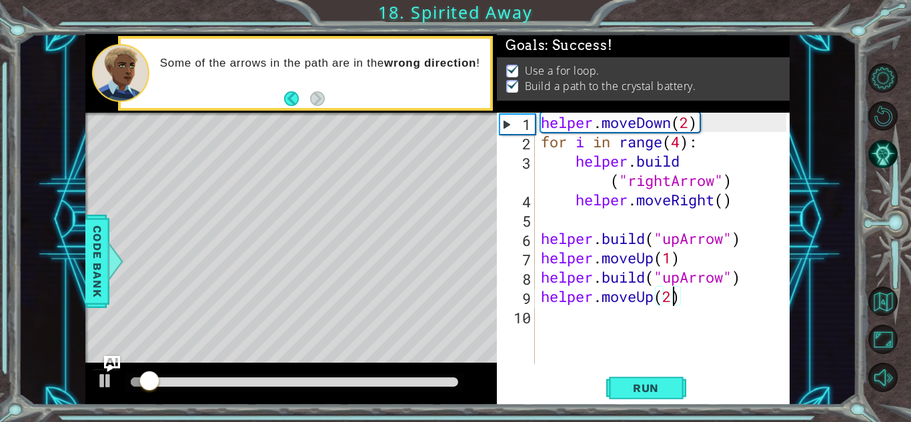
click at [318, 387] on div at bounding box center [294, 382] width 338 height 19
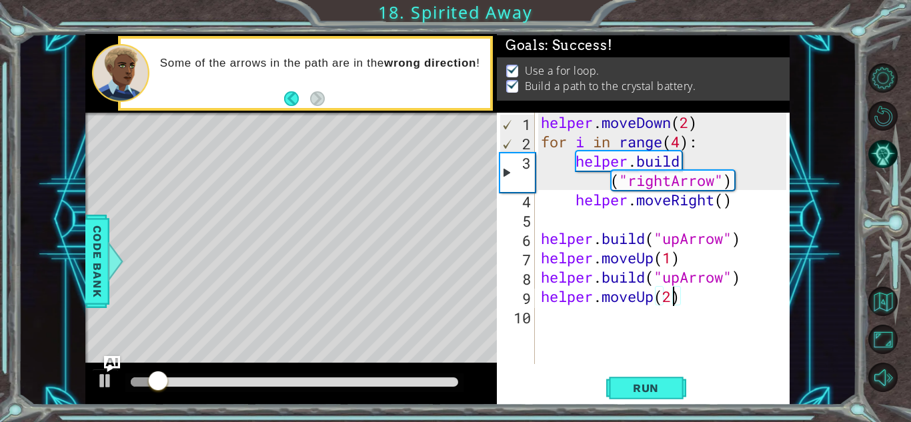
click at [313, 381] on div at bounding box center [294, 381] width 327 height 9
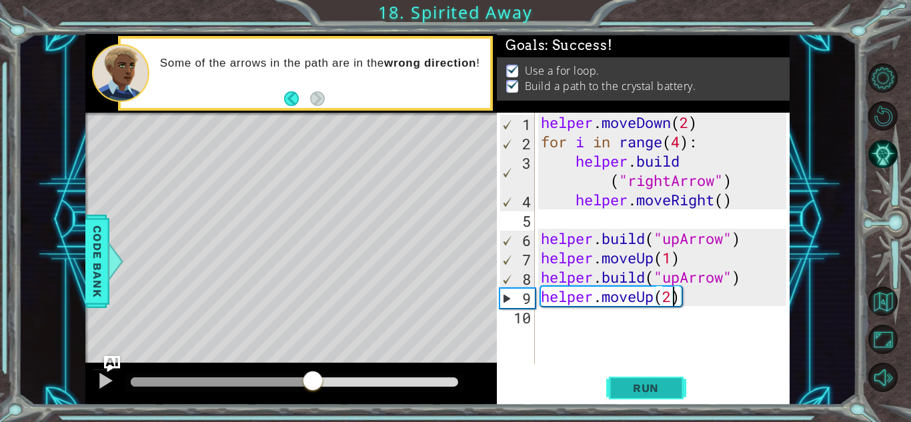
click at [631, 382] on span "Run" at bounding box center [645, 387] width 53 height 13
type textarea "helper.moveUp()"
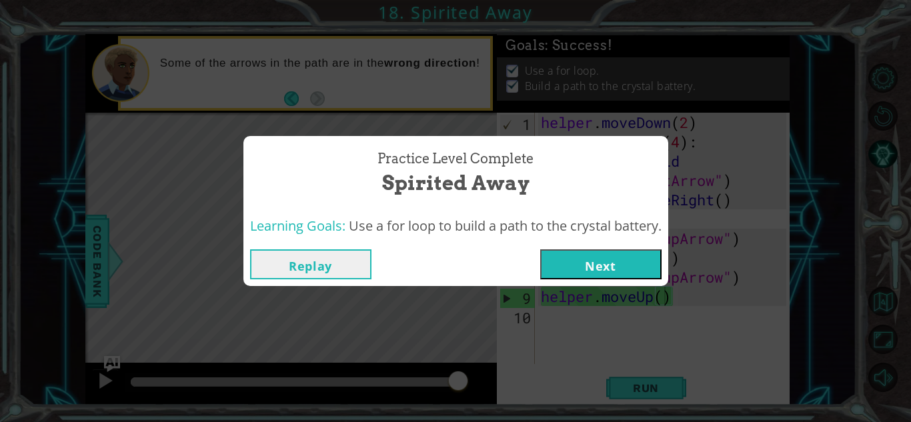
click at [586, 260] on button "Next" at bounding box center [600, 264] width 121 height 30
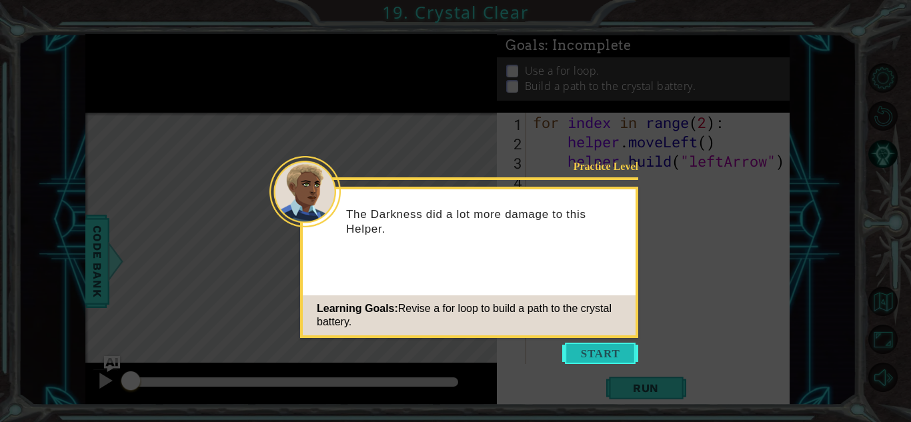
click at [575, 353] on button "Start" at bounding box center [600, 353] width 76 height 21
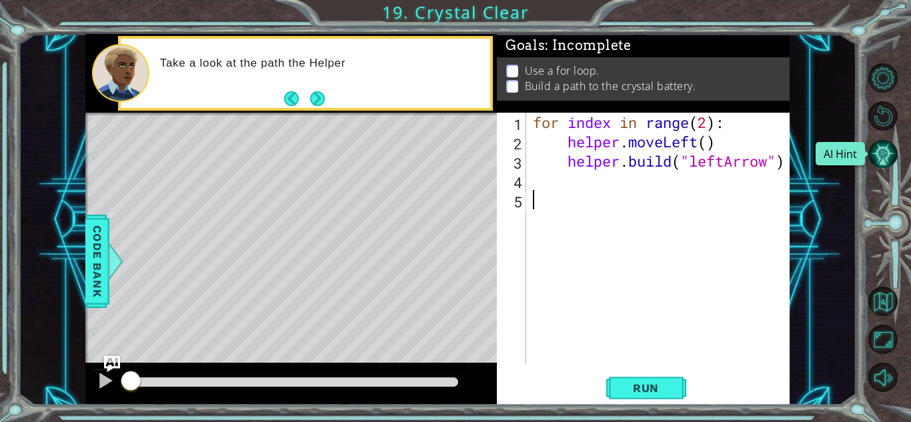
click at [883, 155] on button "AI Hint" at bounding box center [882, 153] width 29 height 29
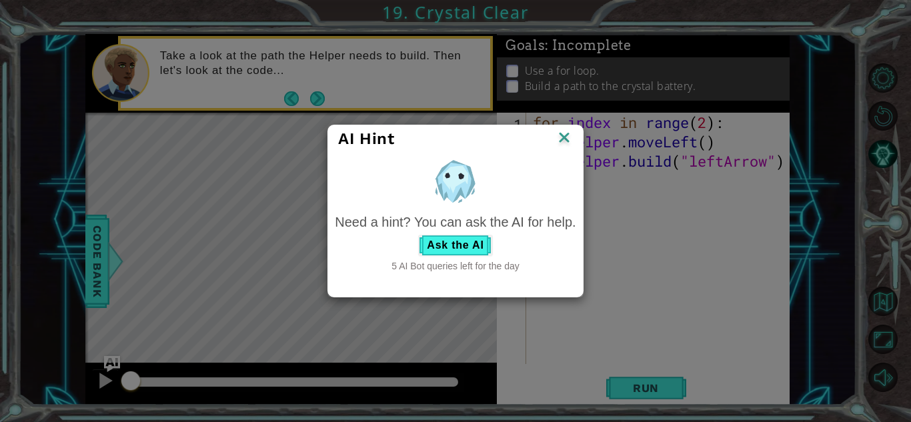
click at [571, 137] on img at bounding box center [563, 139] width 17 height 20
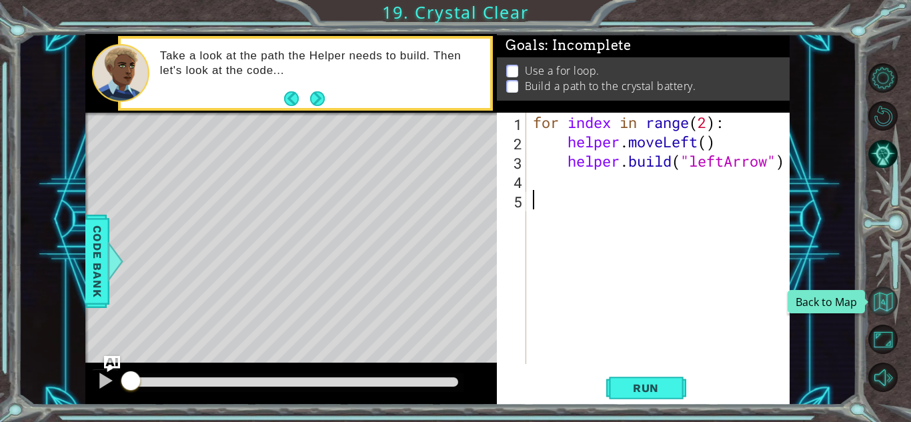
click at [885, 309] on button "Back to Map" at bounding box center [882, 301] width 29 height 29
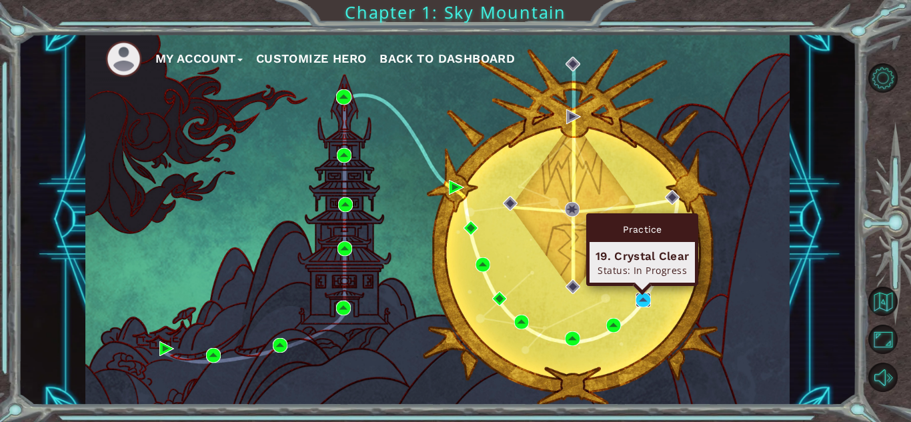
click at [643, 299] on img at bounding box center [642, 300] width 15 height 15
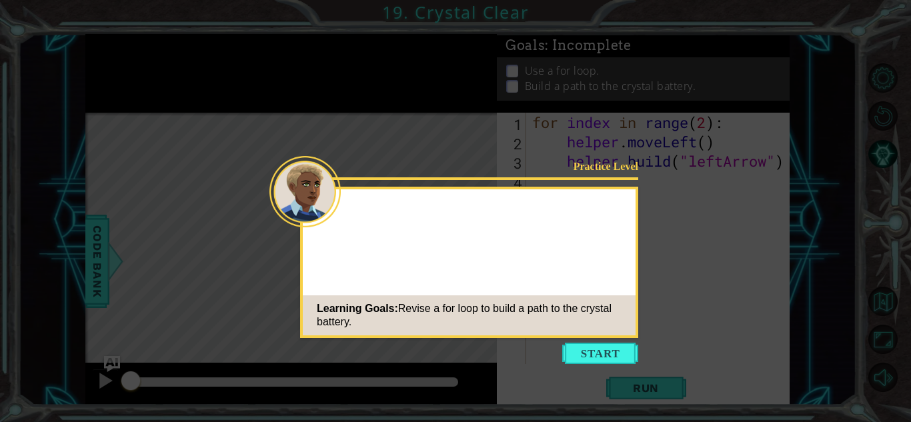
click at [458, 211] on div at bounding box center [469, 214] width 333 height 38
click at [583, 349] on button "Start" at bounding box center [600, 353] width 76 height 21
